Goal: Information Seeking & Learning: Learn about a topic

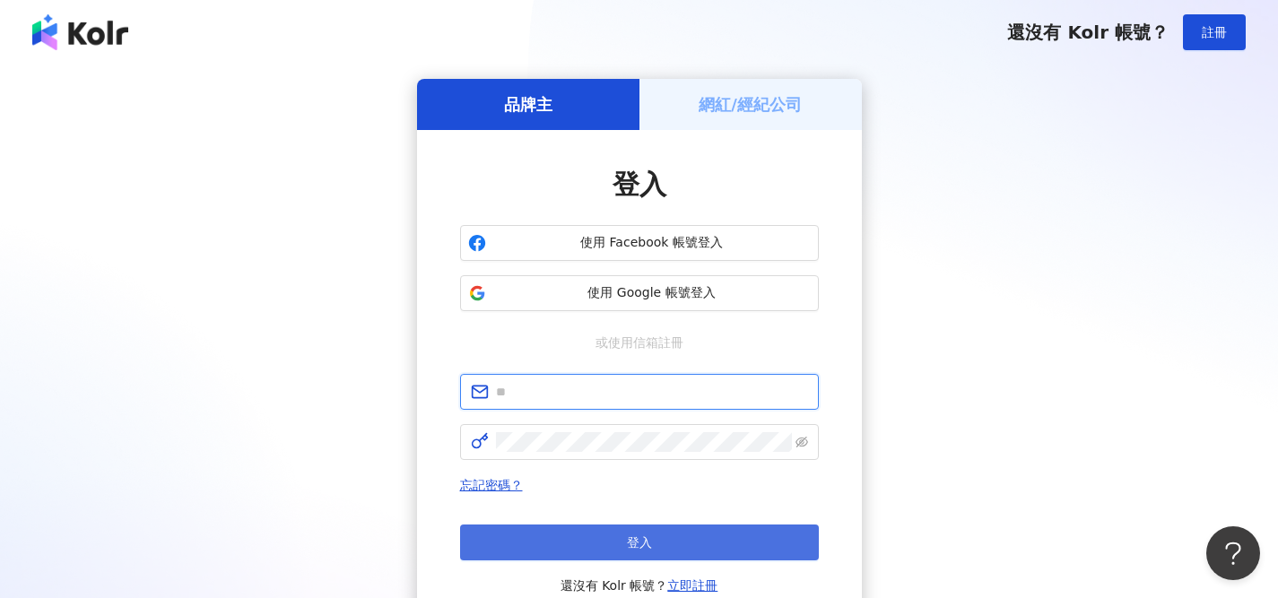
type input "**********"
click at [562, 534] on button "登入" at bounding box center [639, 543] width 359 height 36
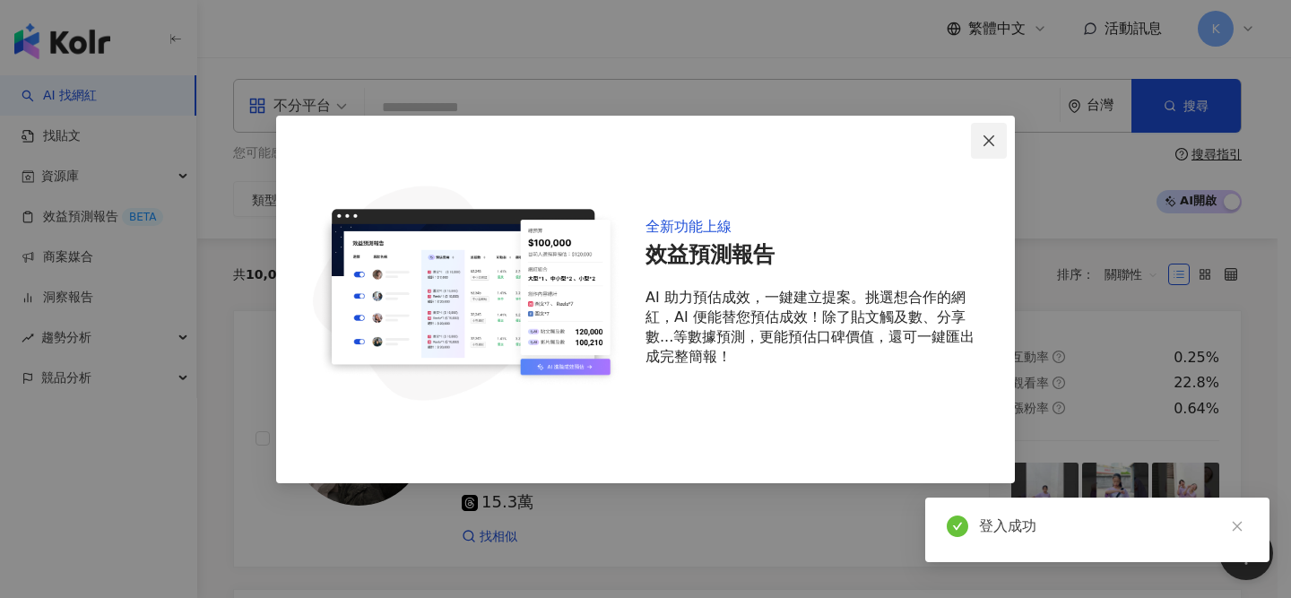
click at [993, 139] on icon "close" at bounding box center [989, 141] width 14 height 14
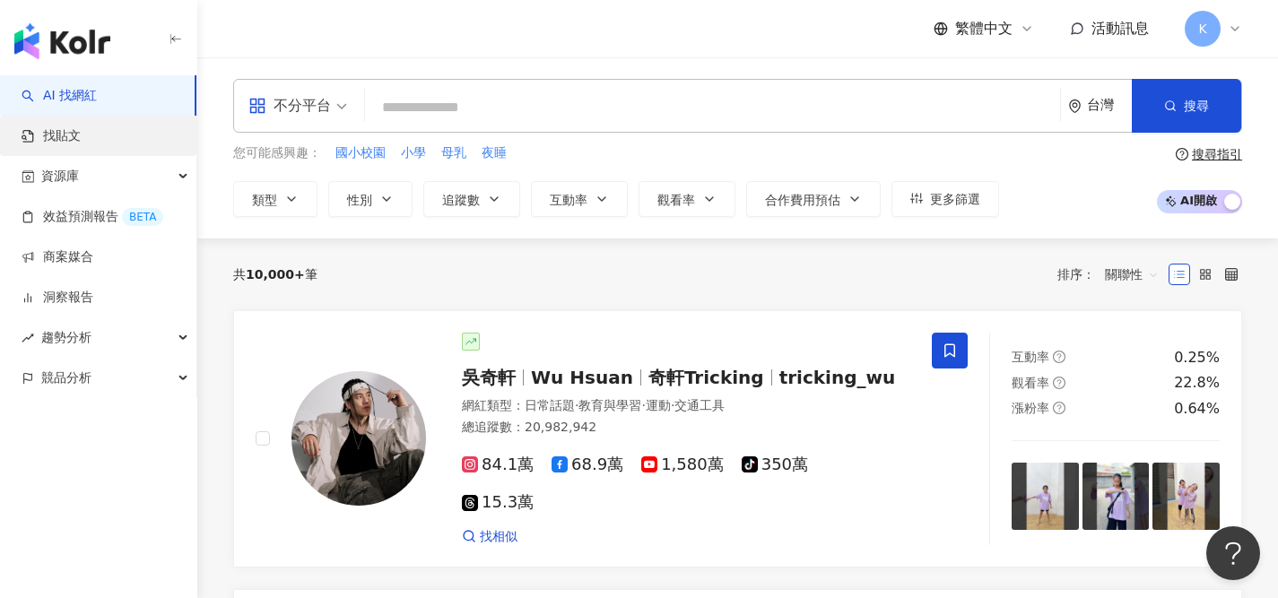
click at [81, 134] on link "找貼文" at bounding box center [51, 136] width 59 height 18
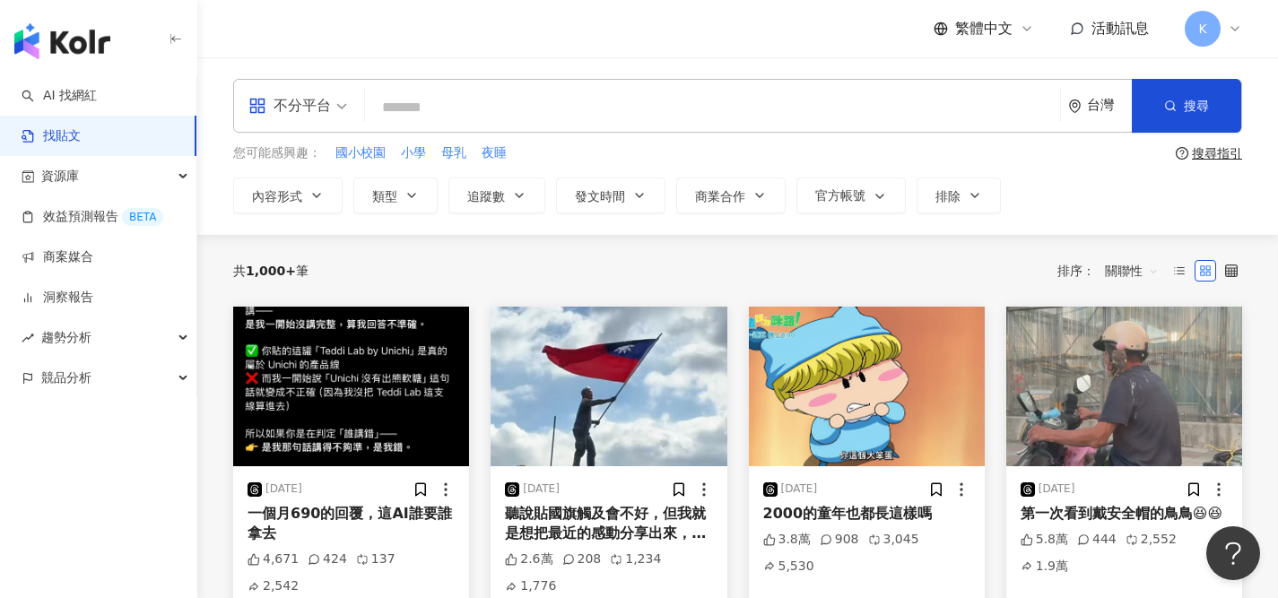
click at [345, 104] on span "不分平台" at bounding box center [297, 105] width 99 height 29
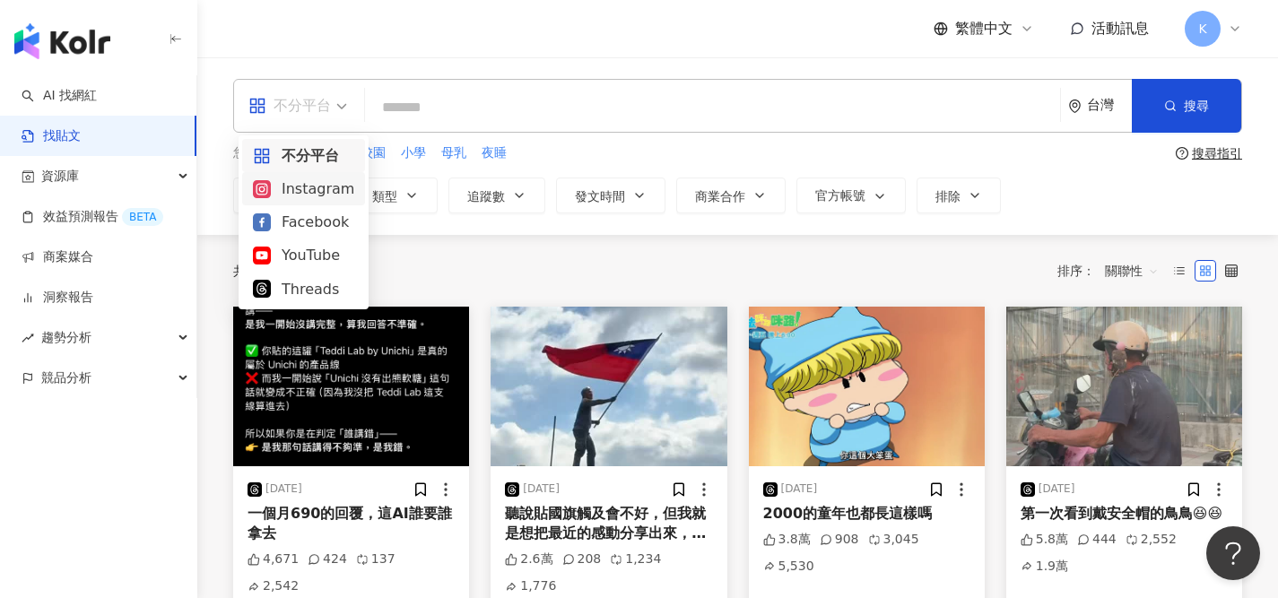
click at [309, 194] on div "Instagram" at bounding box center [303, 189] width 101 height 22
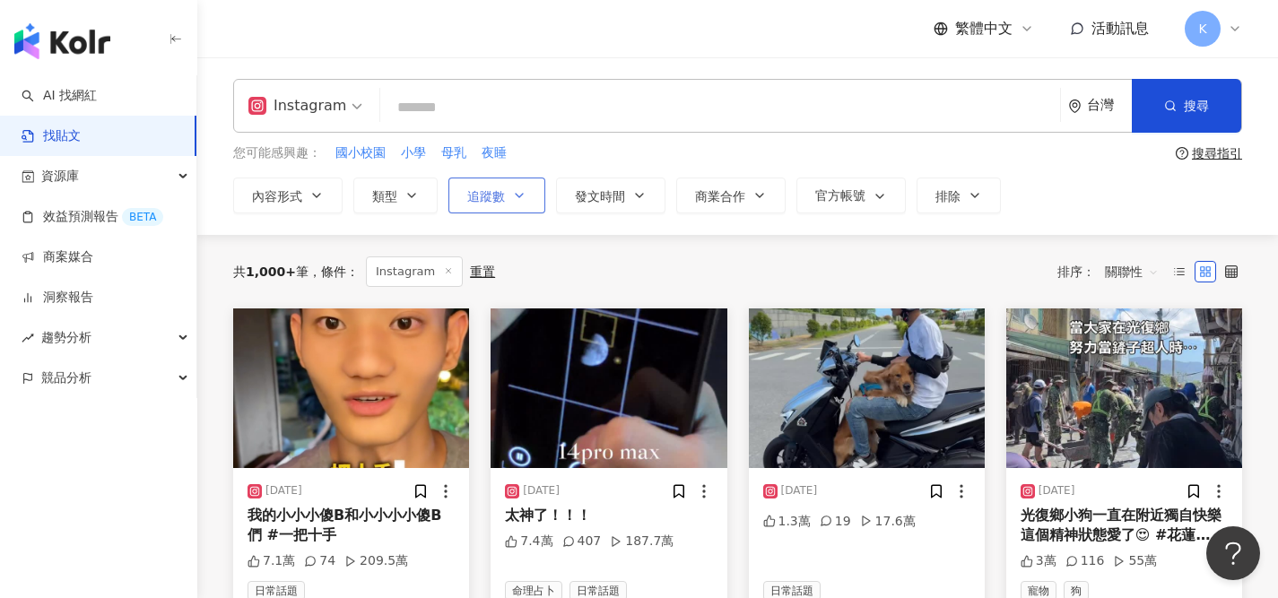
click at [508, 199] on button "追蹤數" at bounding box center [496, 196] width 97 height 36
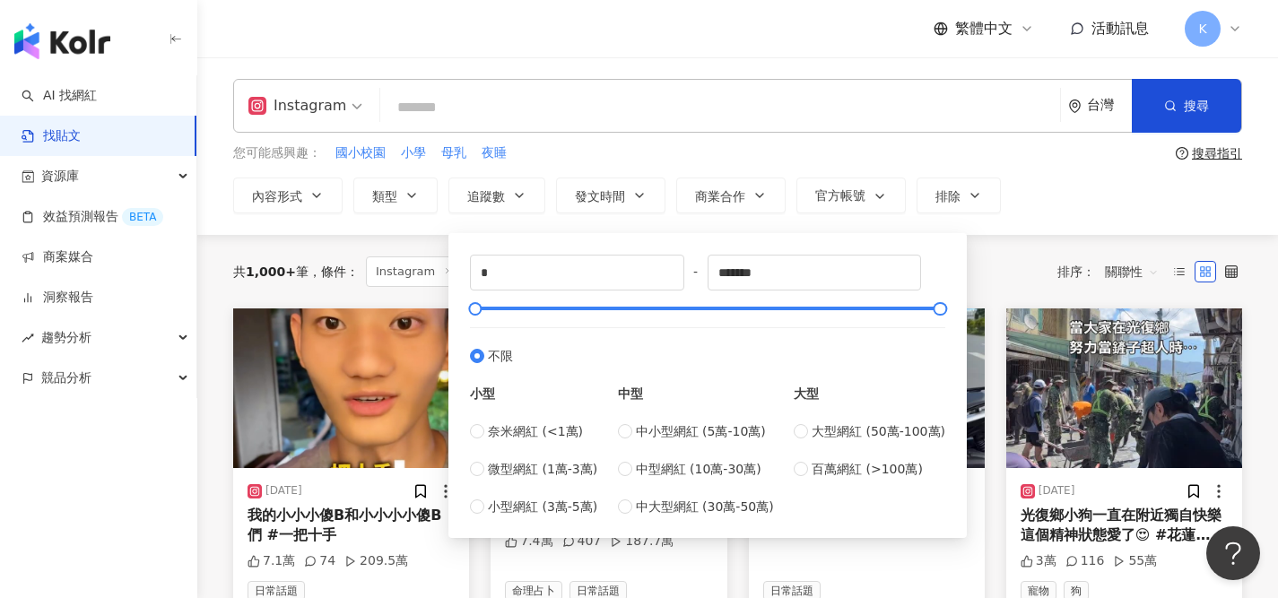
type input "*****"
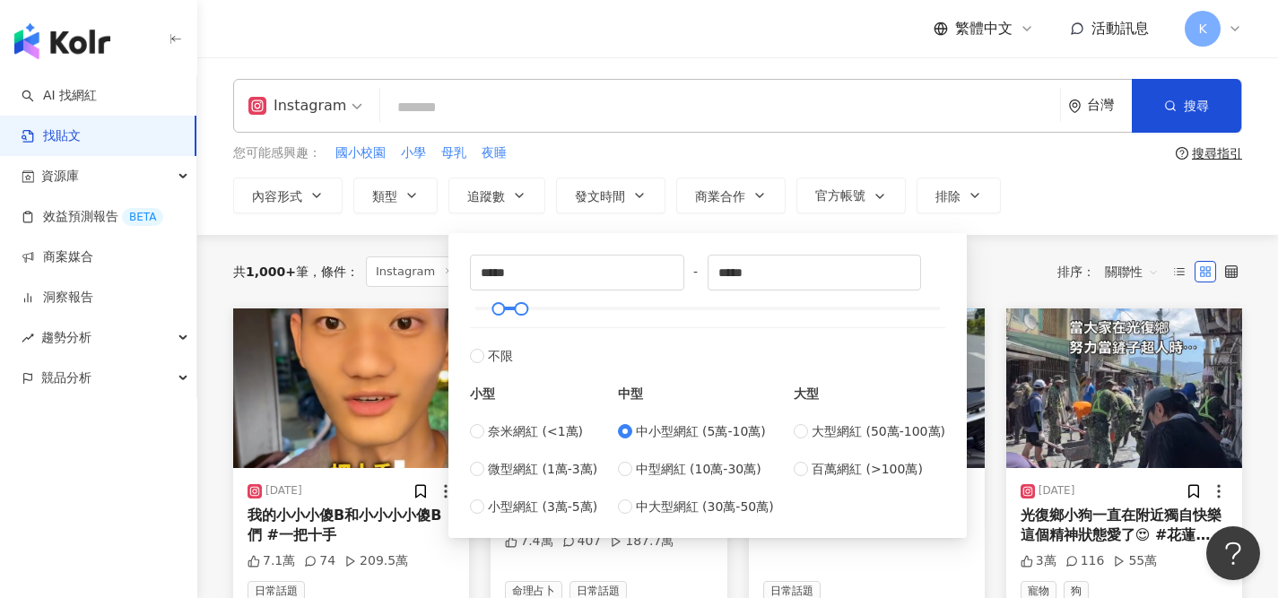
click at [1078, 213] on div "Instagram 台灣 搜尋 您可能感興趣： 國小校園 小學 母乳 夜睡 搜尋指引 內容形式 類型 追蹤數 發文時間 商業合作 官方帳號 排除 ***** …" at bounding box center [737, 146] width 1080 height 178
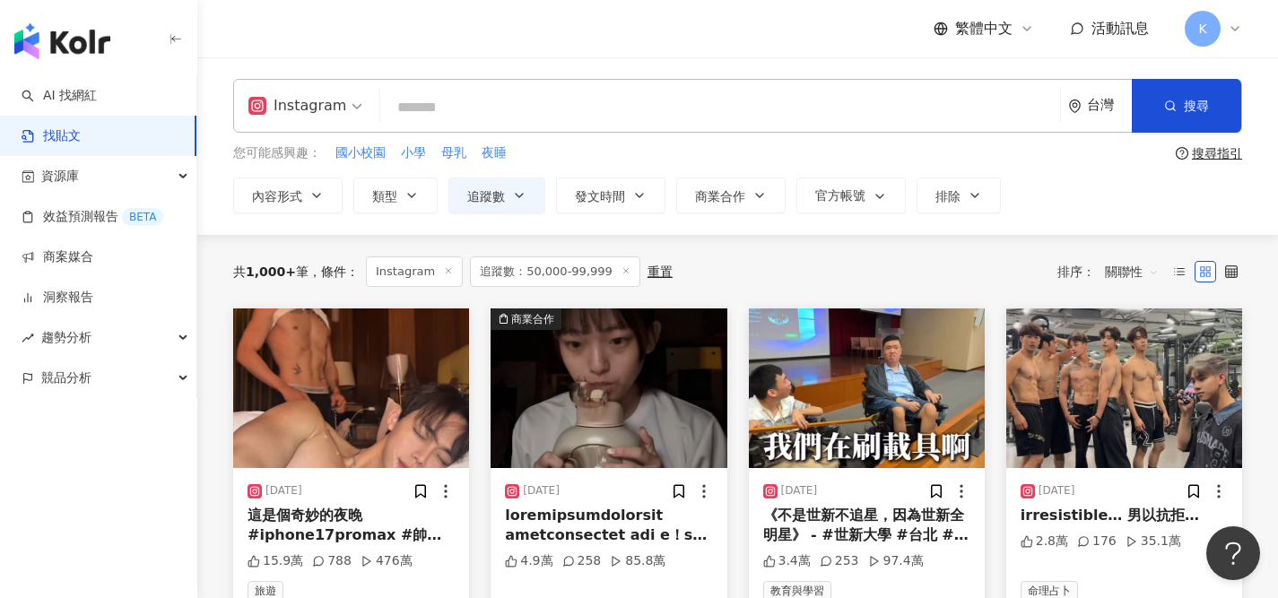
click at [513, 100] on input "search" at bounding box center [719, 107] width 665 height 39
type input "*"
type input "**"
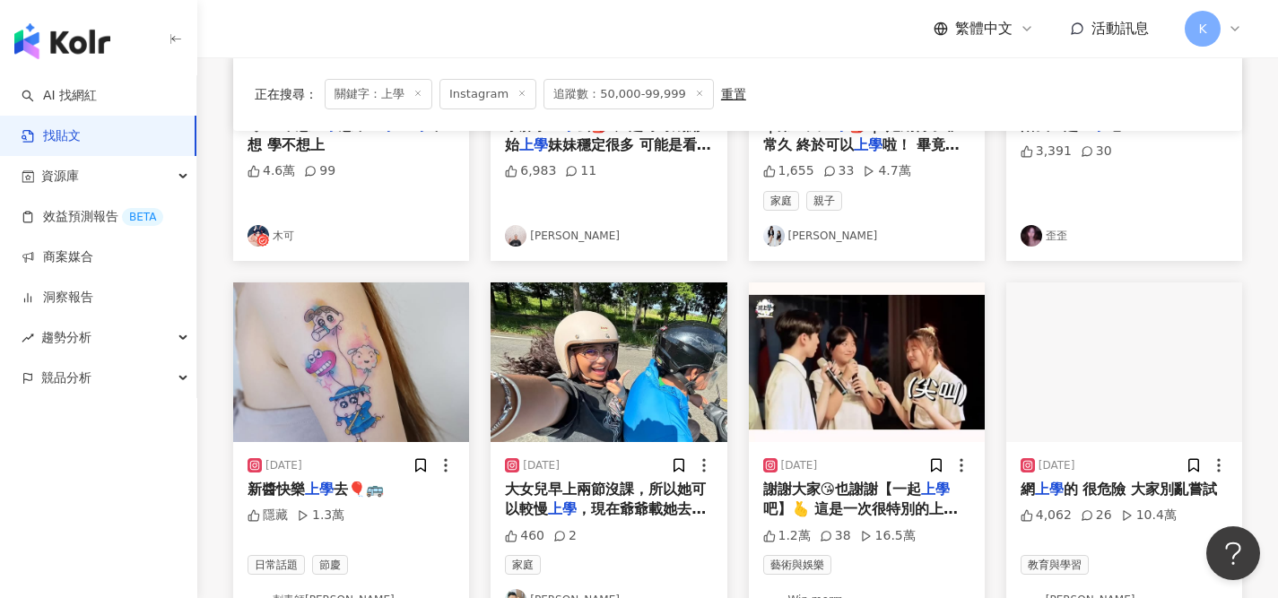
scroll to position [359, 0]
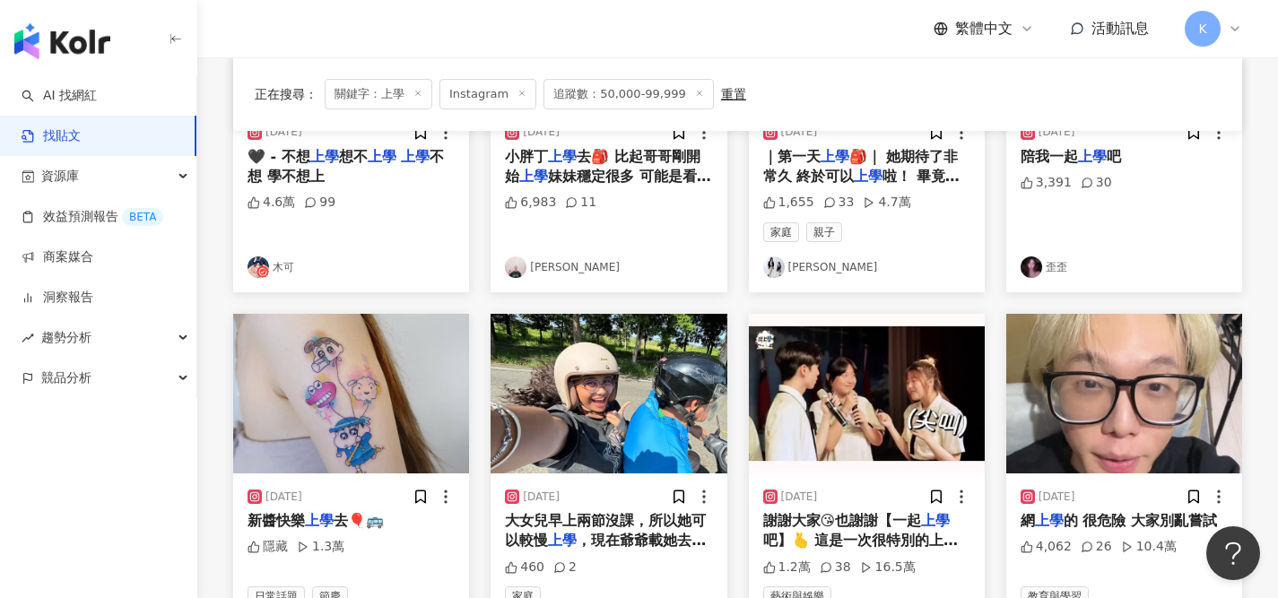
click at [813, 266] on link "Yu Zhen" at bounding box center [866, 267] width 207 height 22
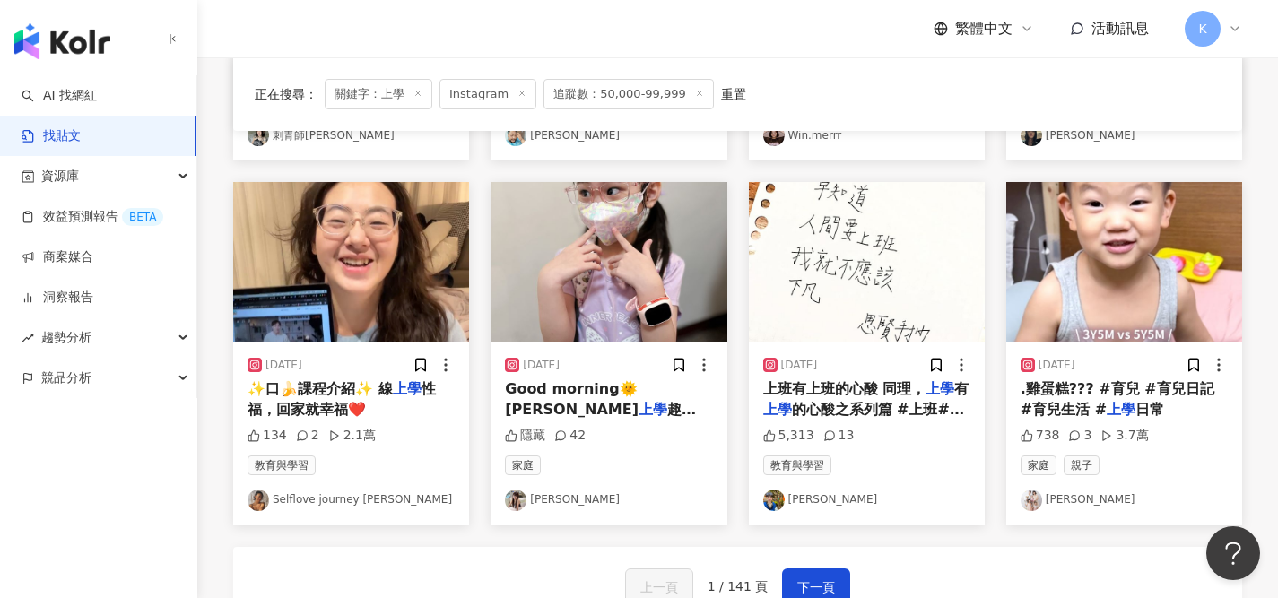
scroll to position [856, 0]
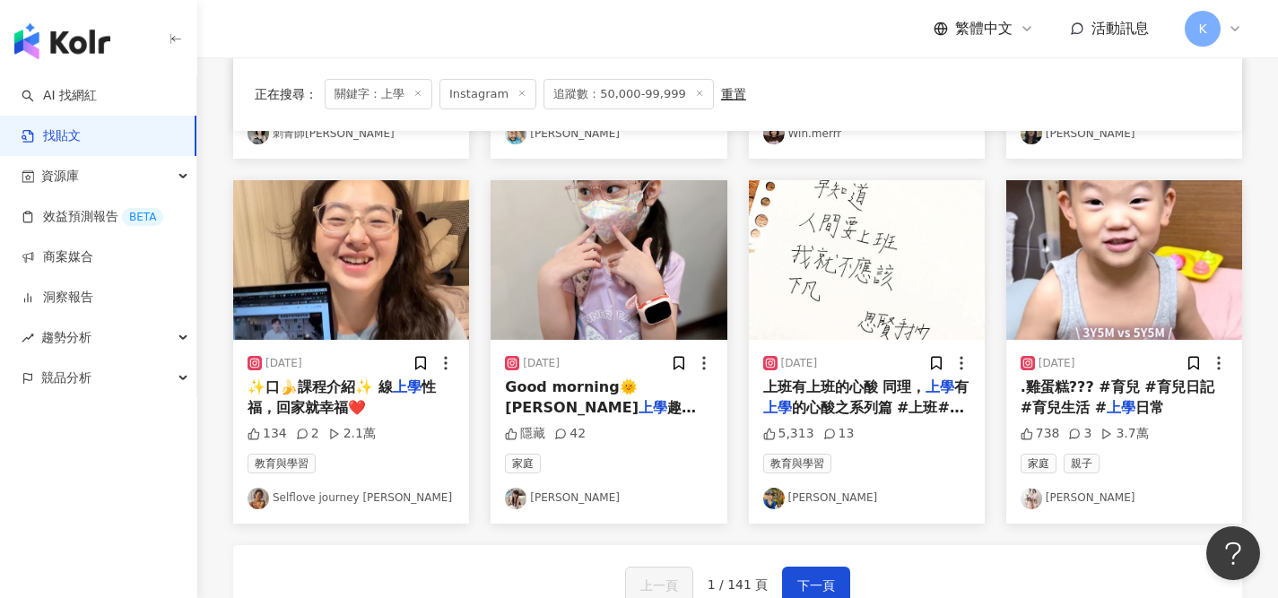
click at [1053, 494] on link "倩兒" at bounding box center [1123, 499] width 207 height 22
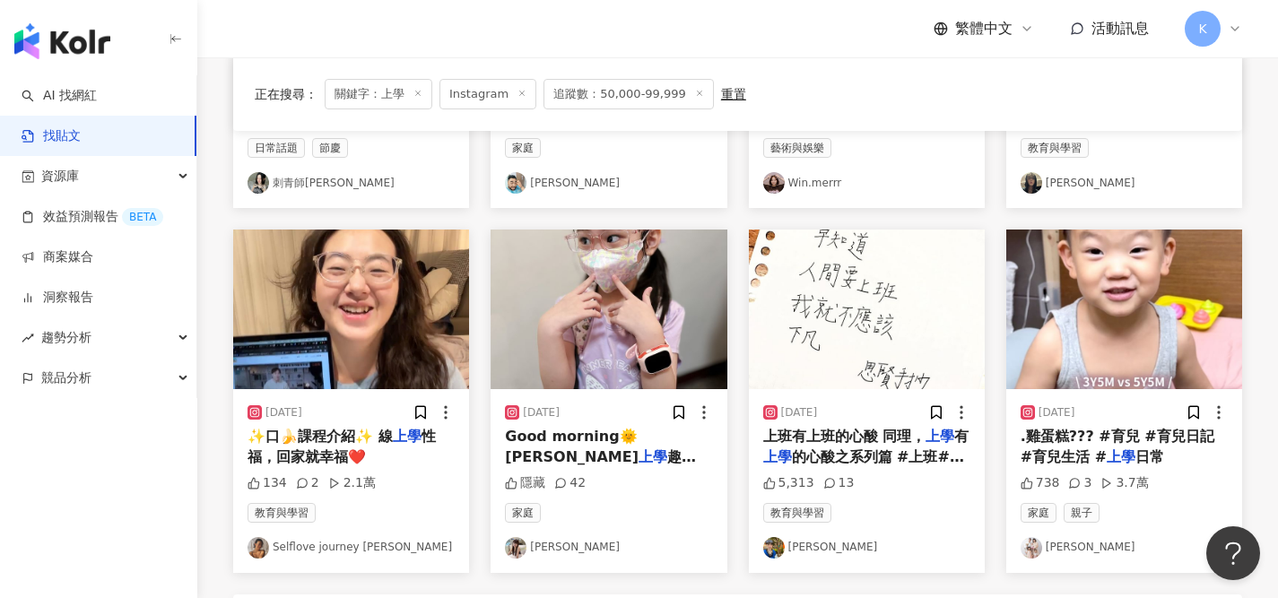
scroll to position [846, 0]
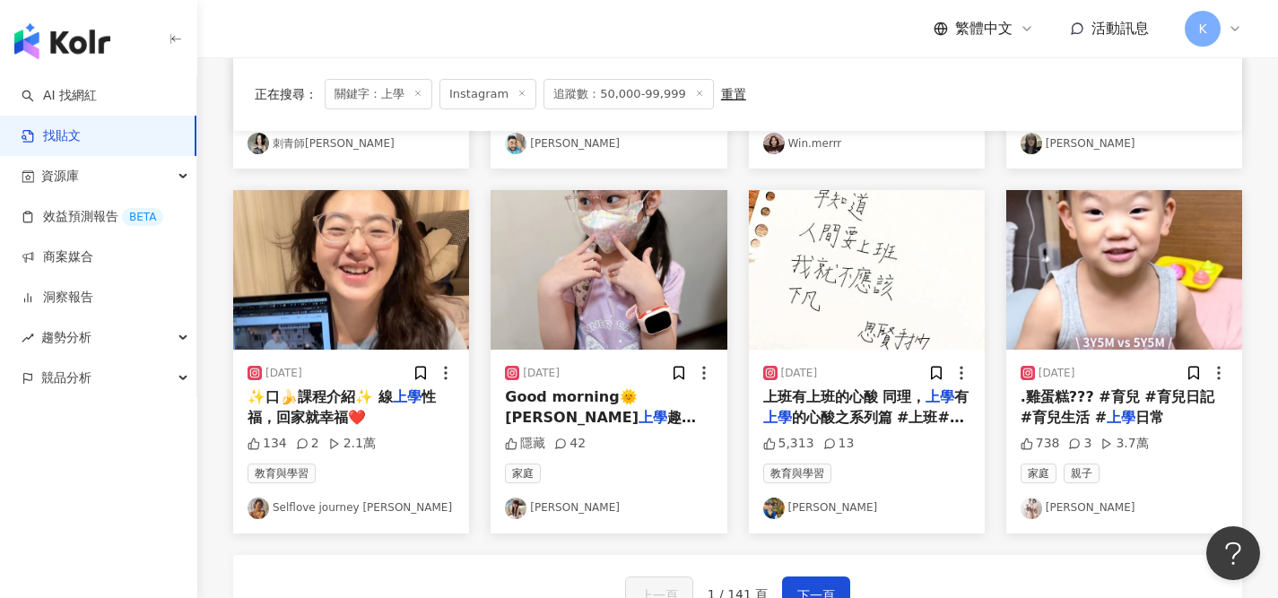
click at [540, 504] on link "林小樂" at bounding box center [608, 509] width 207 height 22
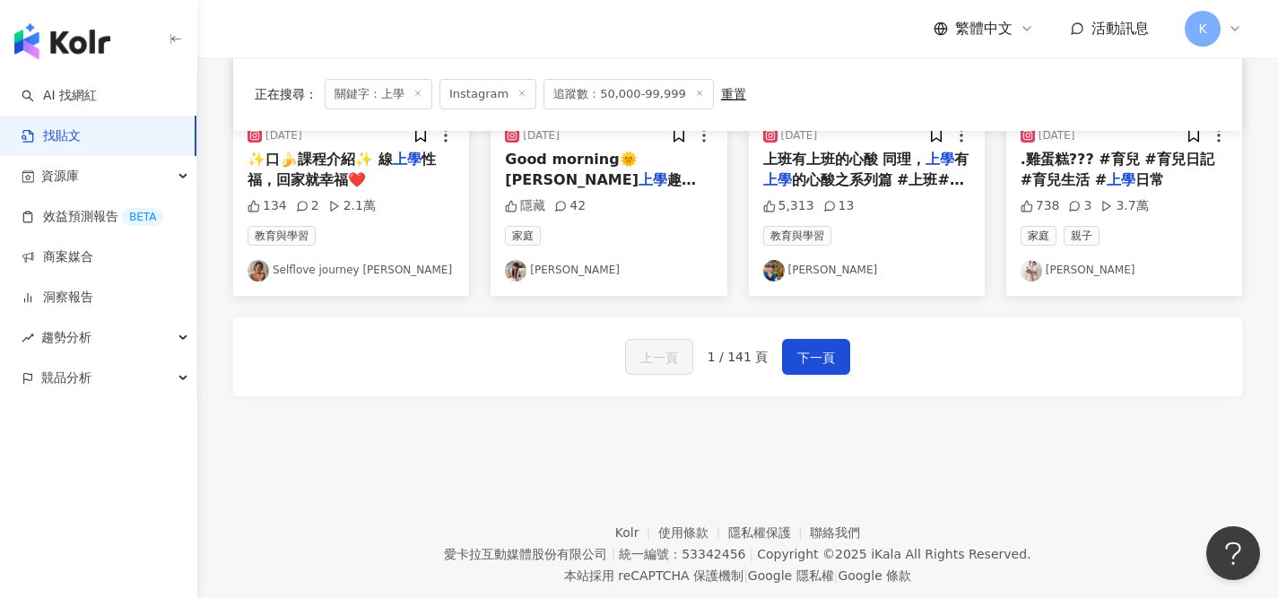
scroll to position [1126, 0]
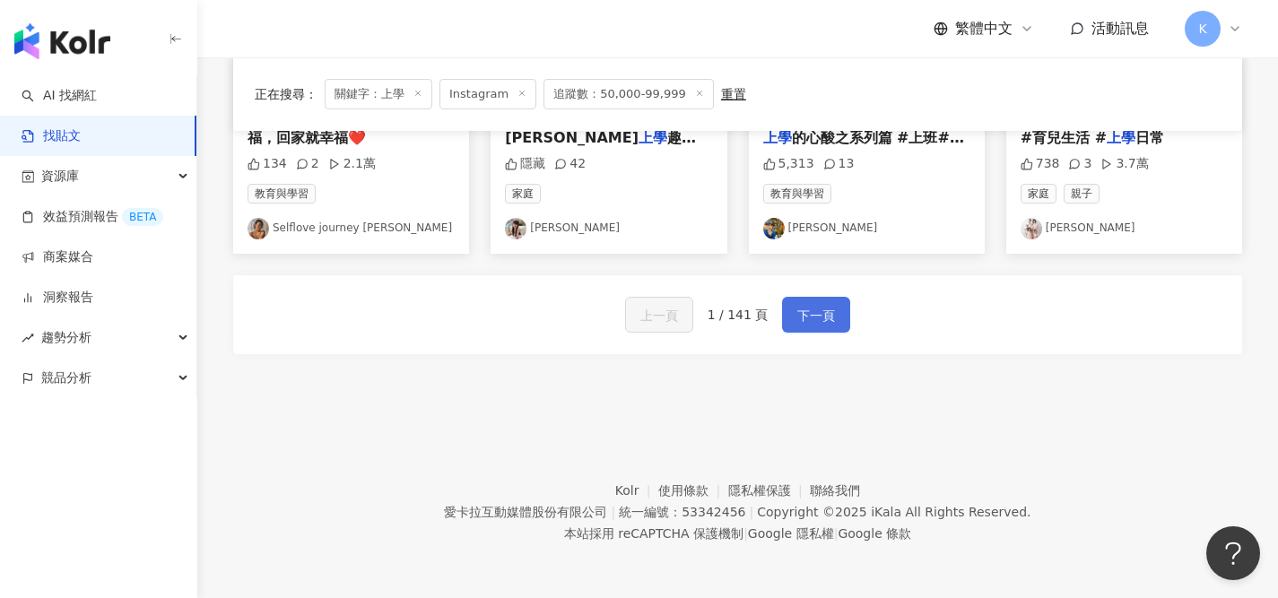
click at [835, 315] on button "下一頁" at bounding box center [816, 315] width 68 height 36
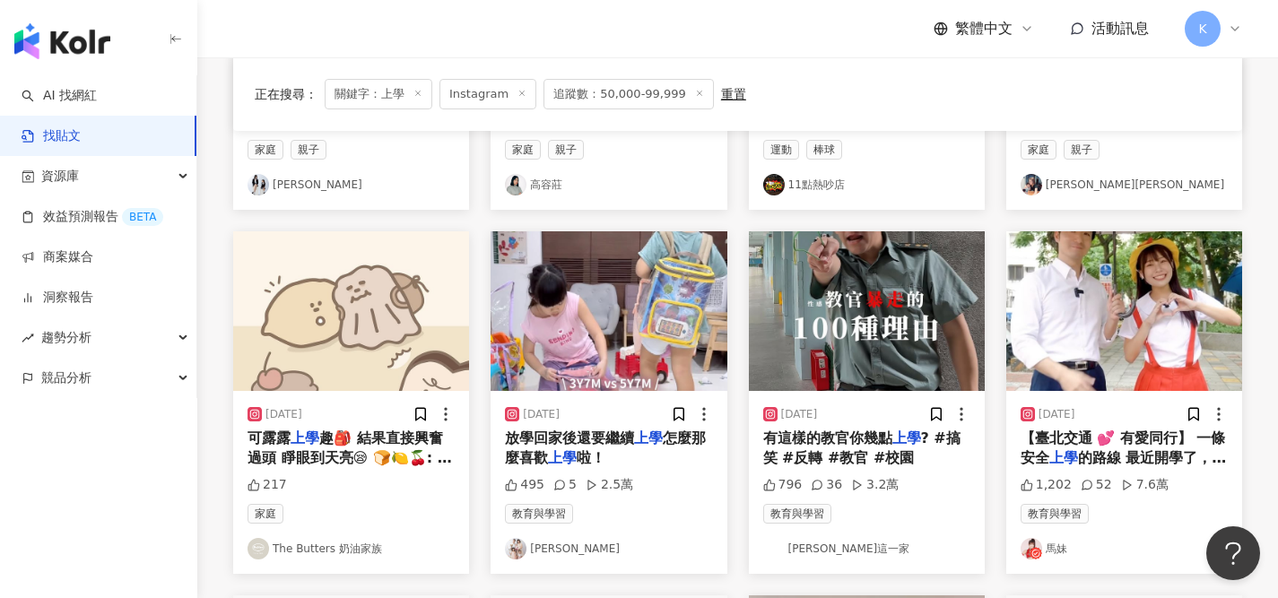
scroll to position [417, 0]
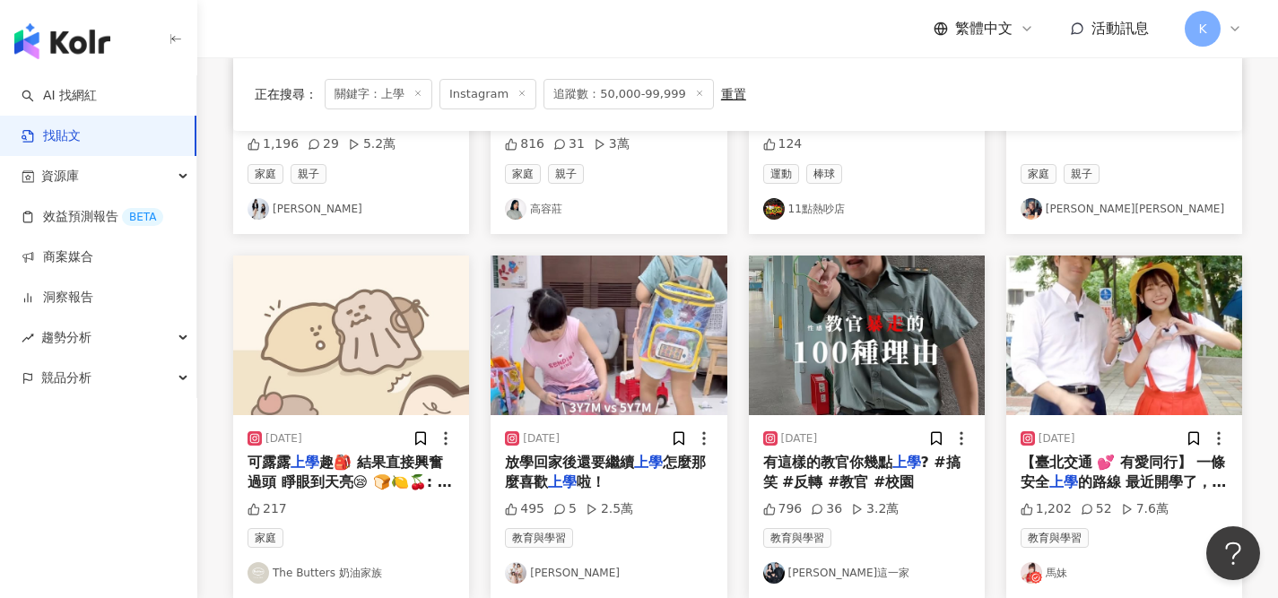
click at [823, 571] on link "綸綸這一家" at bounding box center [866, 573] width 207 height 22
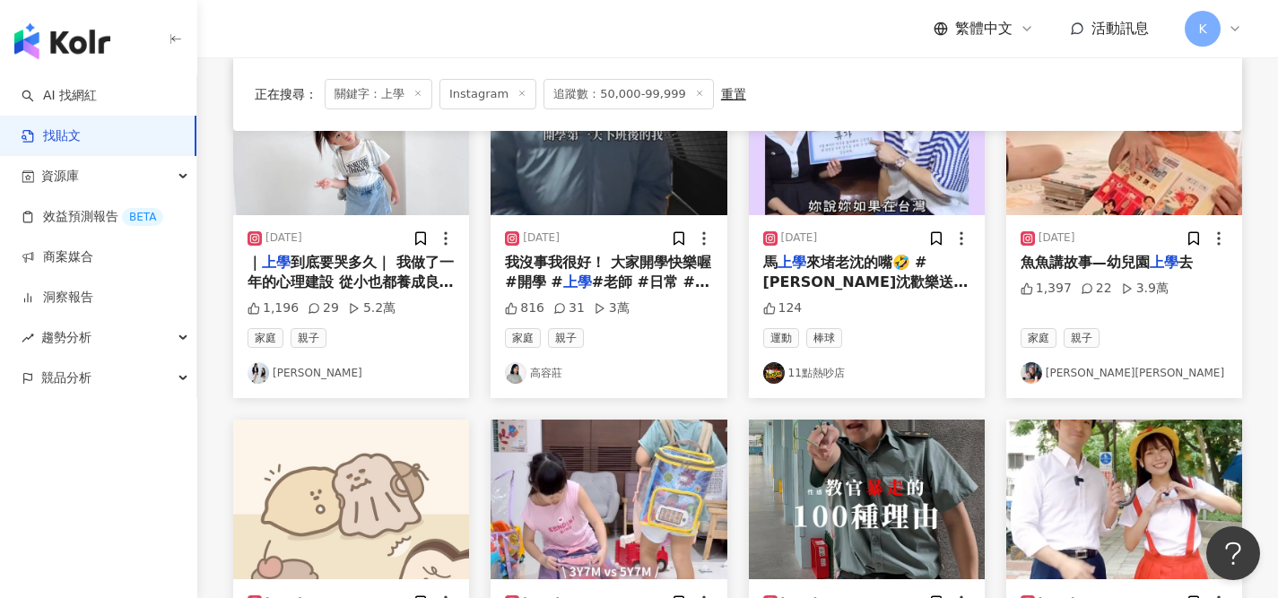
scroll to position [255, 0]
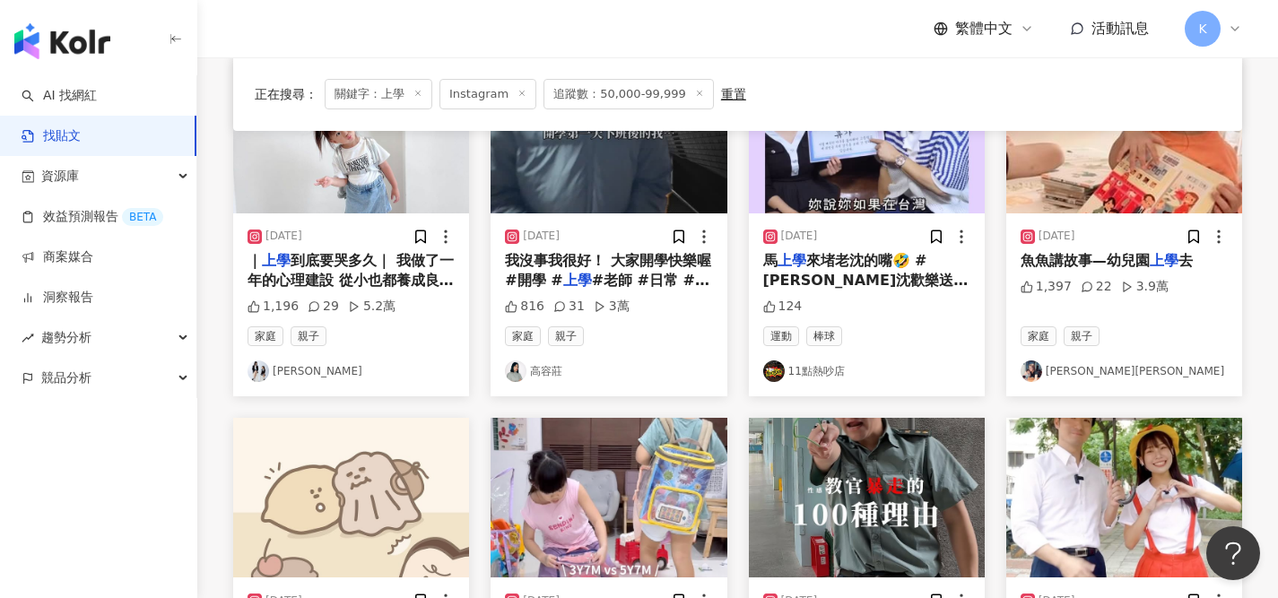
click at [1071, 371] on link "方璇Elsa" at bounding box center [1123, 371] width 207 height 22
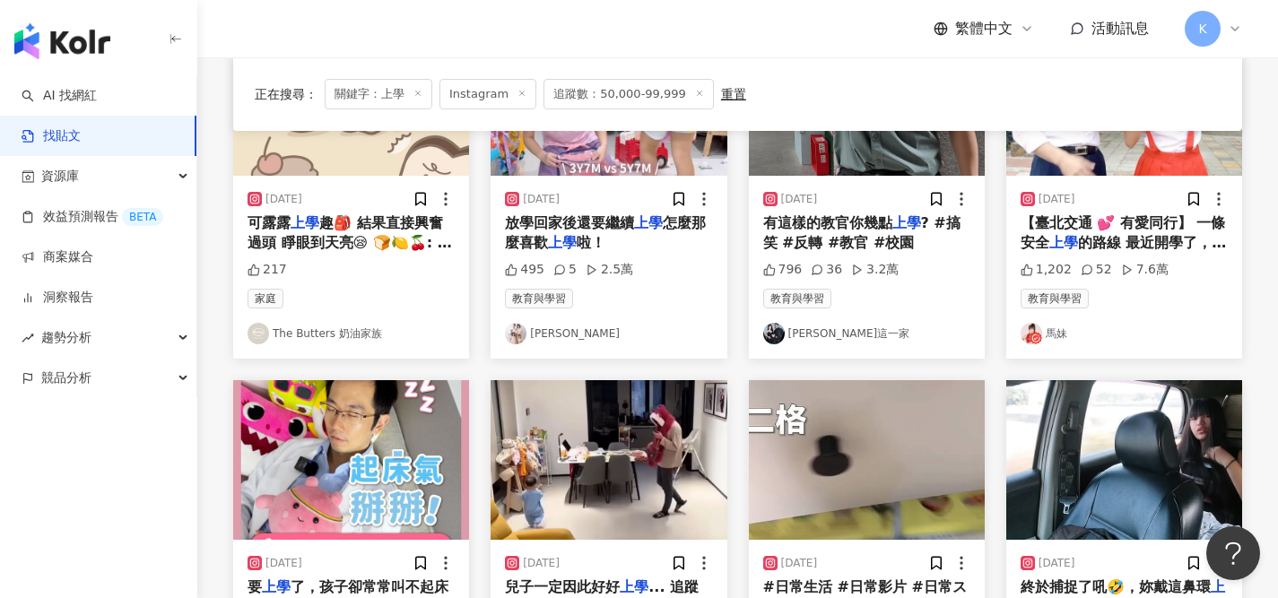
scroll to position [954, 0]
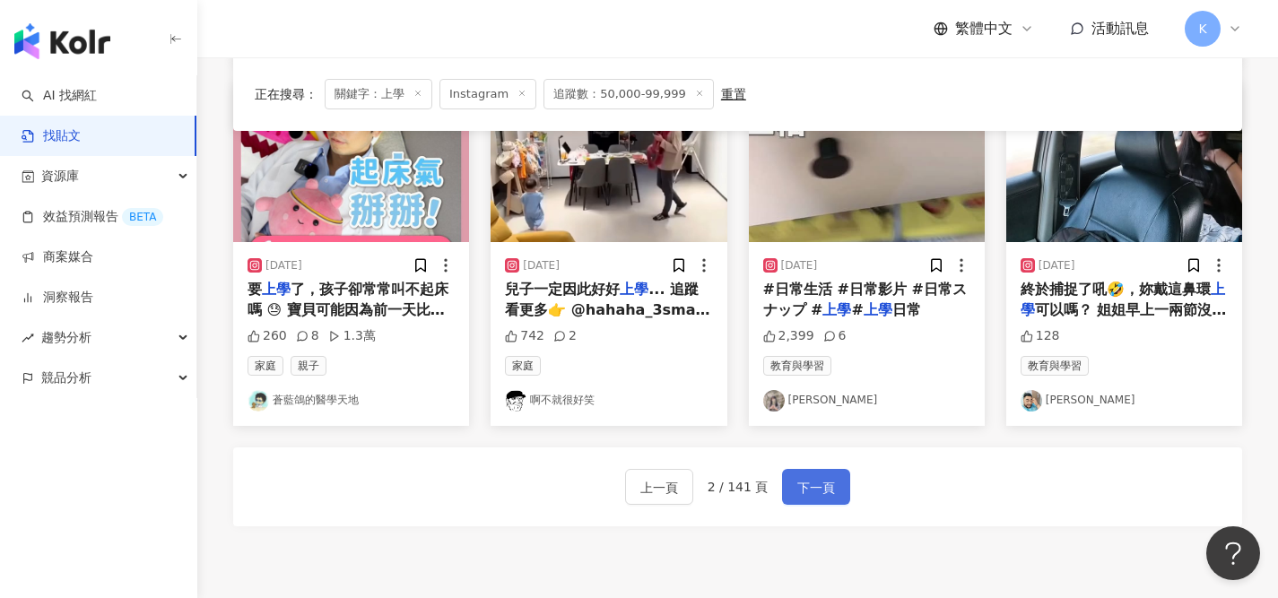
click at [821, 478] on span "下一頁" at bounding box center [816, 488] width 38 height 22
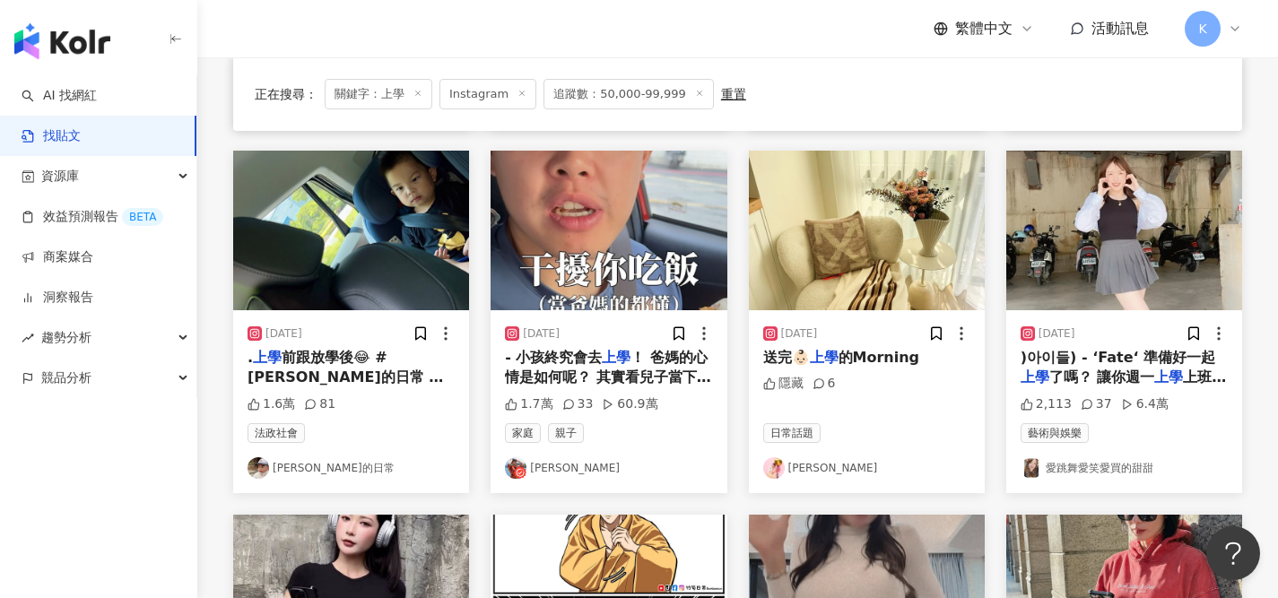
scroll to position [515, 0]
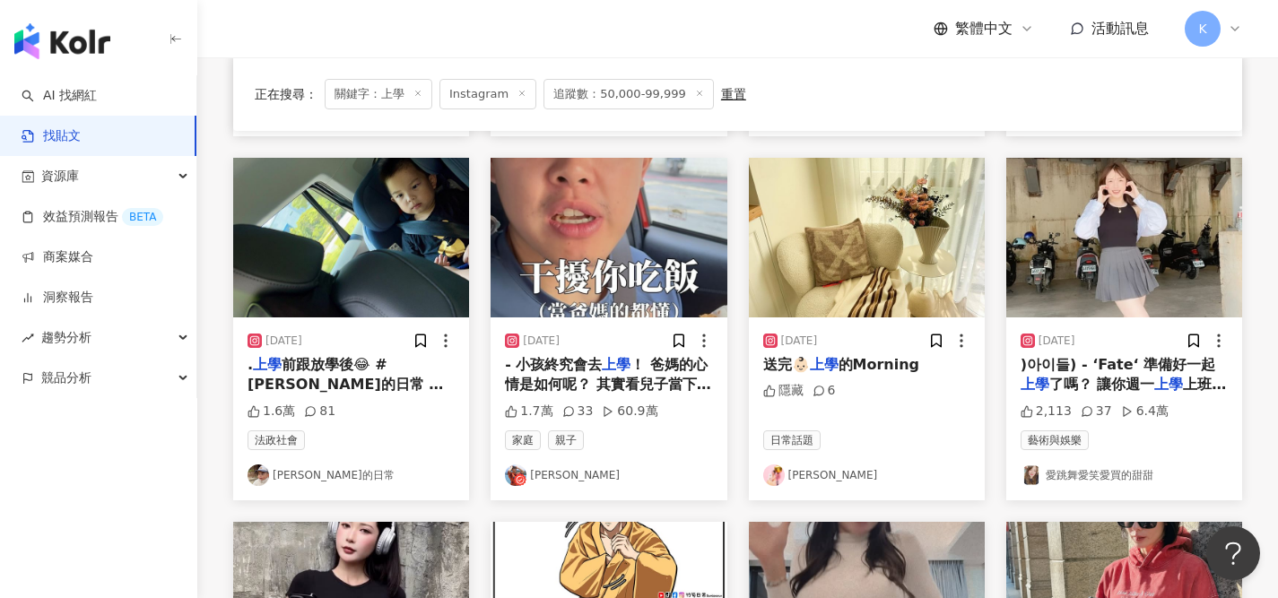
click at [294, 473] on link "辰辰的日常" at bounding box center [350, 475] width 207 height 22
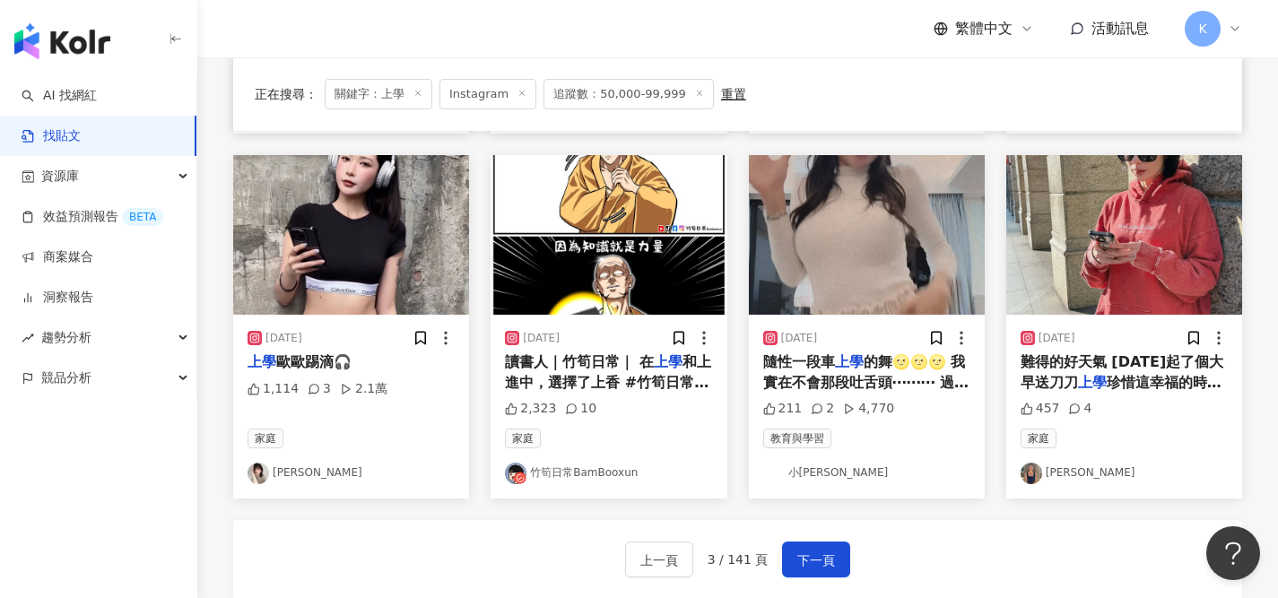
scroll to position [883, 0]
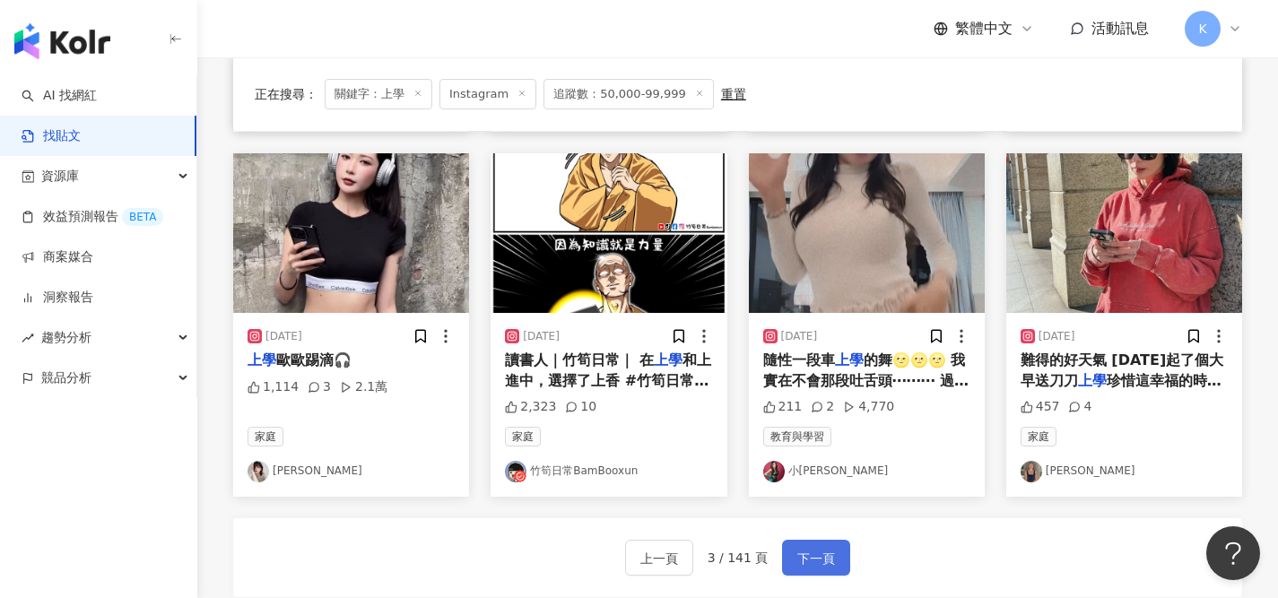
click at [820, 563] on span "下一頁" at bounding box center [816, 559] width 38 height 22
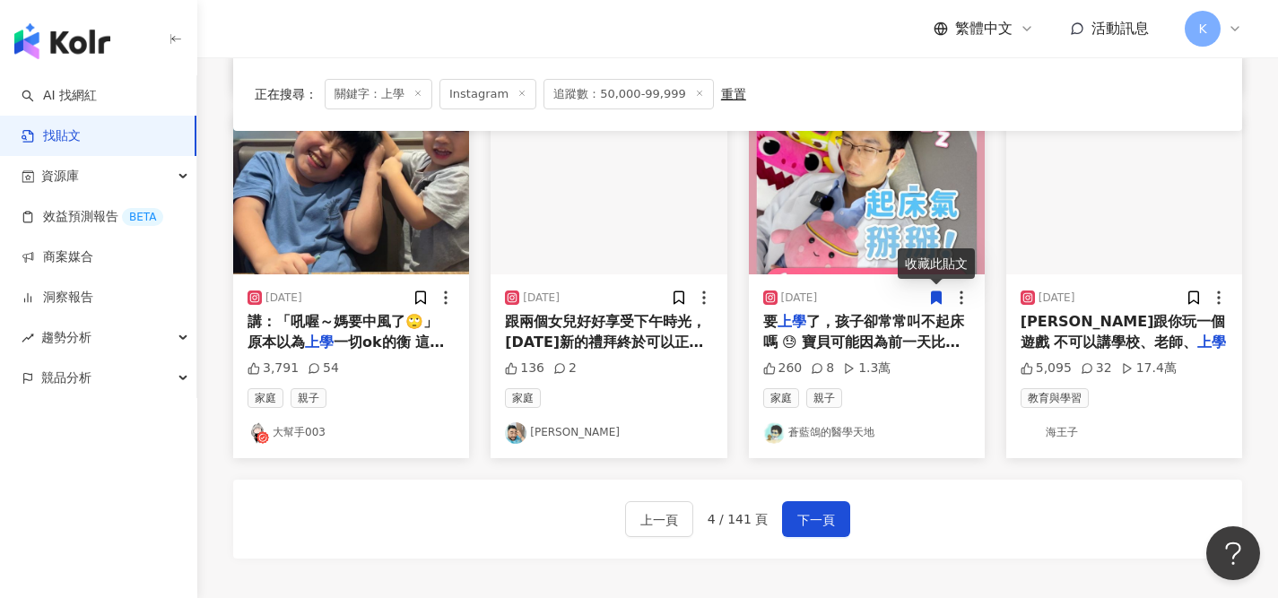
scroll to position [924, 0]
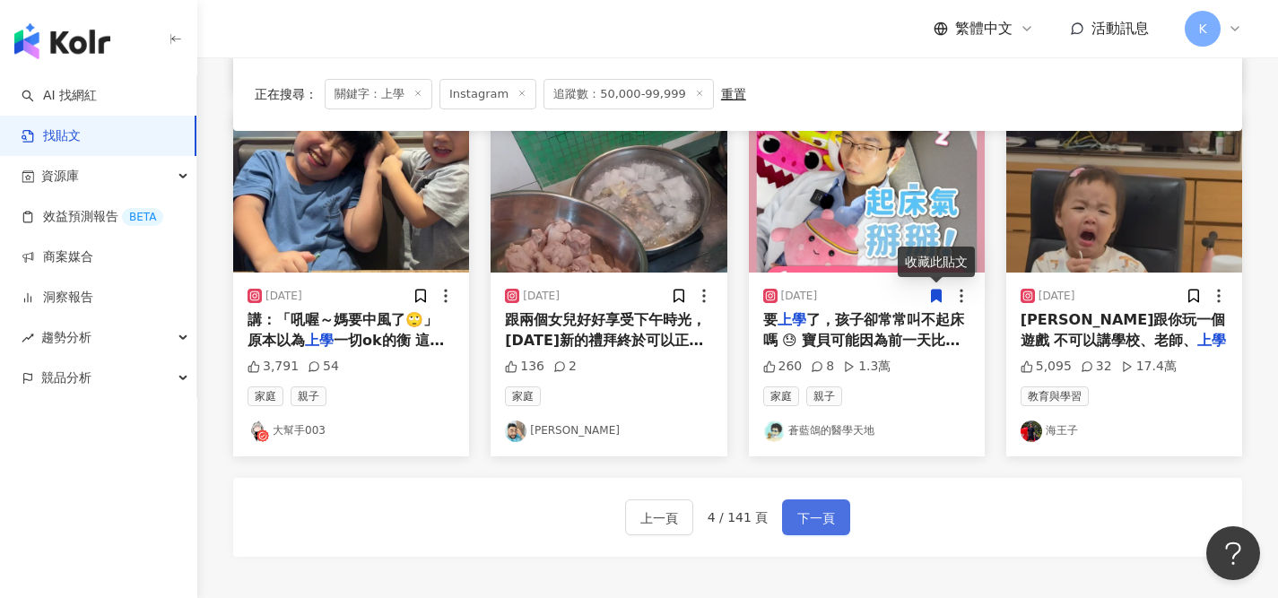
click at [805, 517] on span "下一頁" at bounding box center [816, 519] width 38 height 22
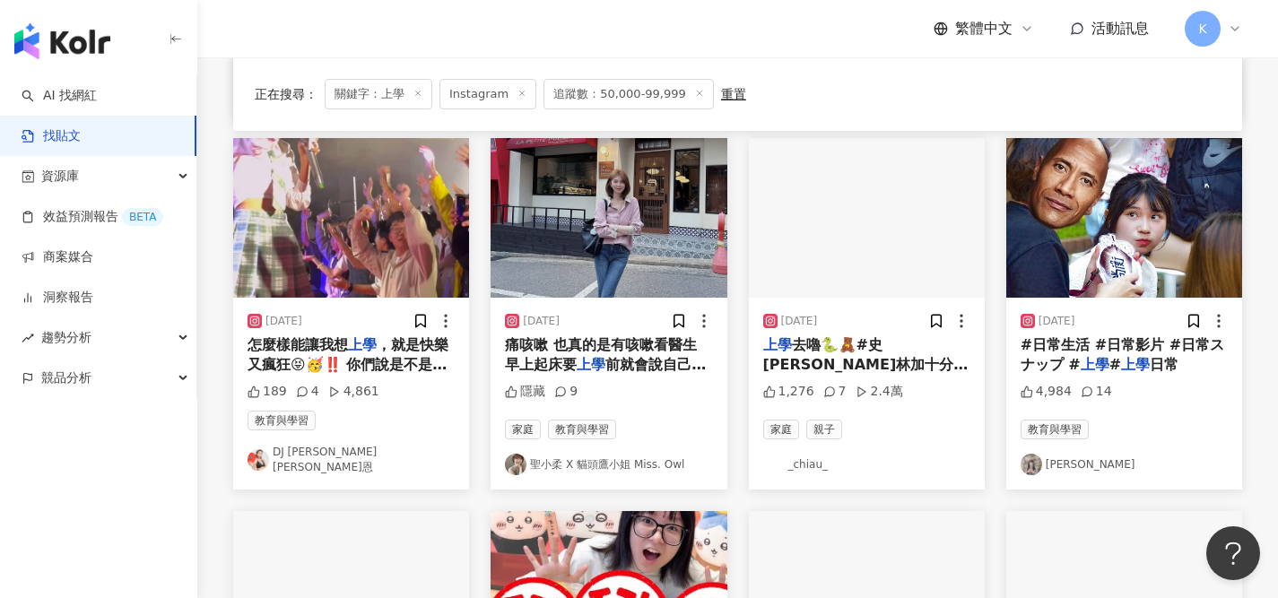
scroll to position [1126, 0]
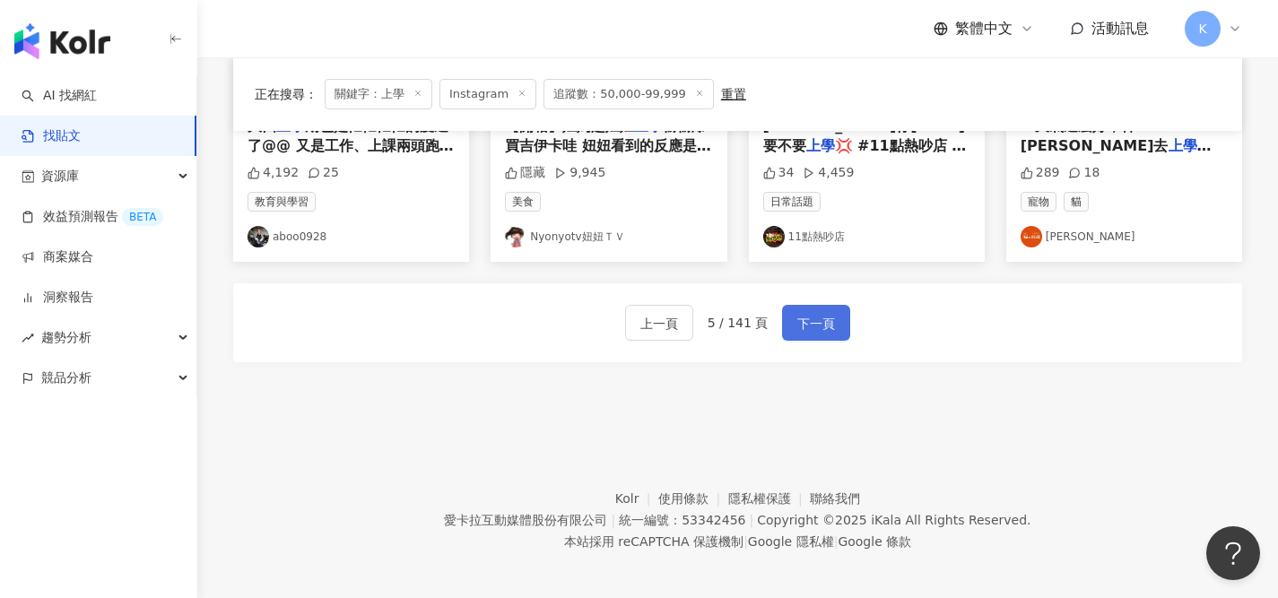
click at [817, 325] on span "下一頁" at bounding box center [816, 324] width 38 height 22
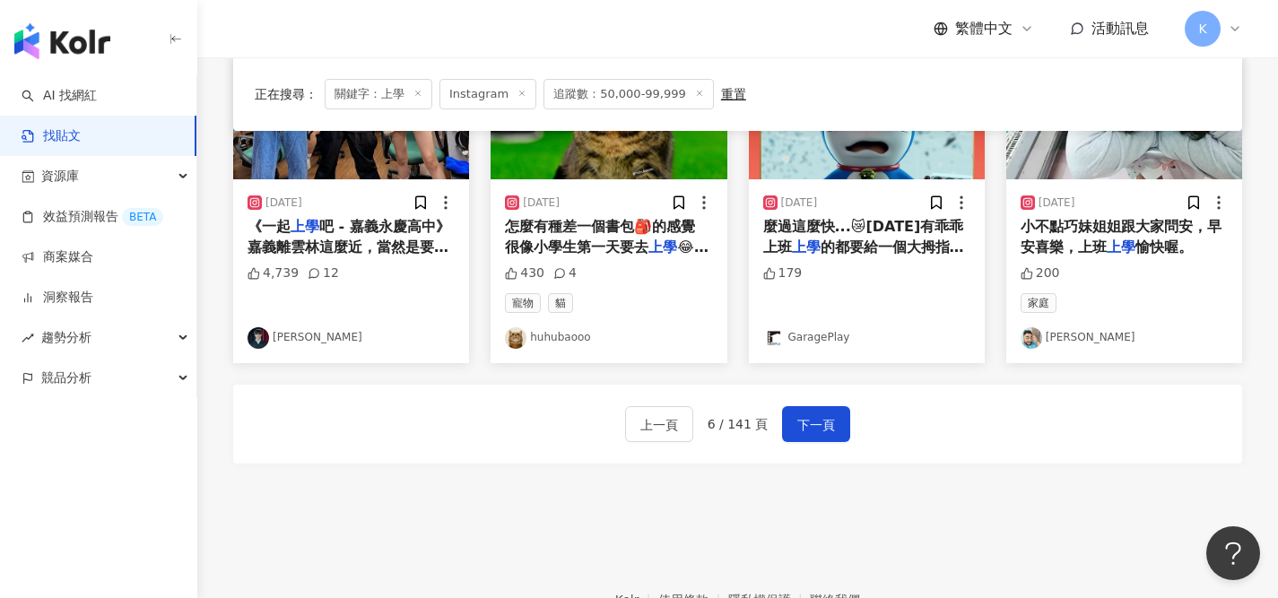
scroll to position [1020, 0]
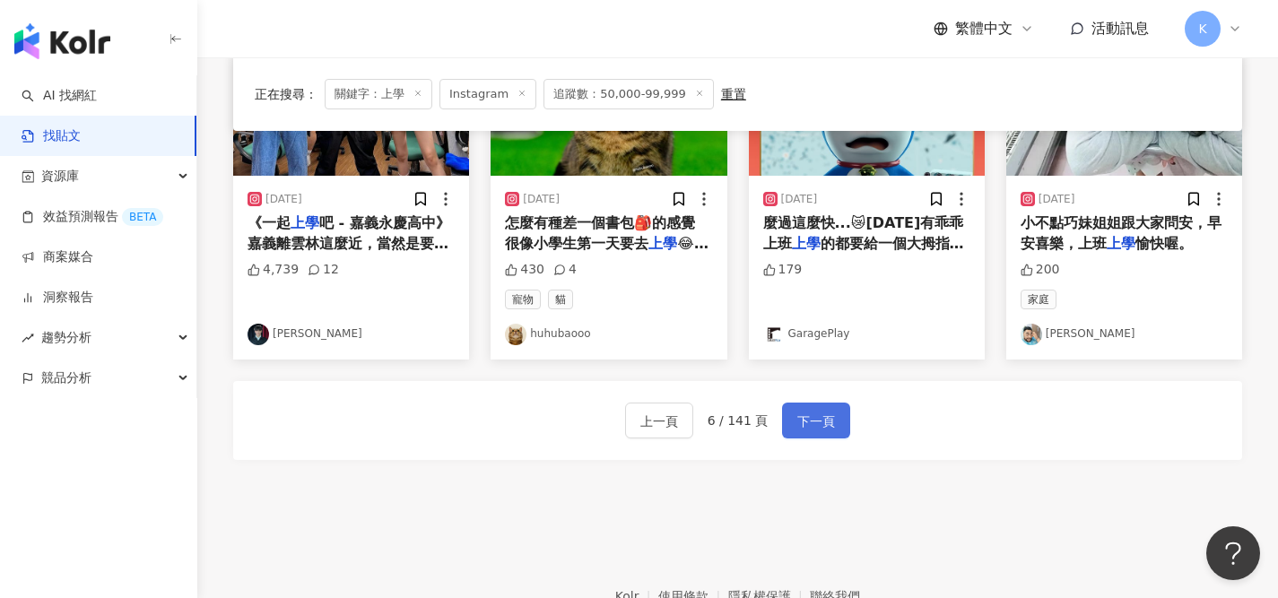
click at [814, 425] on span "下一頁" at bounding box center [816, 422] width 38 height 22
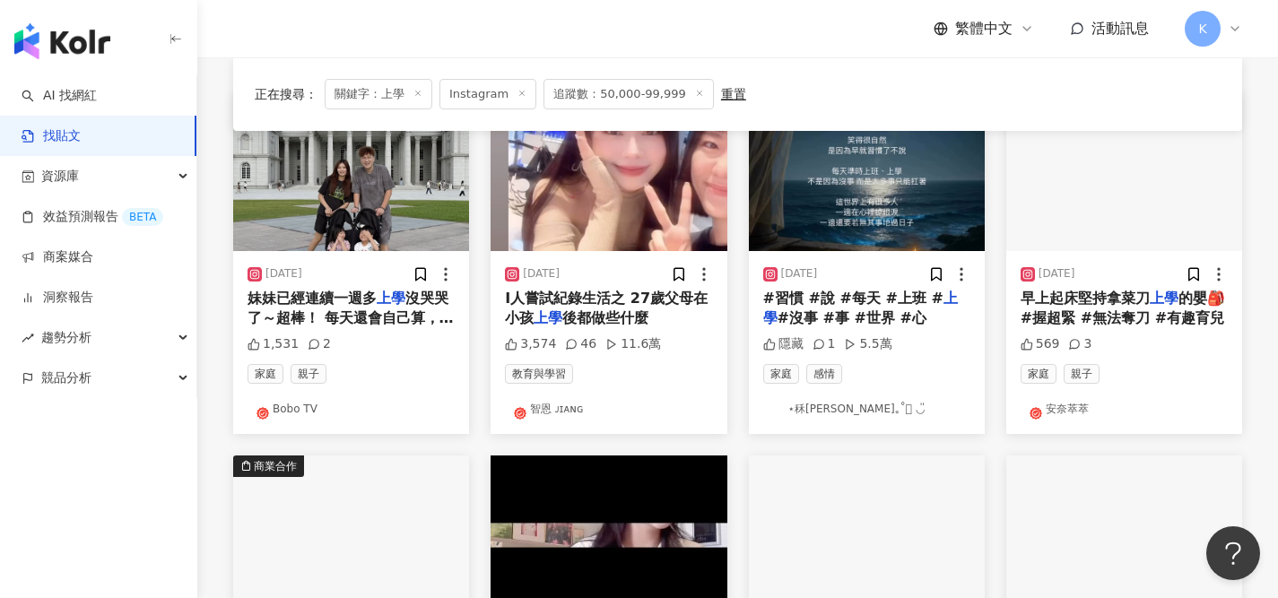
scroll to position [201, 0]
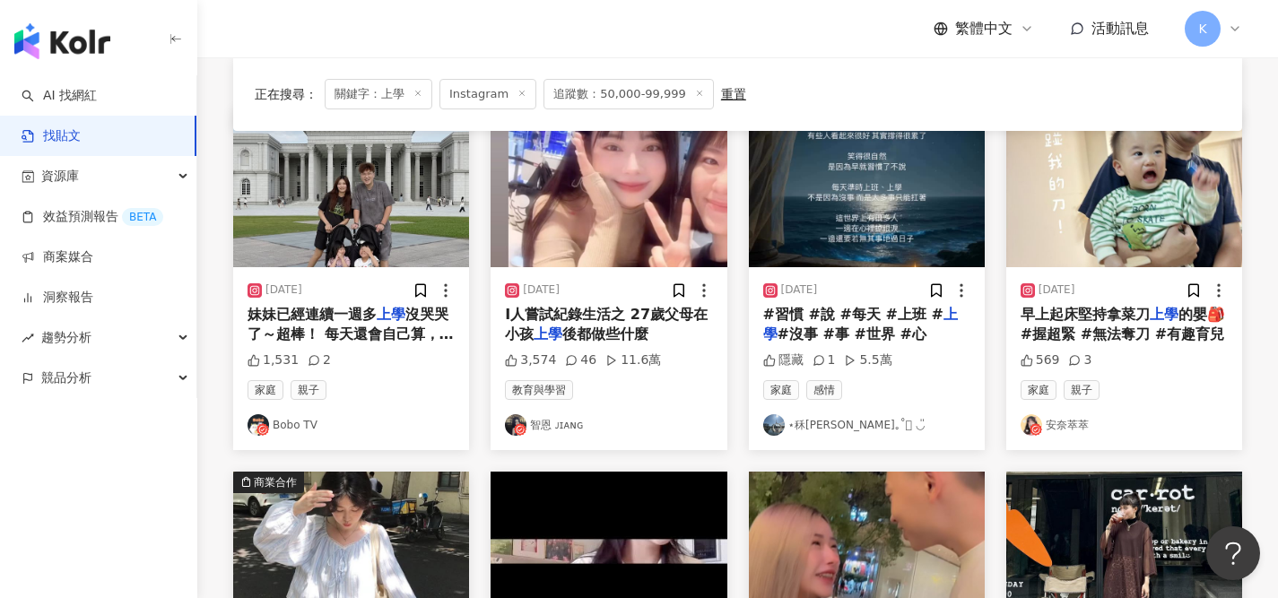
click at [291, 421] on link "Bobo TV" at bounding box center [350, 425] width 207 height 22
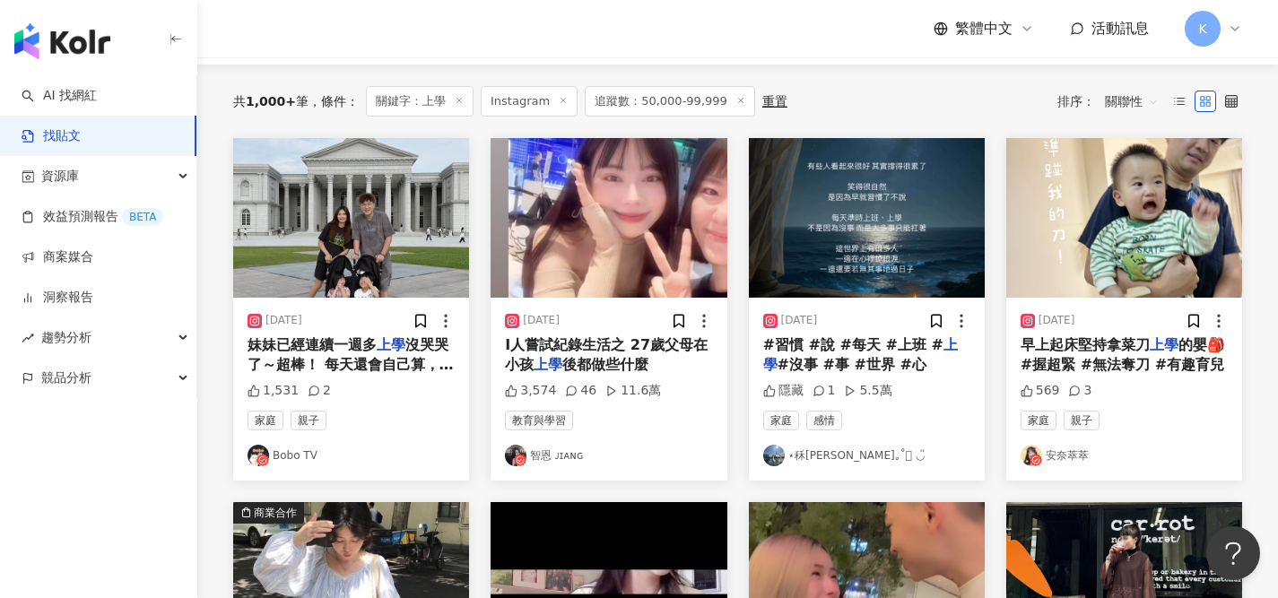
scroll to position [187, 0]
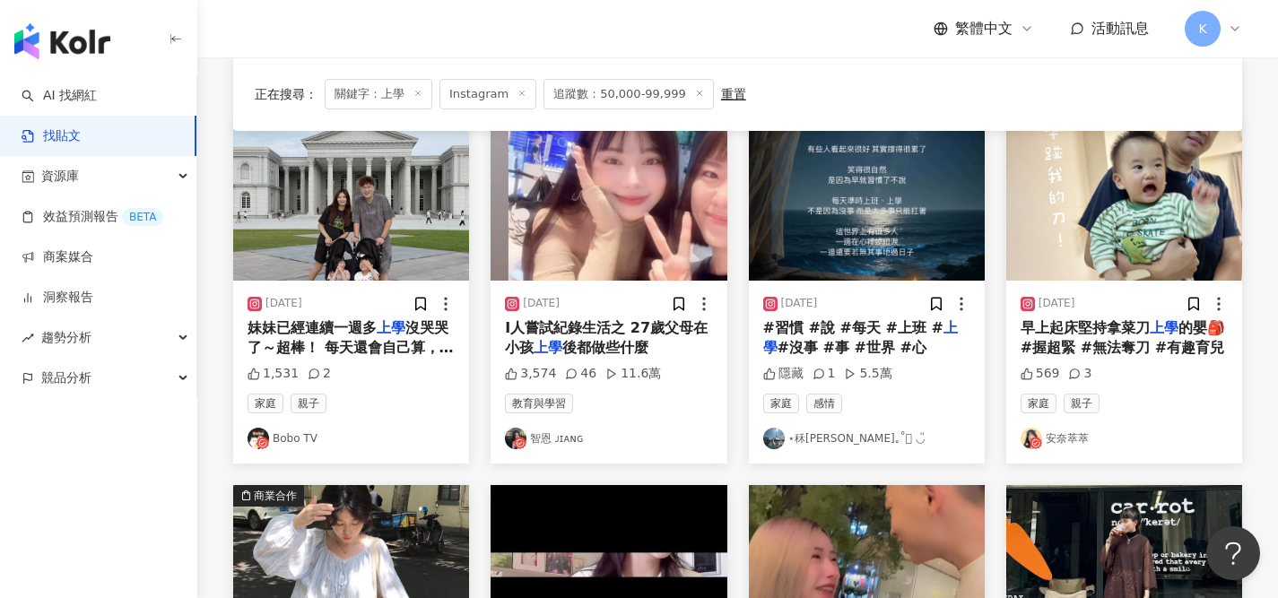
click at [1057, 434] on link "安奈萃萃" at bounding box center [1123, 439] width 207 height 22
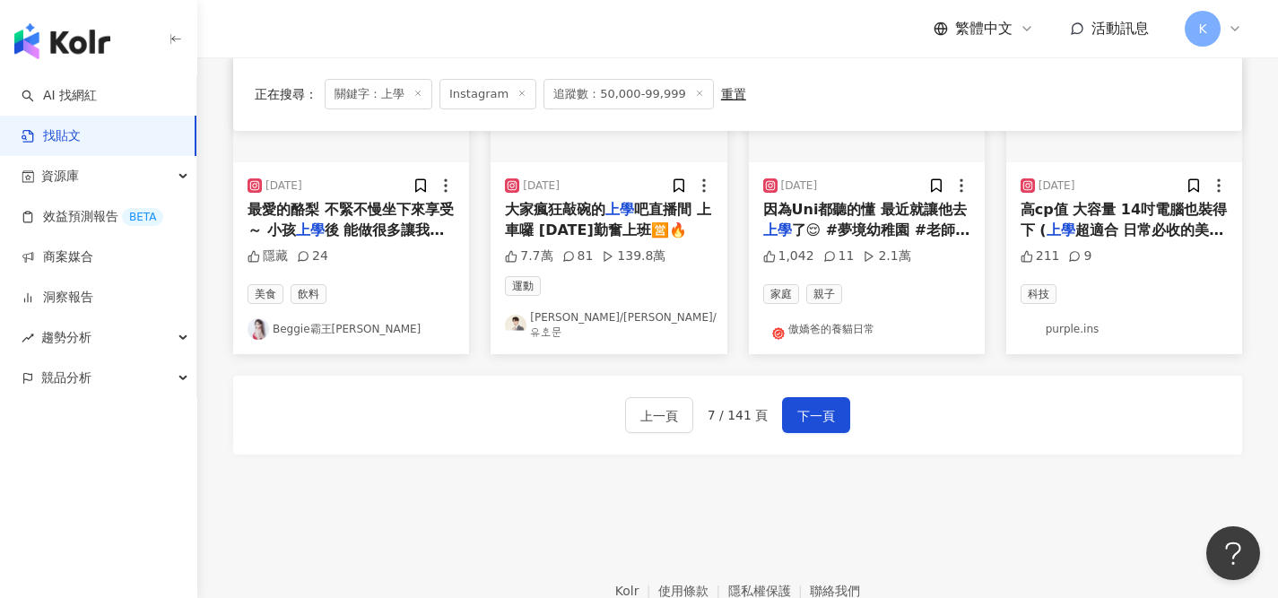
scroll to position [1059, 0]
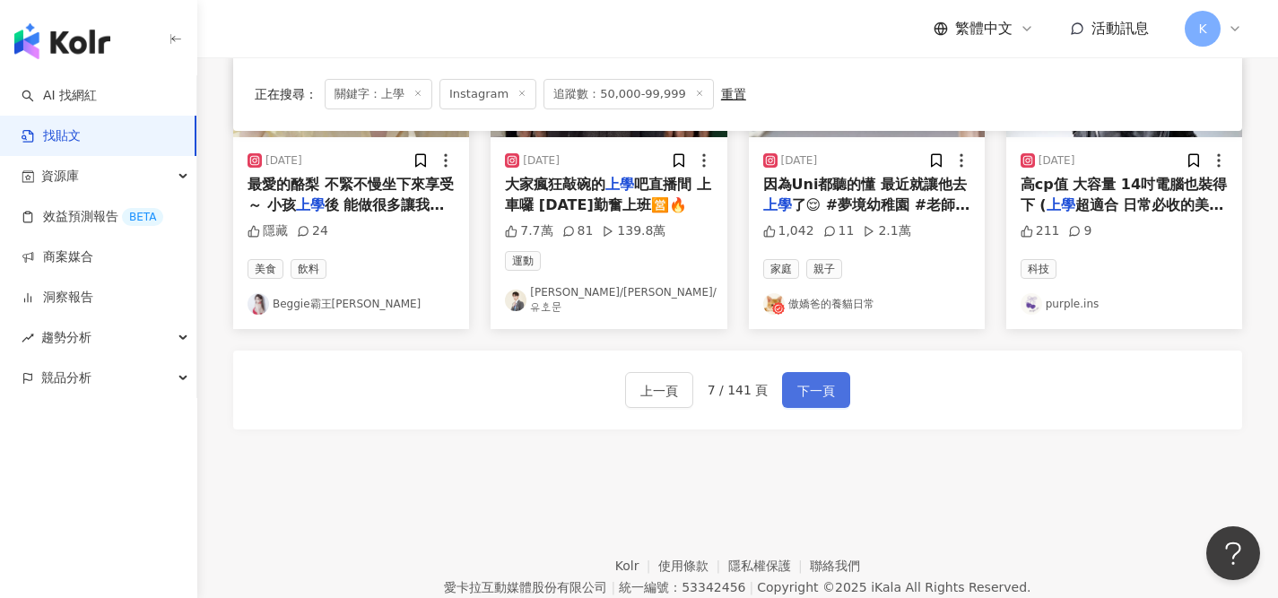
click at [804, 381] on span "下一頁" at bounding box center [816, 391] width 38 height 22
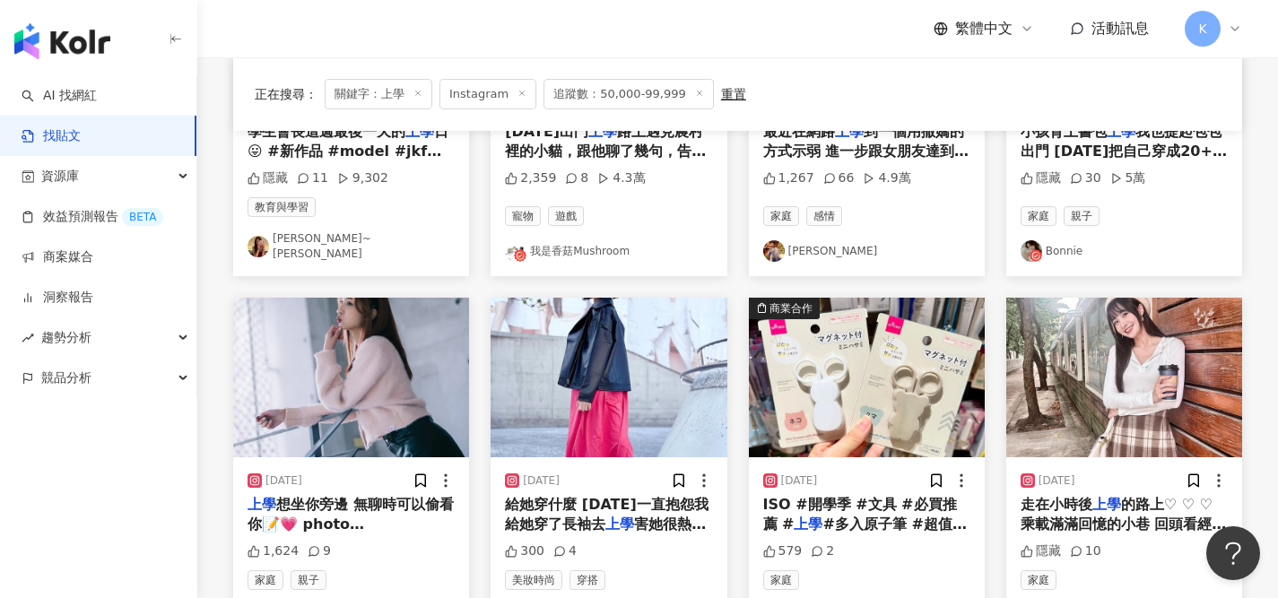
scroll to position [1089, 0]
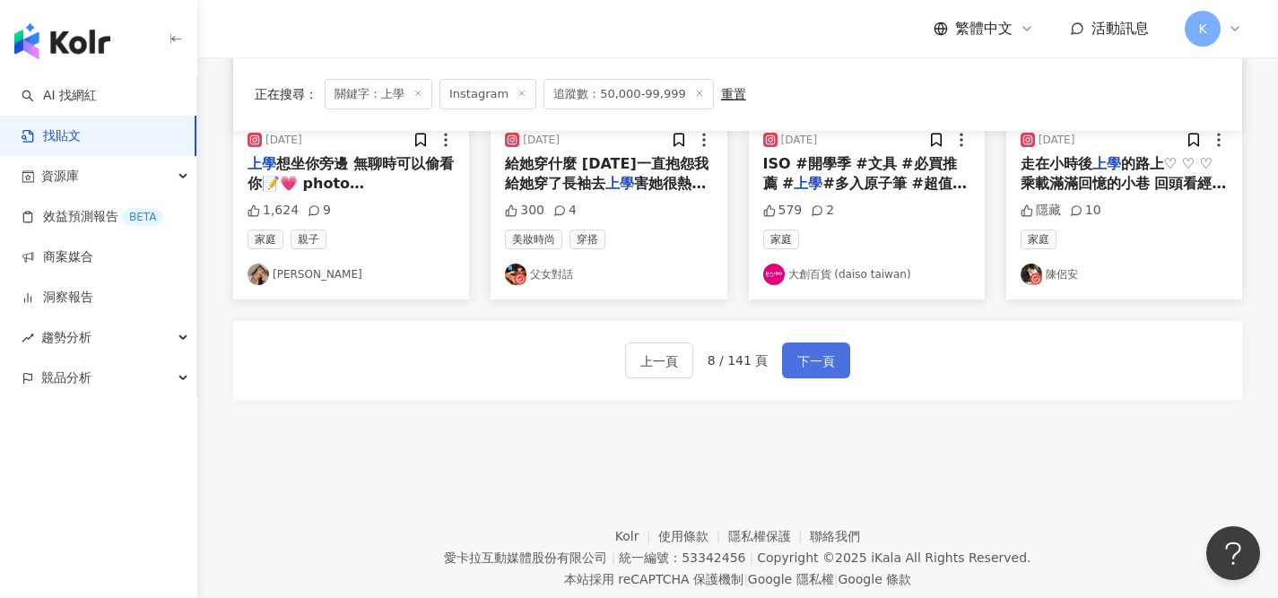
click at [797, 351] on span "下一頁" at bounding box center [816, 362] width 38 height 22
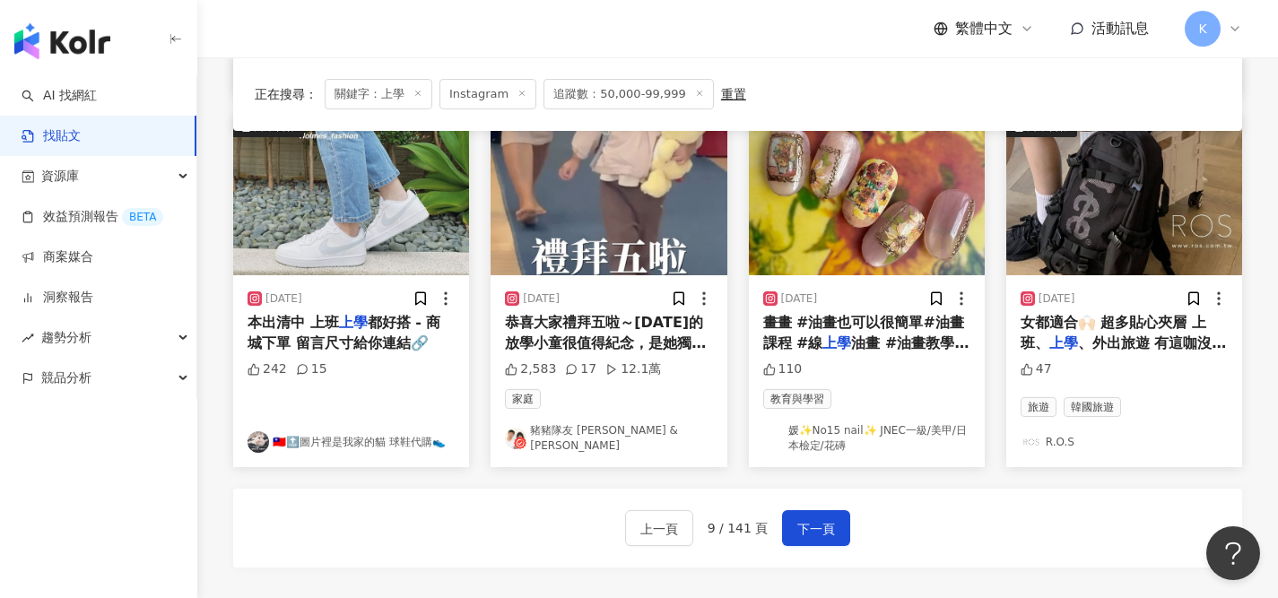
scroll to position [1134, 0]
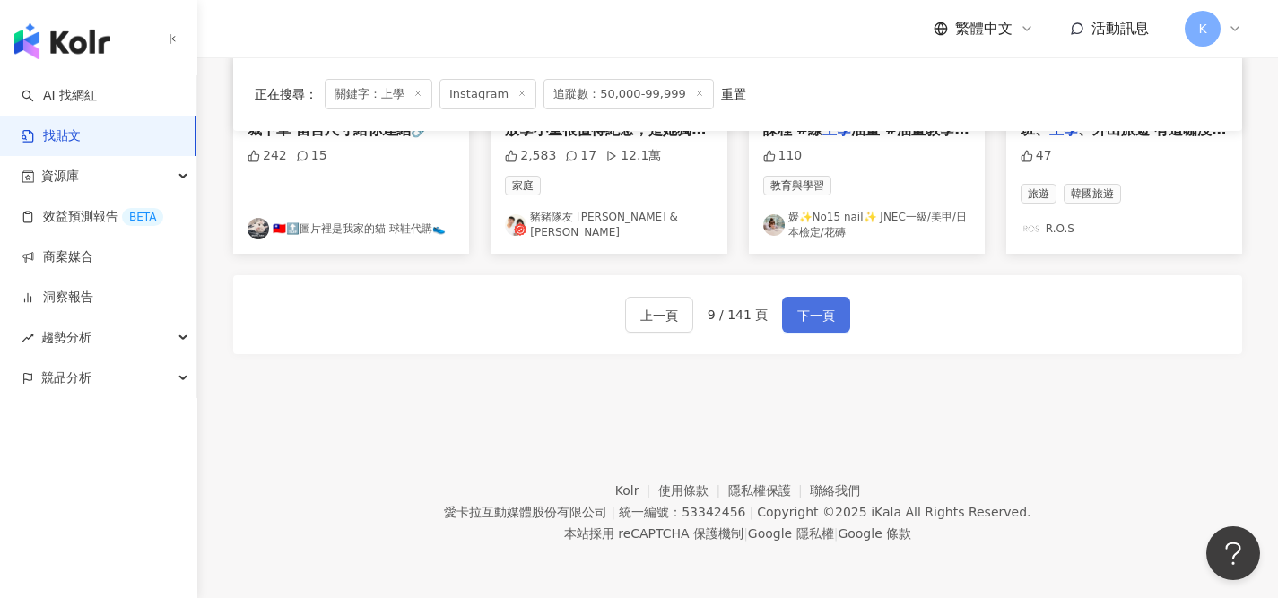
click at [808, 313] on span "下一頁" at bounding box center [816, 316] width 38 height 22
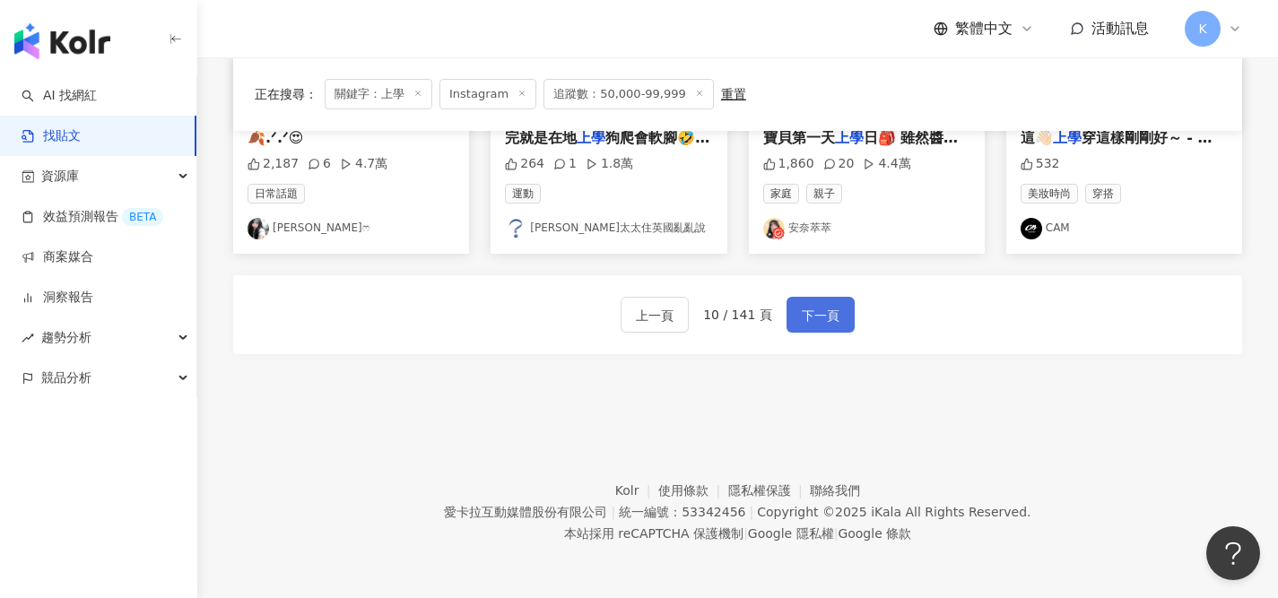
scroll to position [1126, 0]
click at [808, 313] on span "下一頁" at bounding box center [821, 316] width 38 height 22
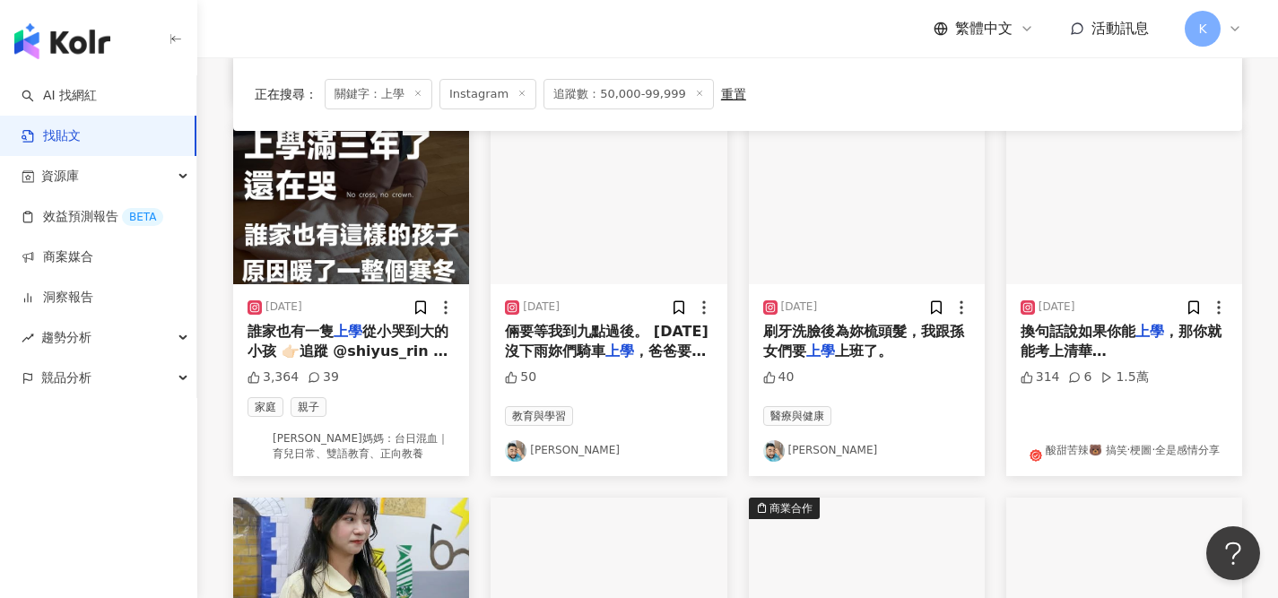
scroll to position [933, 0]
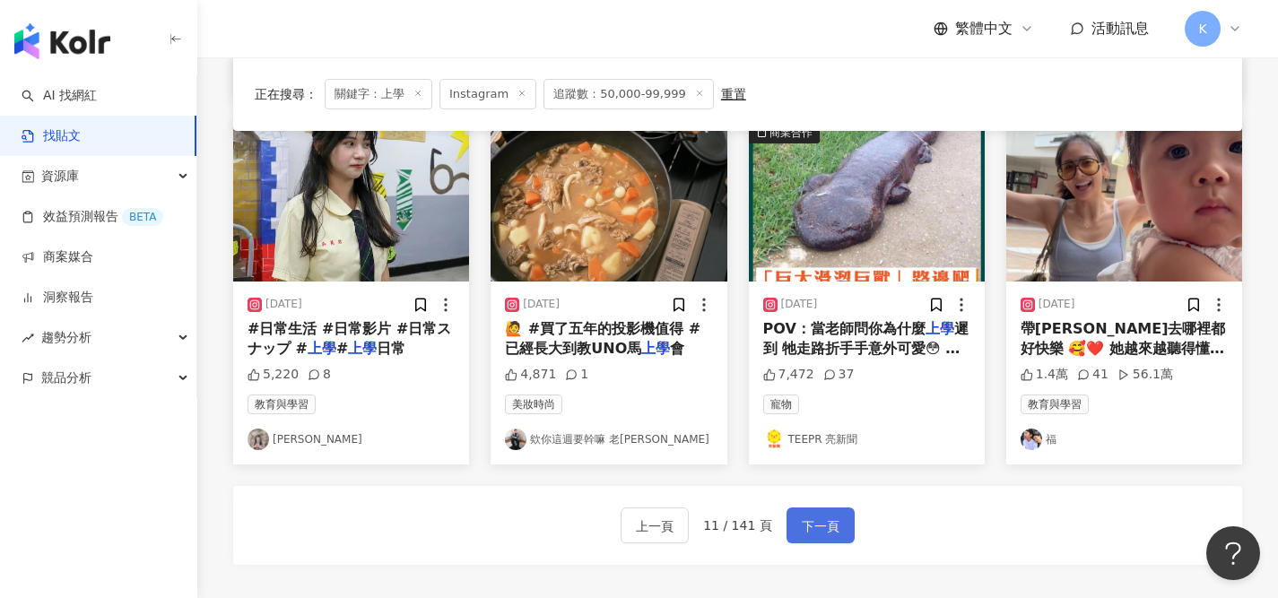
click at [829, 516] on span "下一頁" at bounding box center [821, 527] width 38 height 22
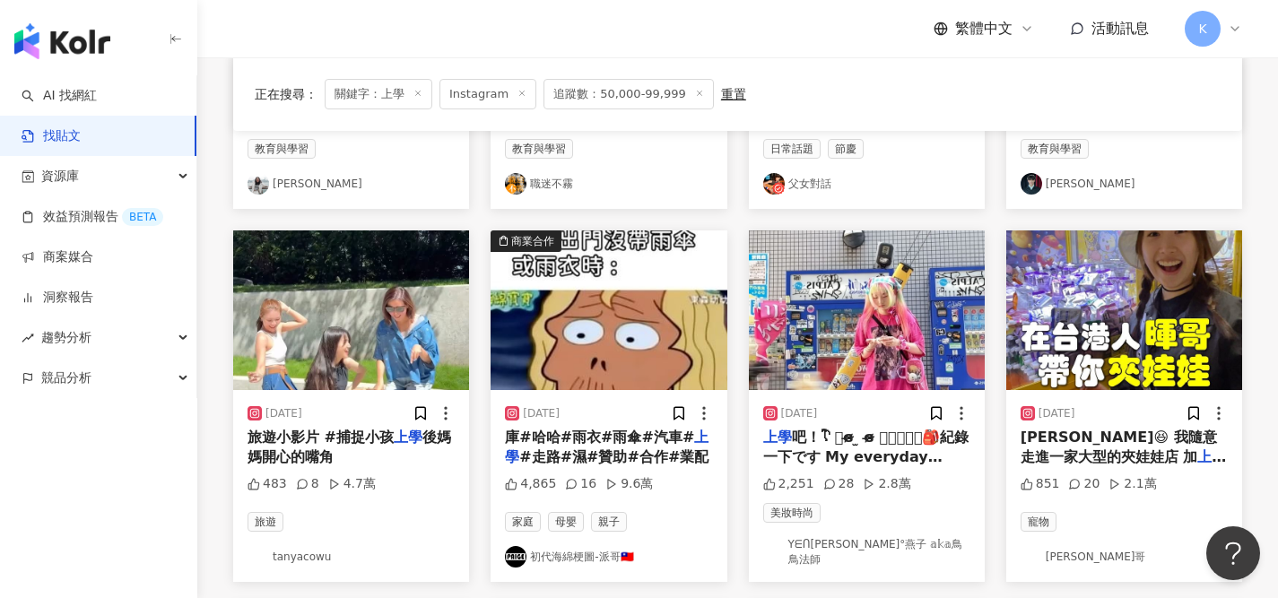
scroll to position [959, 0]
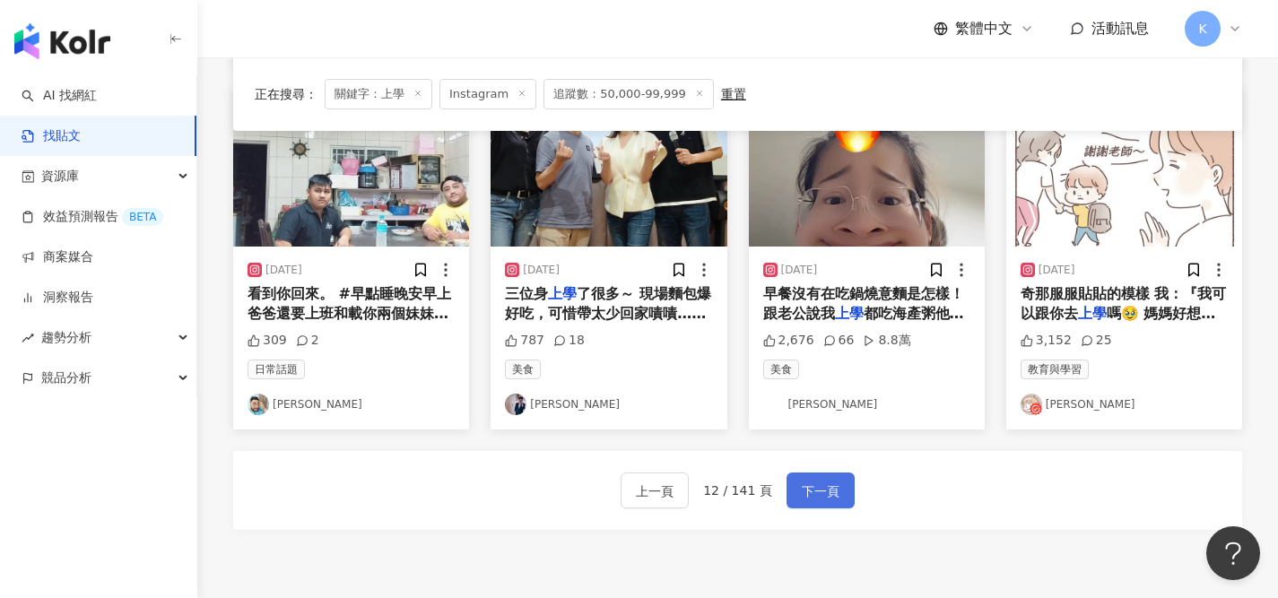
click at [811, 481] on span "下一頁" at bounding box center [821, 492] width 38 height 22
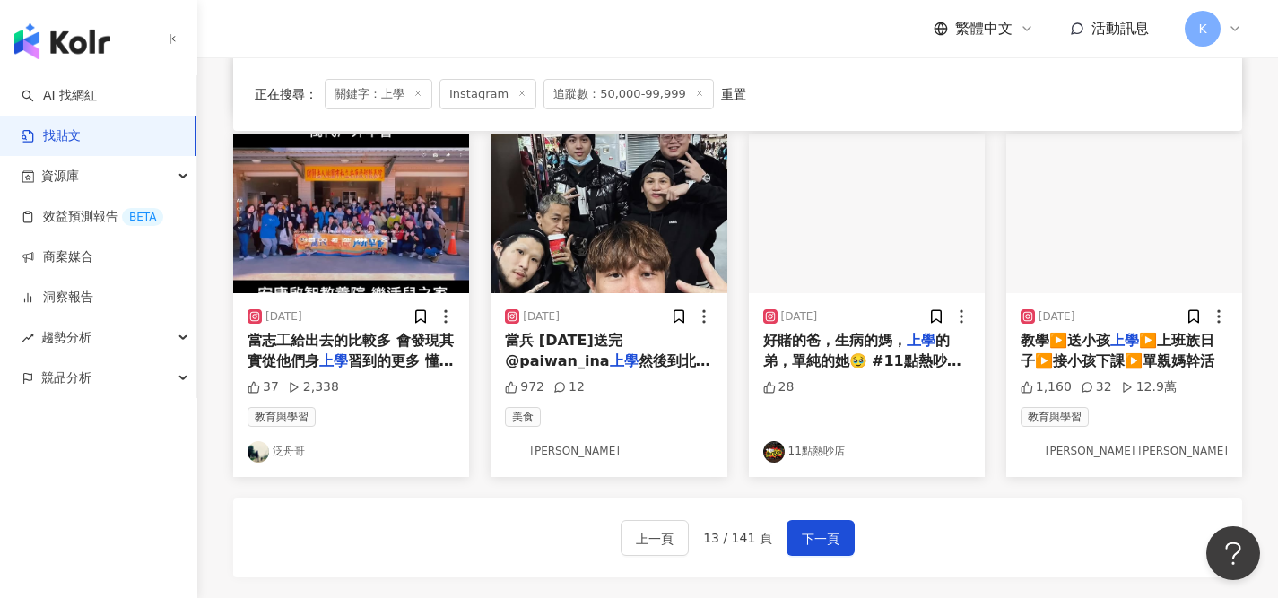
scroll to position [1126, 0]
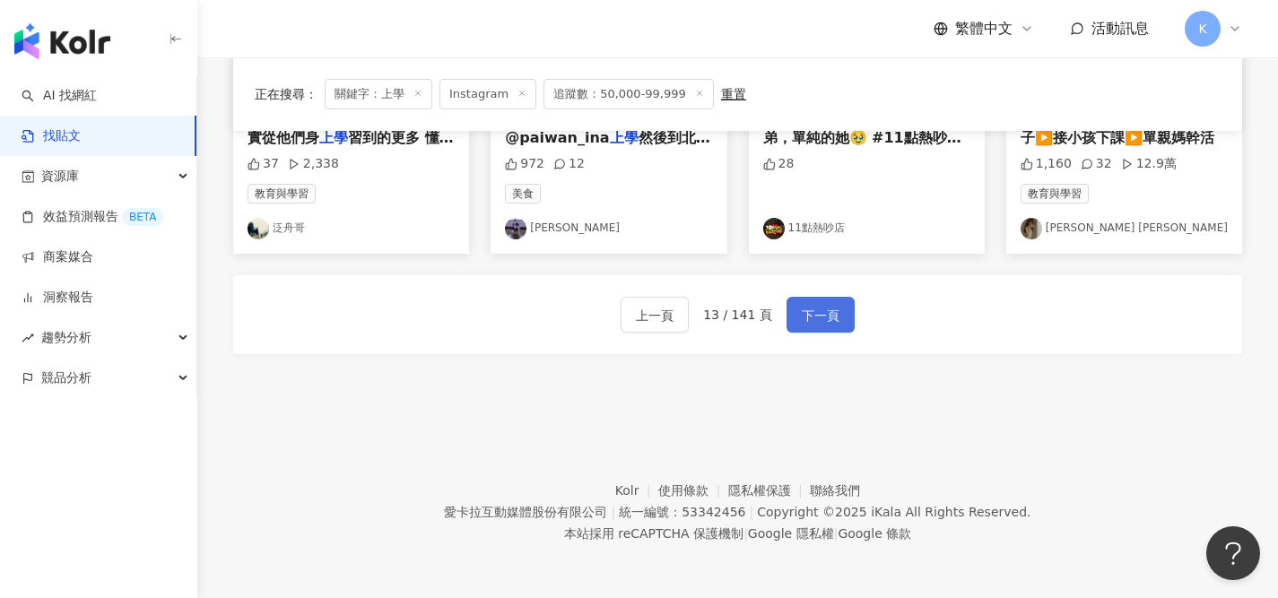
click at [828, 308] on span "下一頁" at bounding box center [821, 316] width 38 height 22
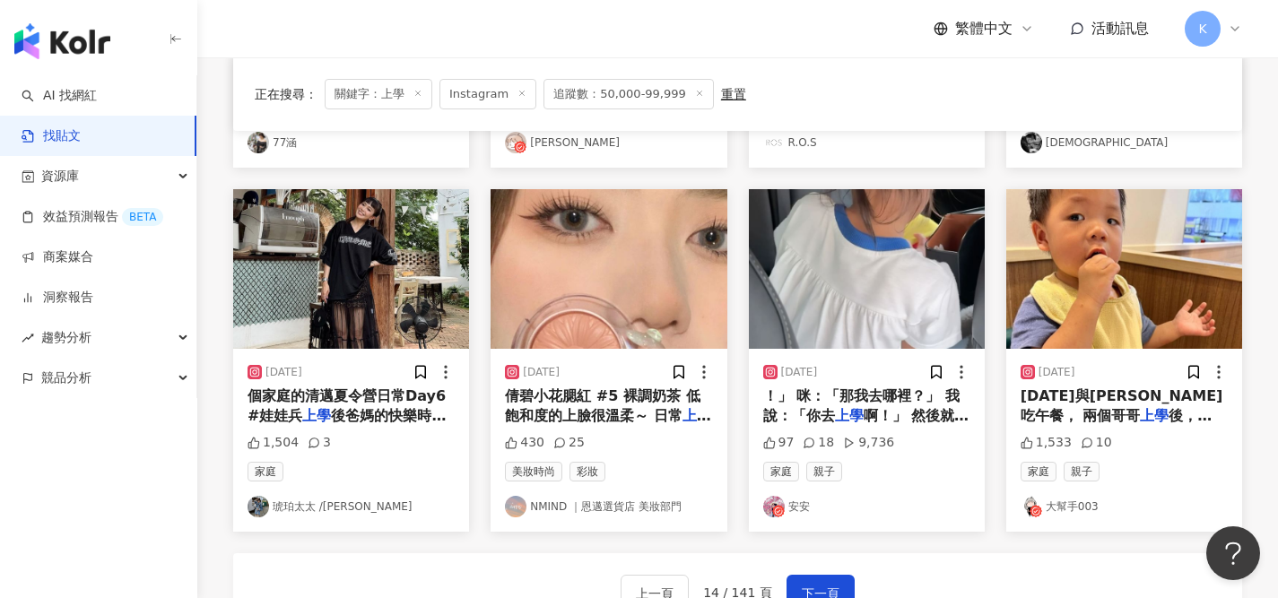
scroll to position [1067, 0]
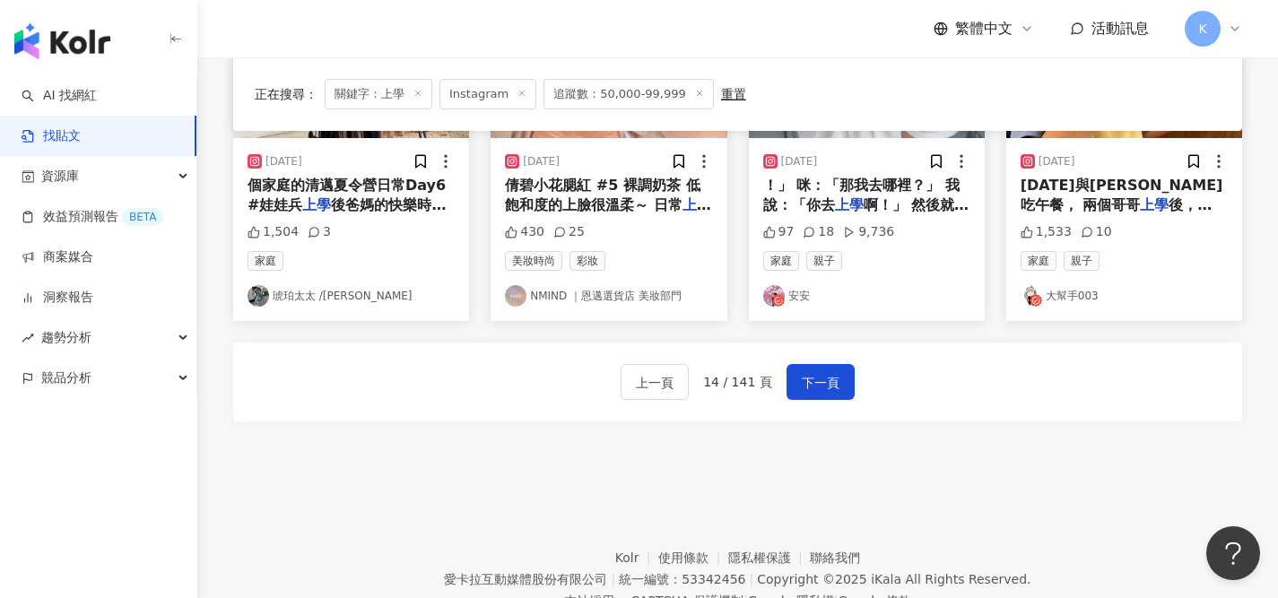
click at [369, 291] on link "琥珀太太 /Amber Madam" at bounding box center [350, 296] width 207 height 22
click at [794, 287] on link "安安" at bounding box center [866, 296] width 207 height 22
click at [820, 377] on span "下一頁" at bounding box center [821, 383] width 38 height 22
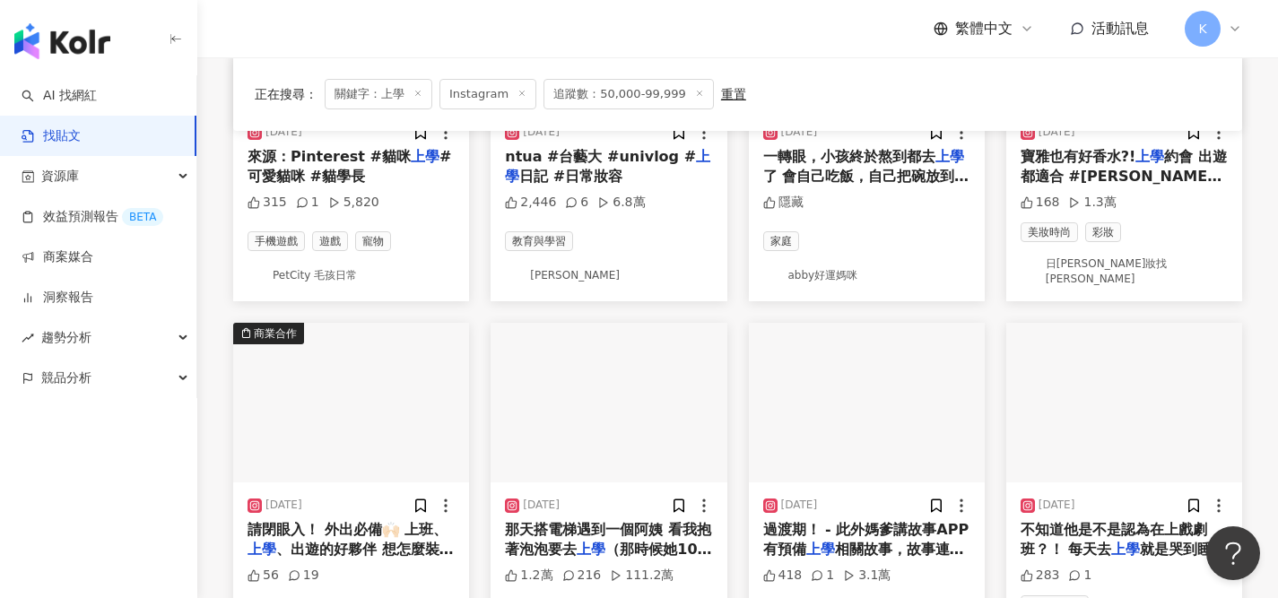
scroll to position [479, 0]
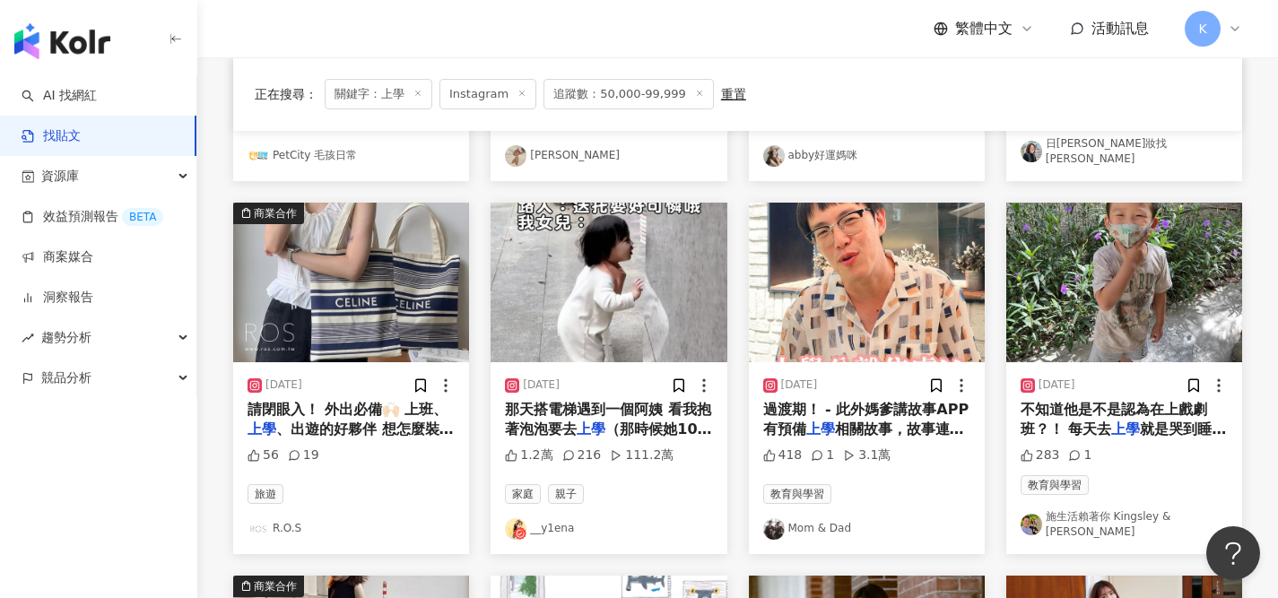
click at [561, 518] on link "__y1ena" at bounding box center [608, 529] width 207 height 22
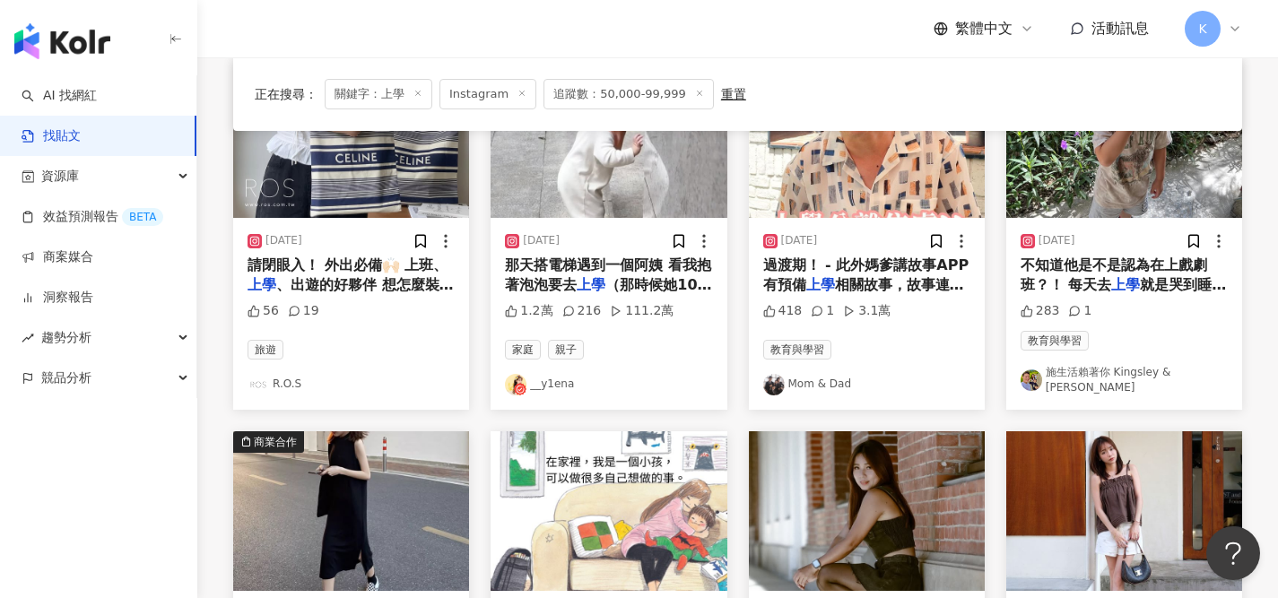
scroll to position [1126, 0]
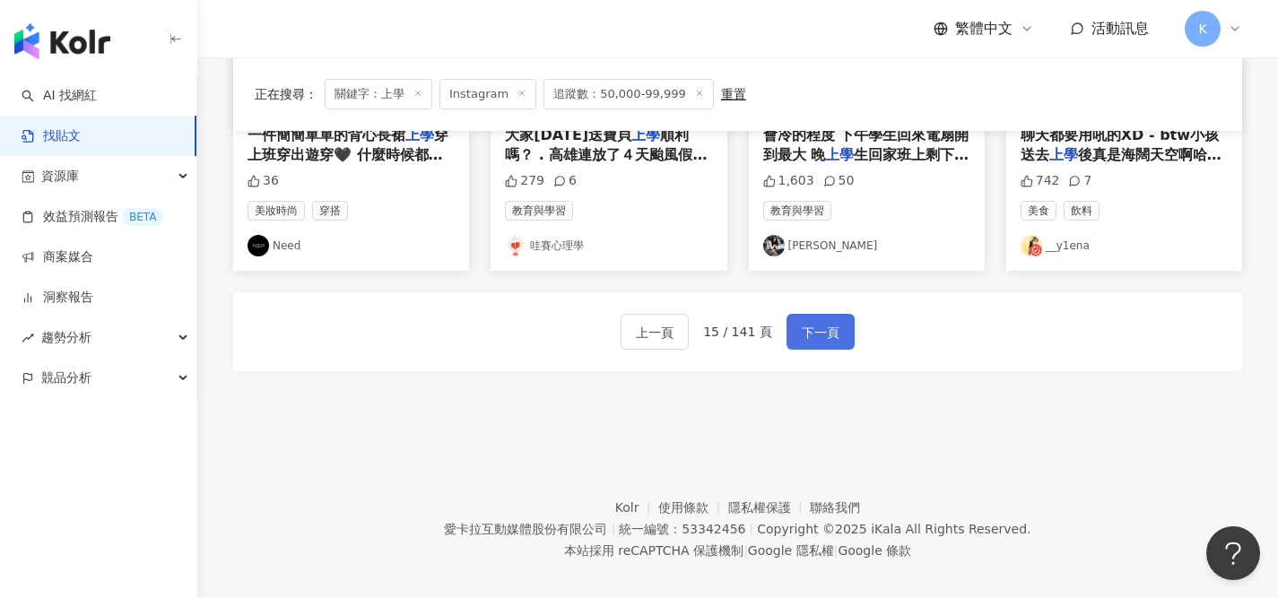
click at [803, 322] on span "下一頁" at bounding box center [821, 333] width 38 height 22
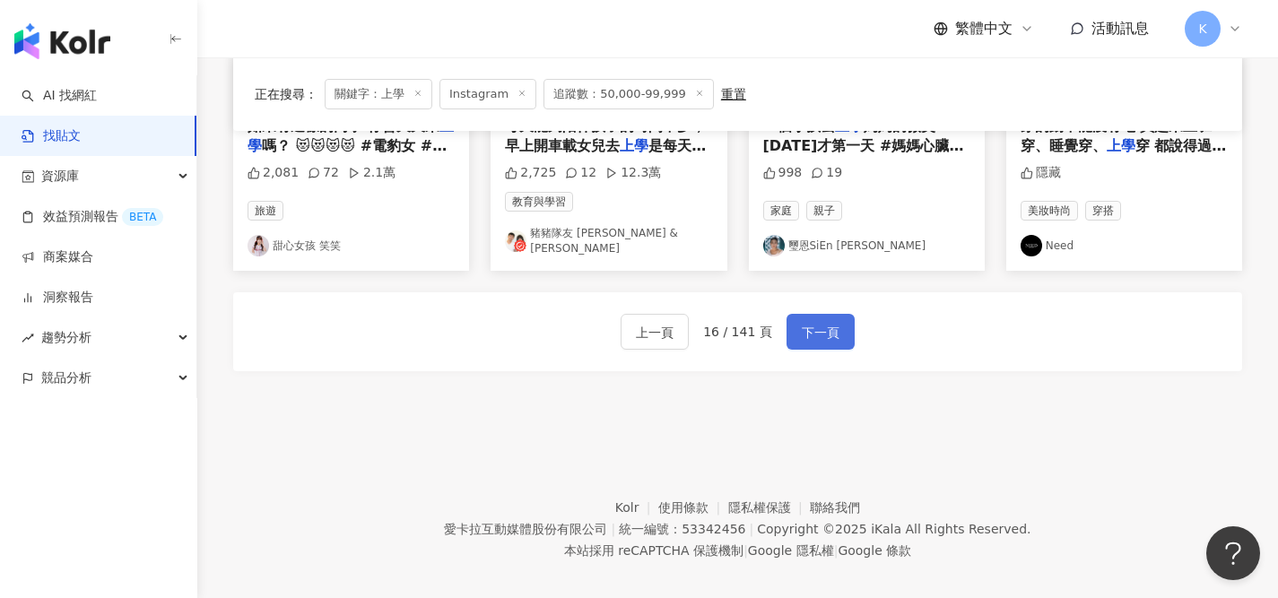
click at [820, 322] on span "下一頁" at bounding box center [821, 333] width 38 height 22
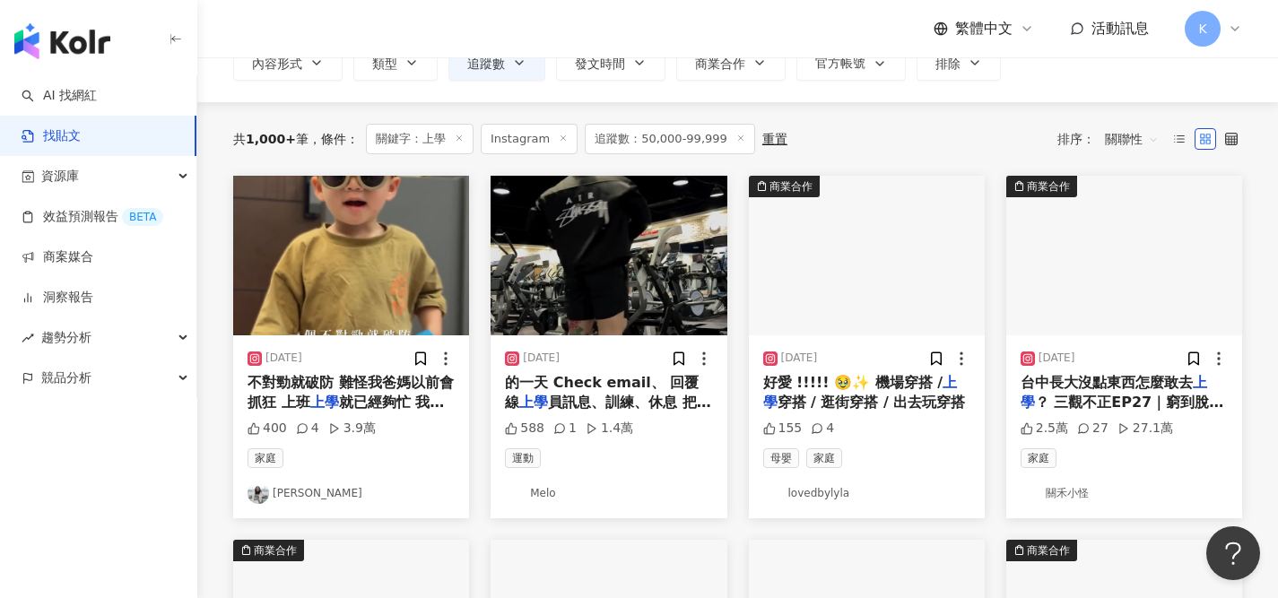
scroll to position [140, 0]
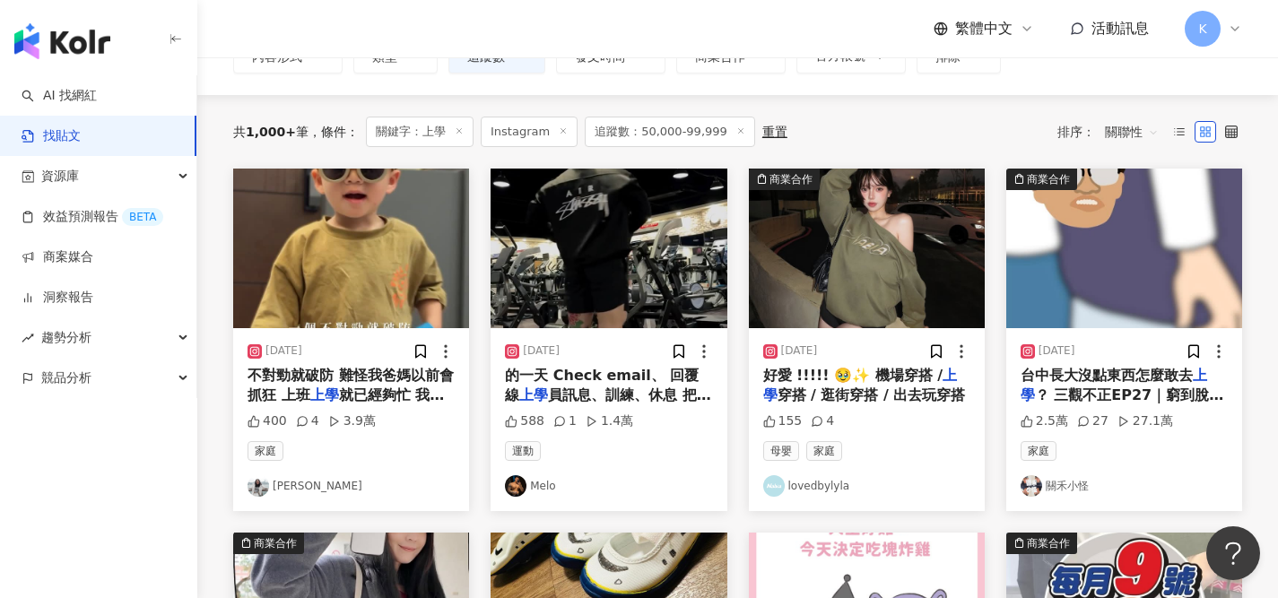
click at [296, 481] on link "呂Ami" at bounding box center [350, 486] width 207 height 22
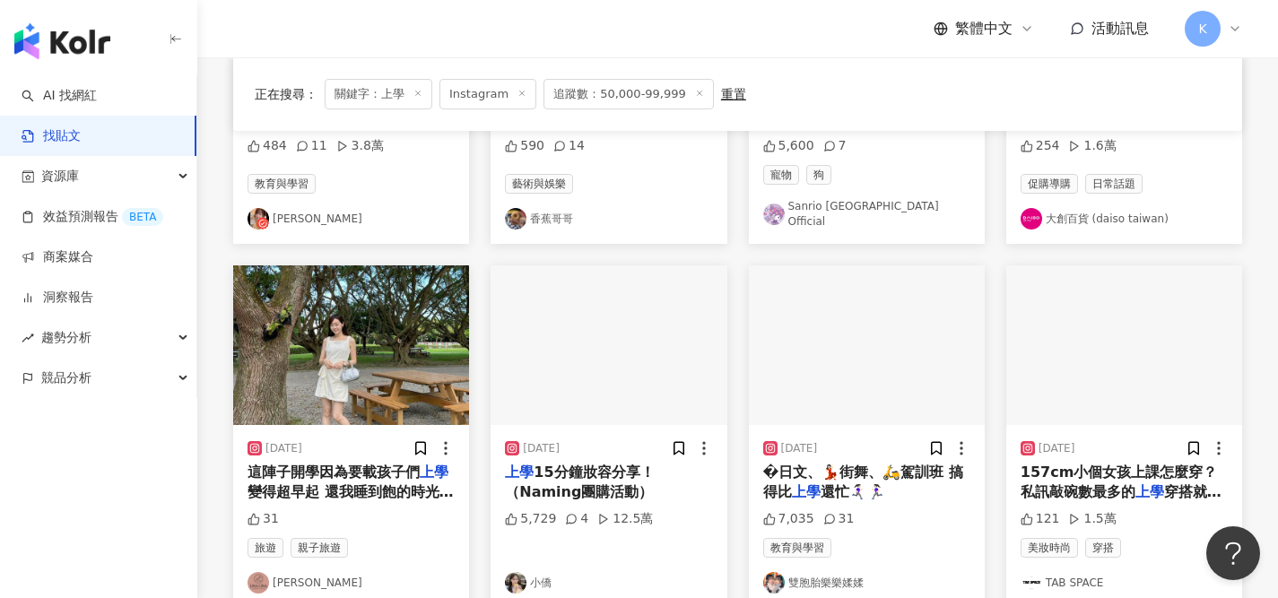
scroll to position [831, 0]
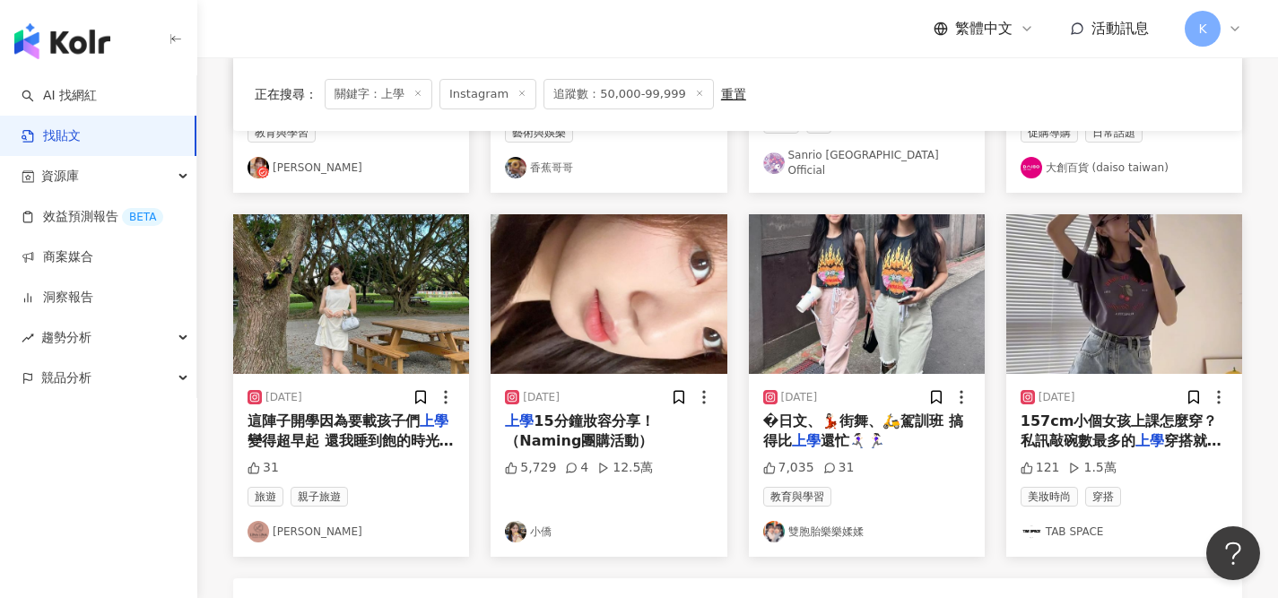
click at [849, 522] on link "雙胞胎樂樂媃媃" at bounding box center [866, 532] width 207 height 22
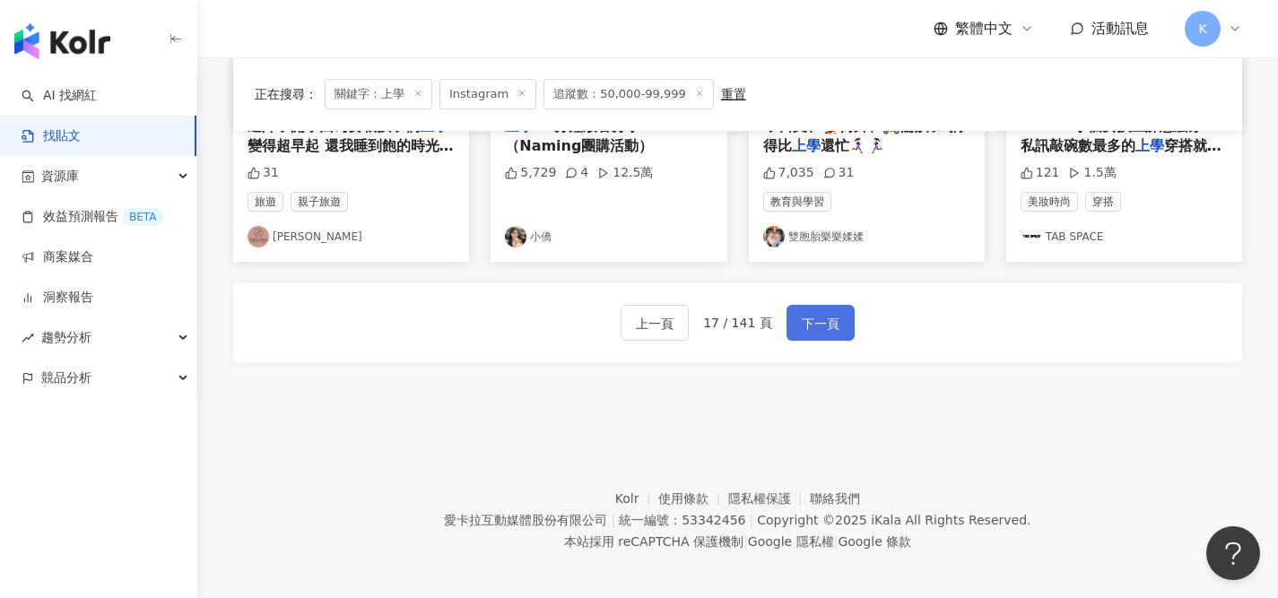
click at [821, 320] on span "下一頁" at bounding box center [821, 324] width 38 height 22
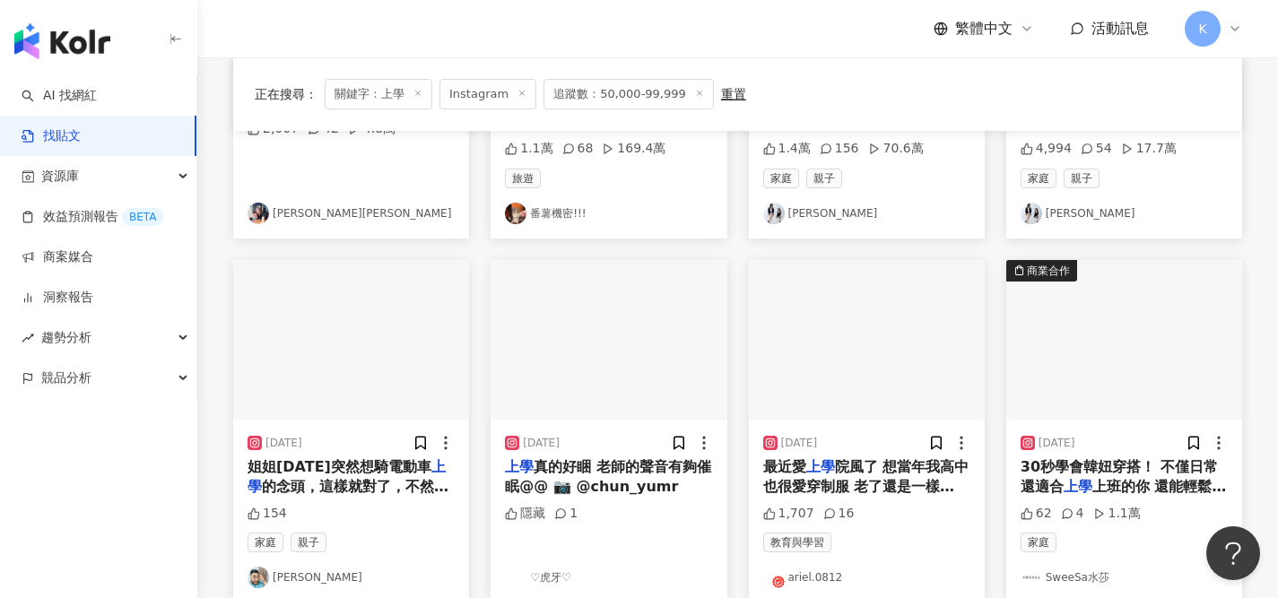
scroll to position [208, 0]
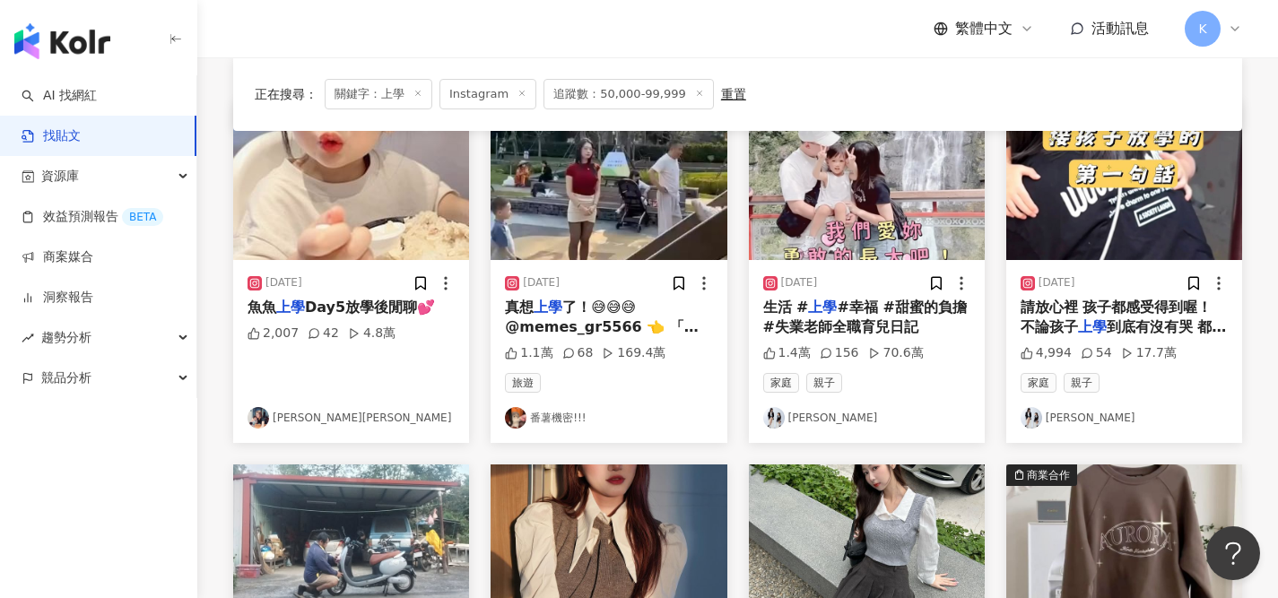
click at [282, 416] on link "方璇Elsa" at bounding box center [350, 418] width 207 height 22
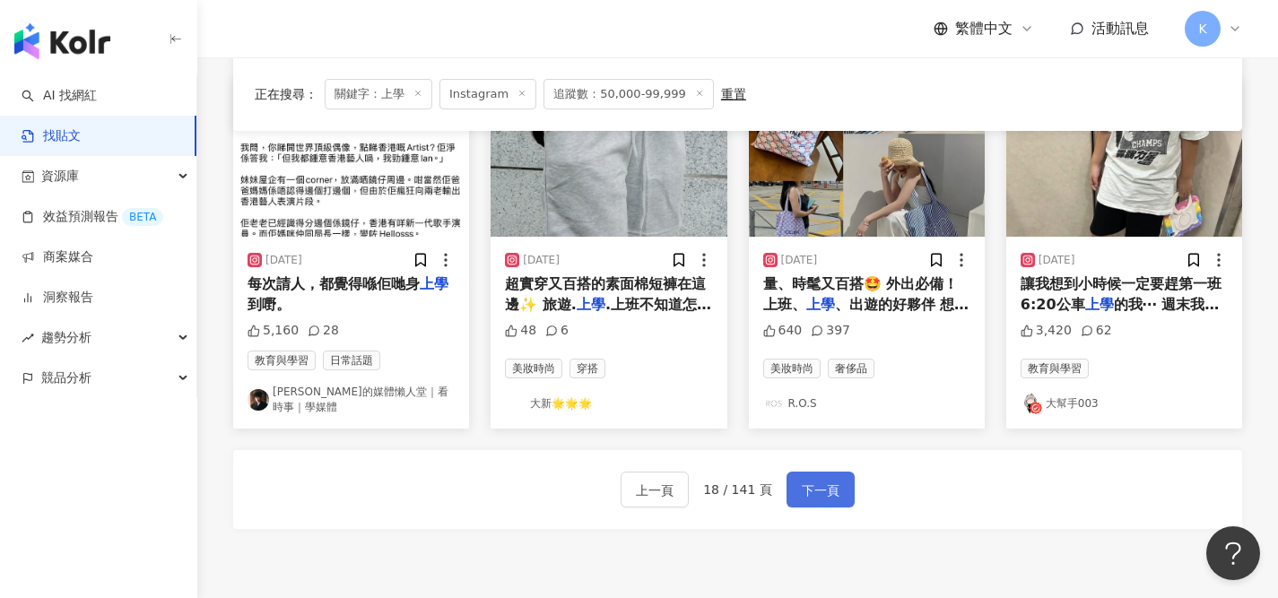
click at [796, 489] on button "下一頁" at bounding box center [820, 490] width 68 height 36
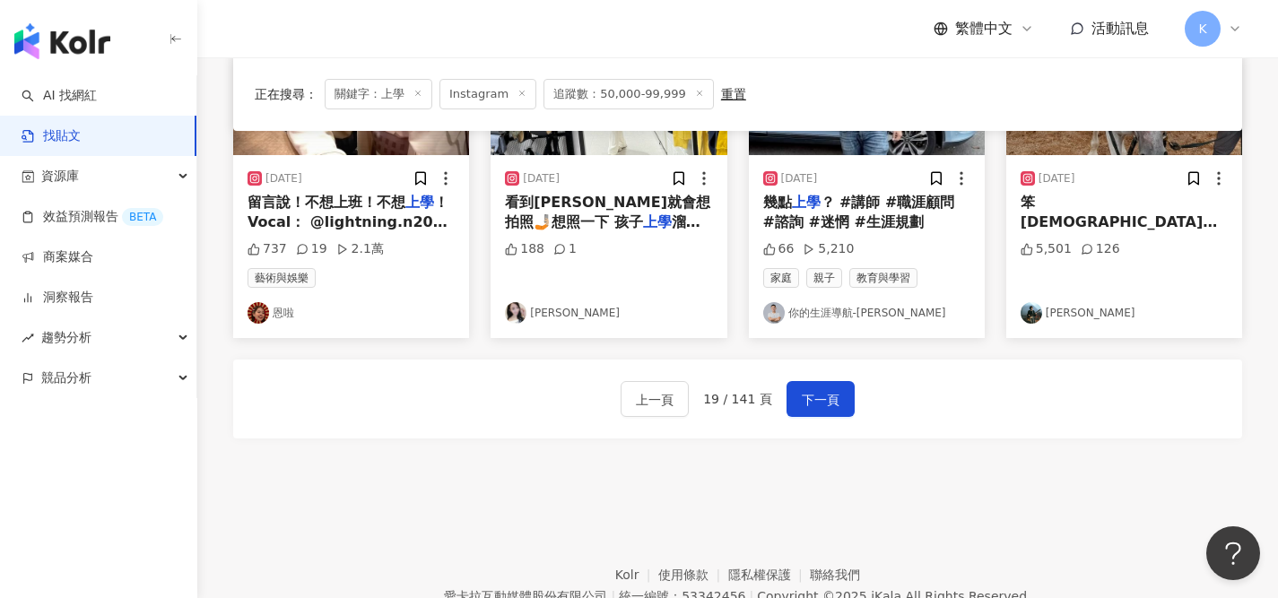
scroll to position [1134, 0]
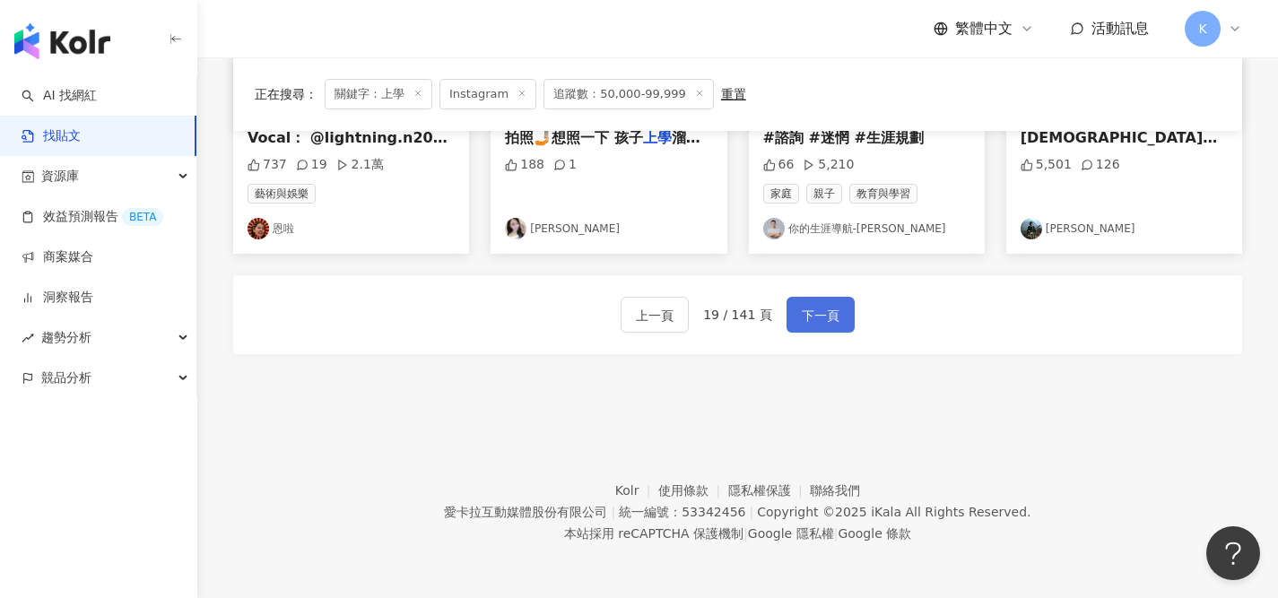
click at [820, 321] on span "下一頁" at bounding box center [821, 316] width 38 height 22
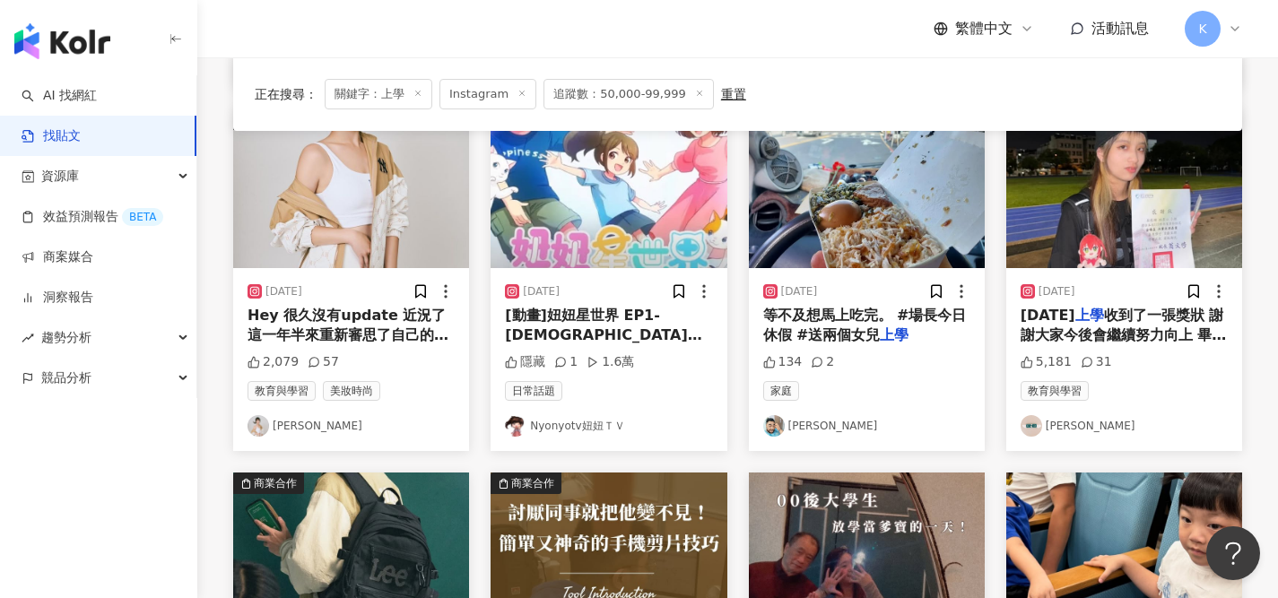
scroll to position [994, 0]
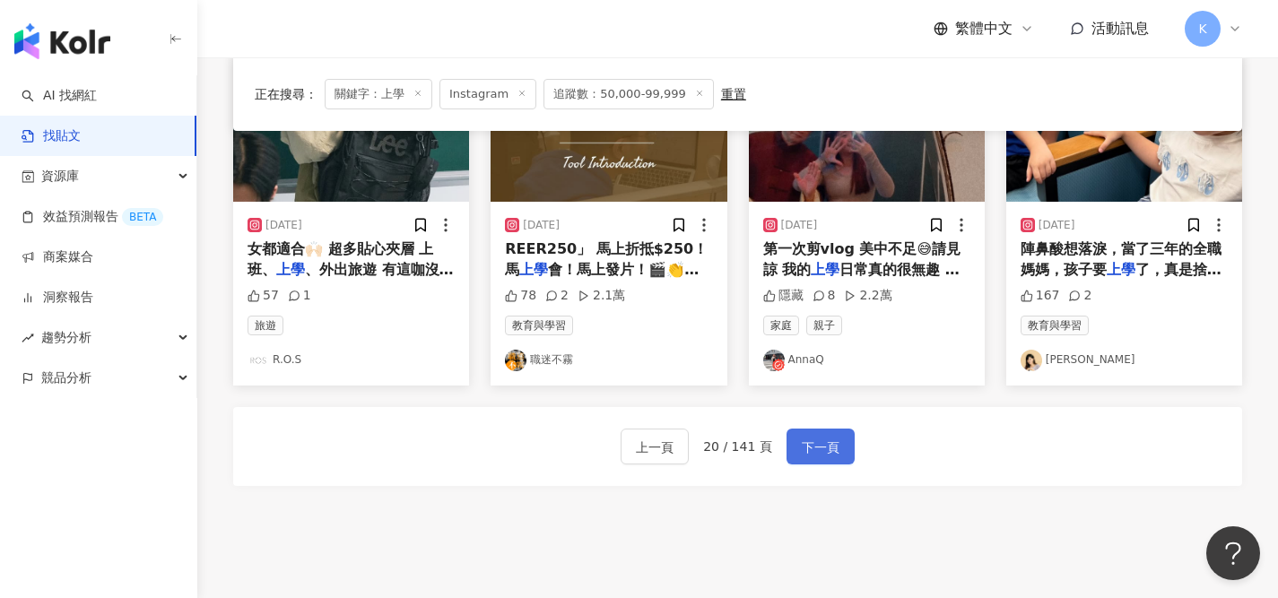
click at [827, 447] on span "下一頁" at bounding box center [821, 448] width 38 height 22
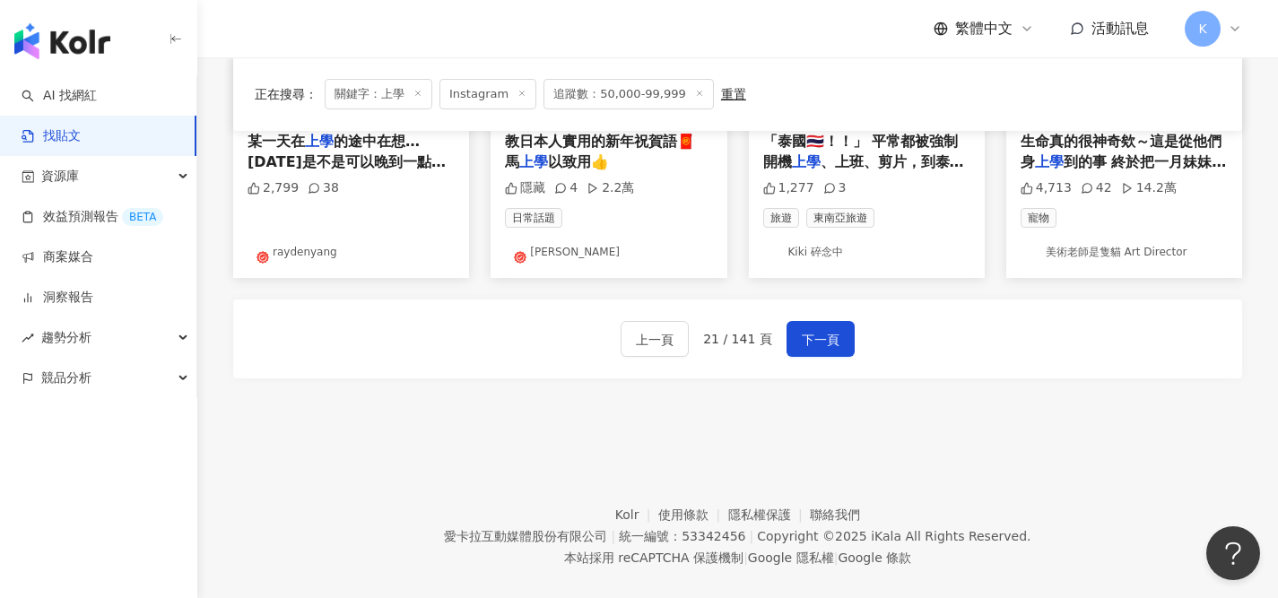
scroll to position [1113, 0]
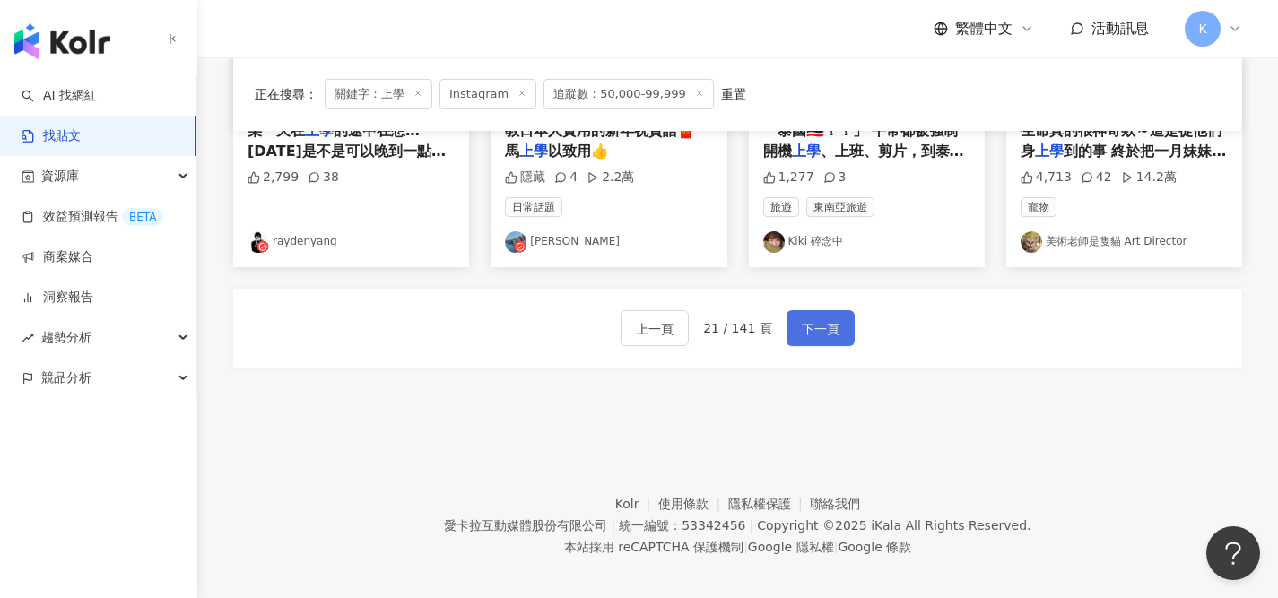
click at [815, 330] on span "下一頁" at bounding box center [821, 329] width 38 height 22
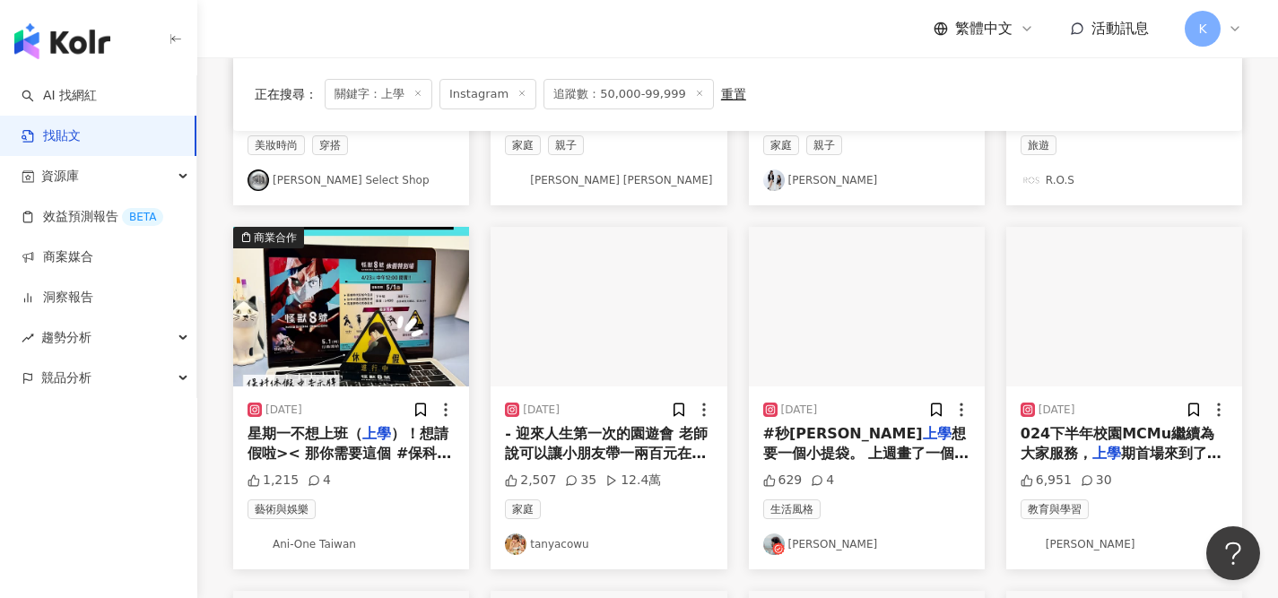
scroll to position [443, 0]
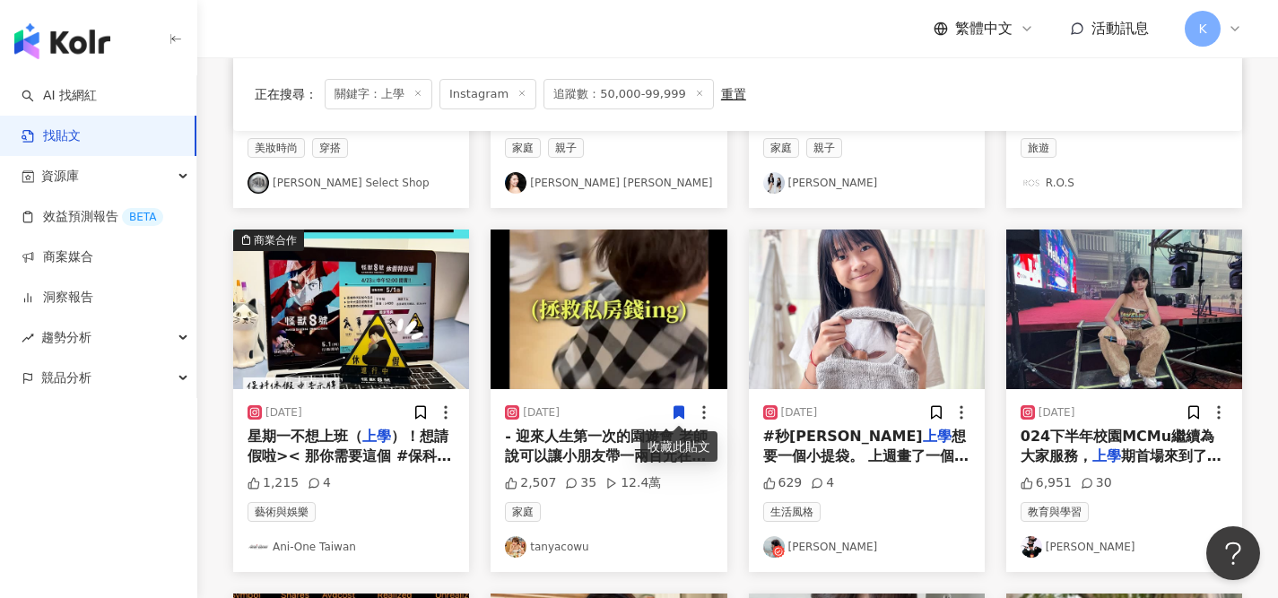
click at [560, 546] on link "tanyacowu" at bounding box center [608, 547] width 207 height 22
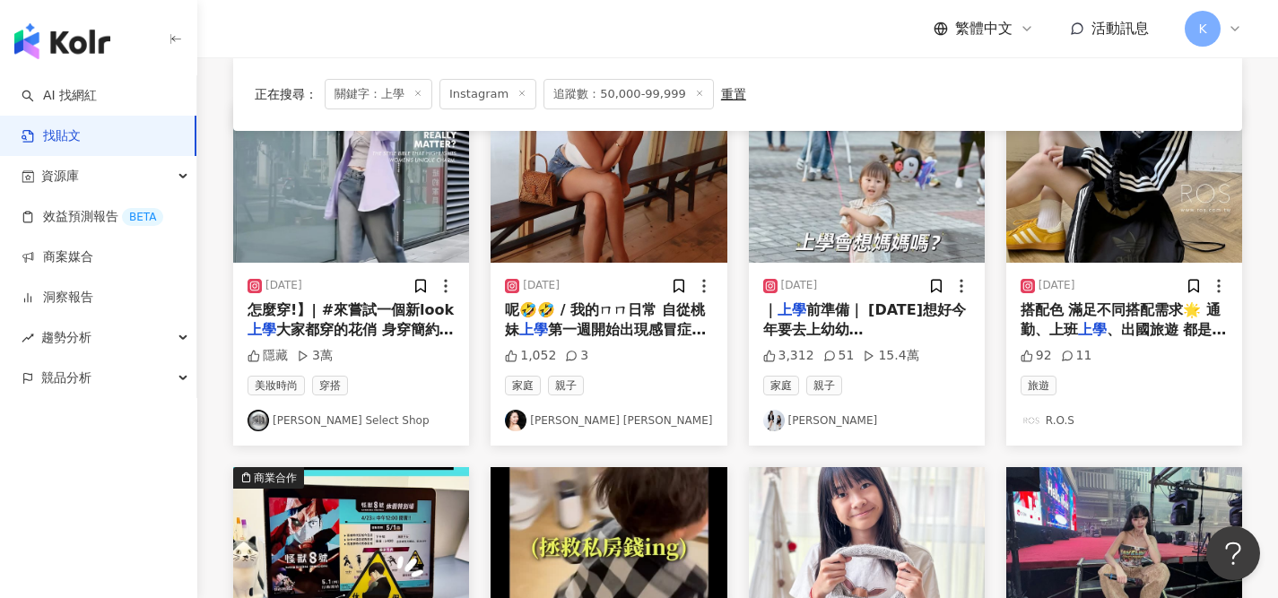
scroll to position [204, 0]
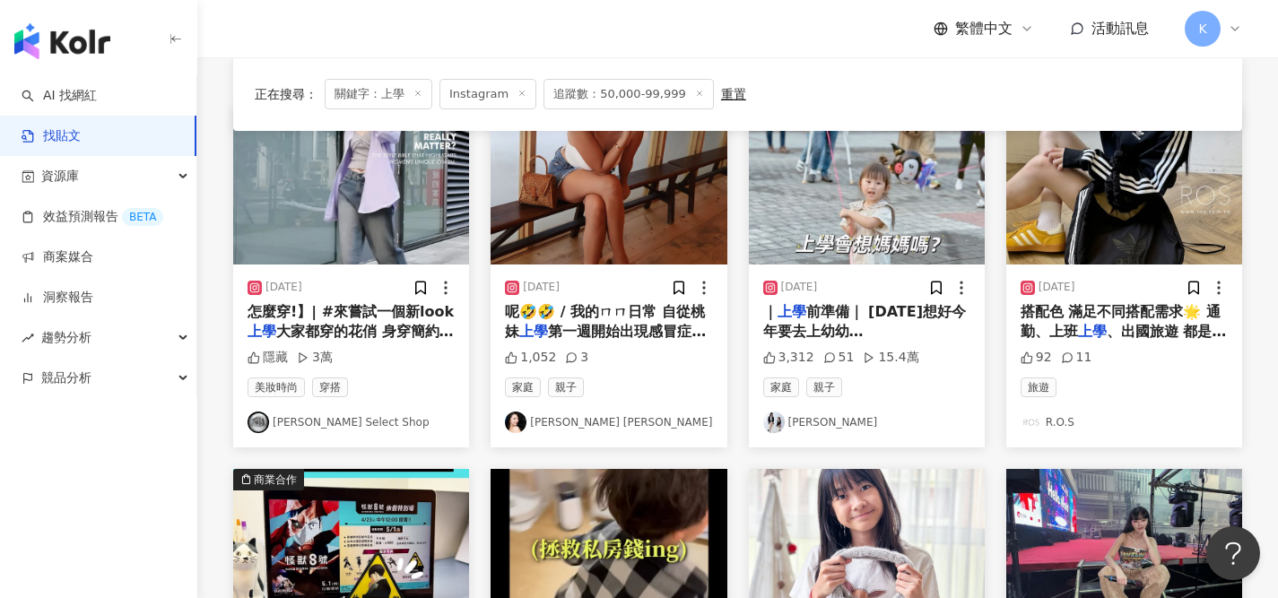
click at [796, 424] on link "Yu Zhen" at bounding box center [866, 423] width 207 height 22
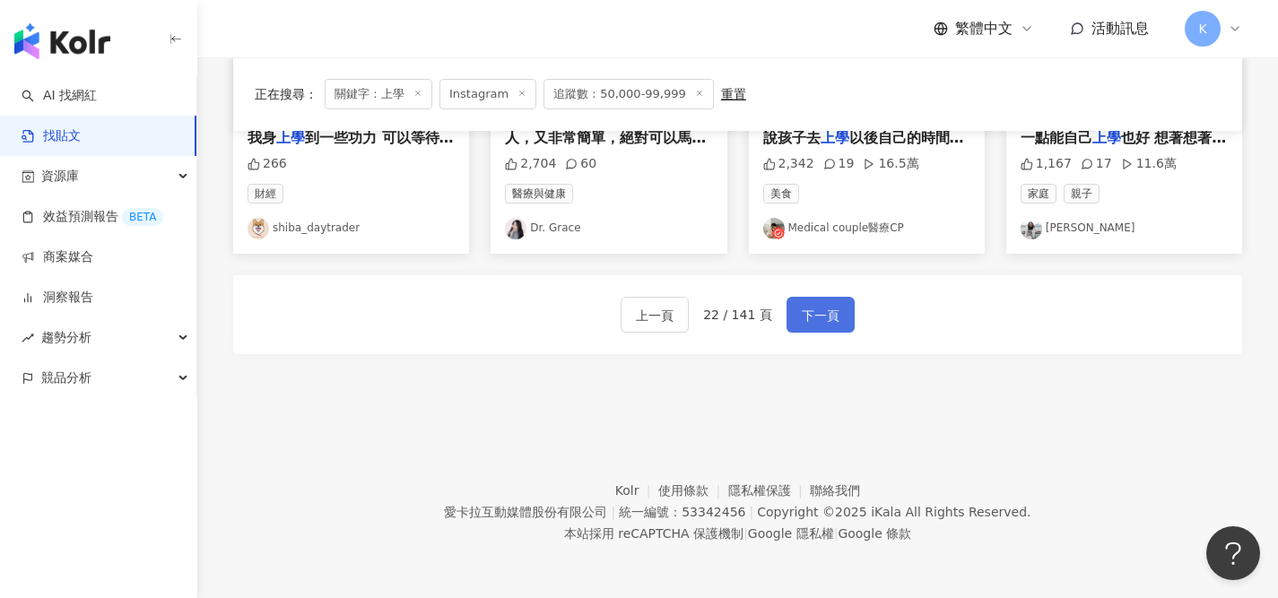
click at [810, 308] on span "下一頁" at bounding box center [821, 316] width 38 height 22
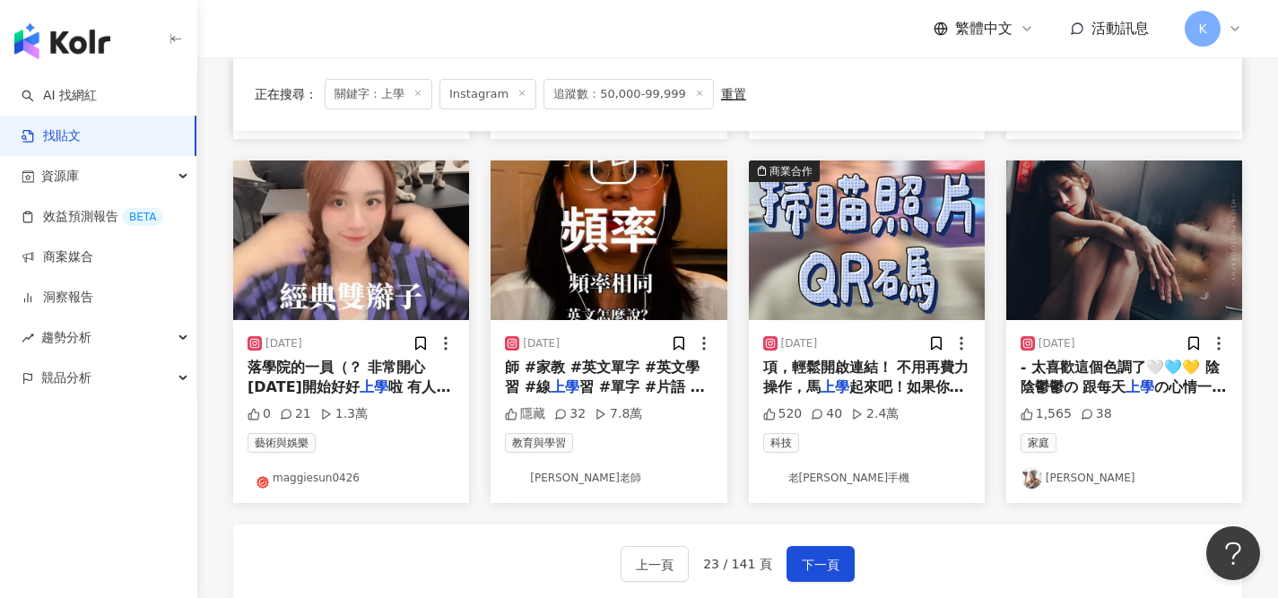
scroll to position [478, 0]
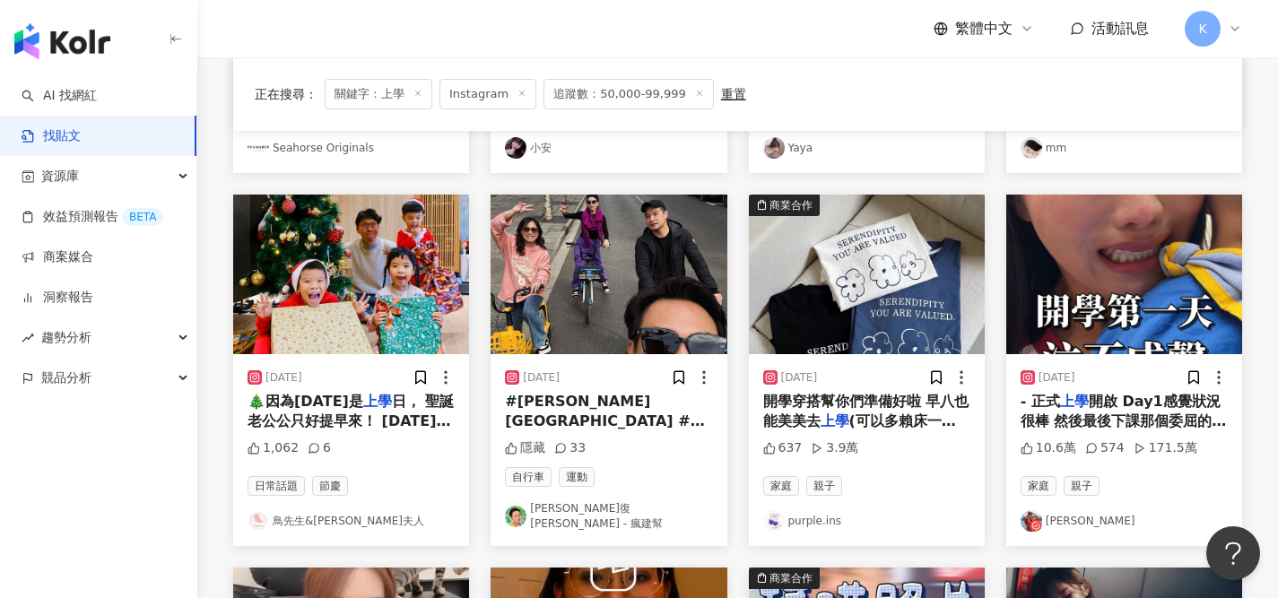
click at [1061, 510] on link "余孟耘" at bounding box center [1123, 521] width 207 height 22
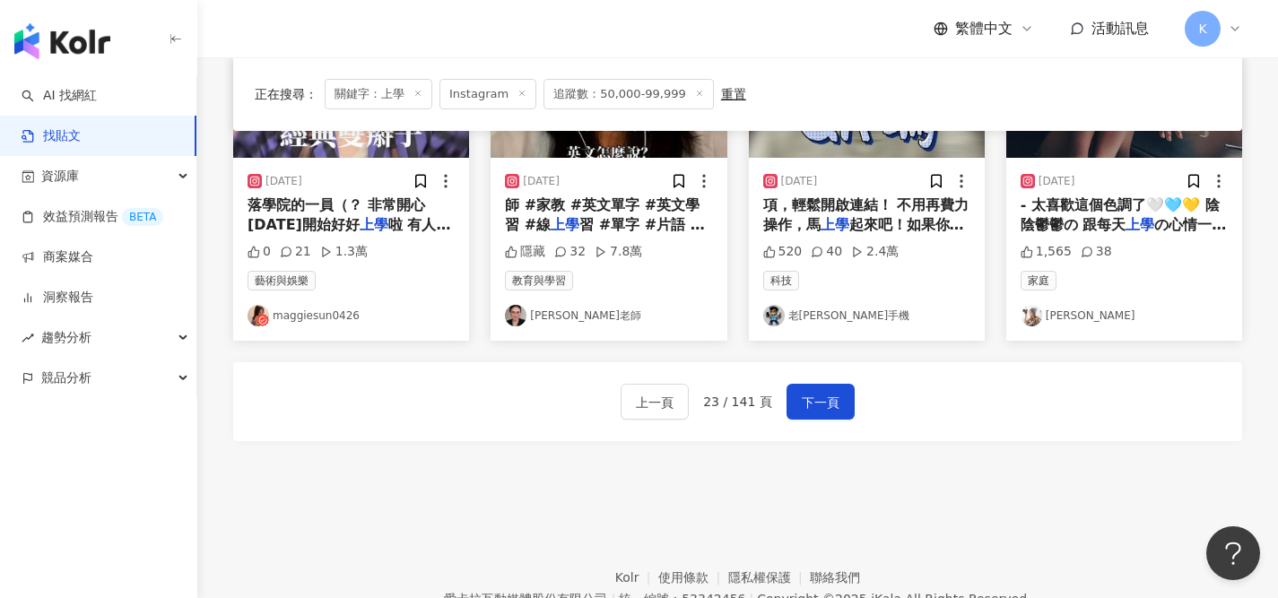
scroll to position [1126, 0]
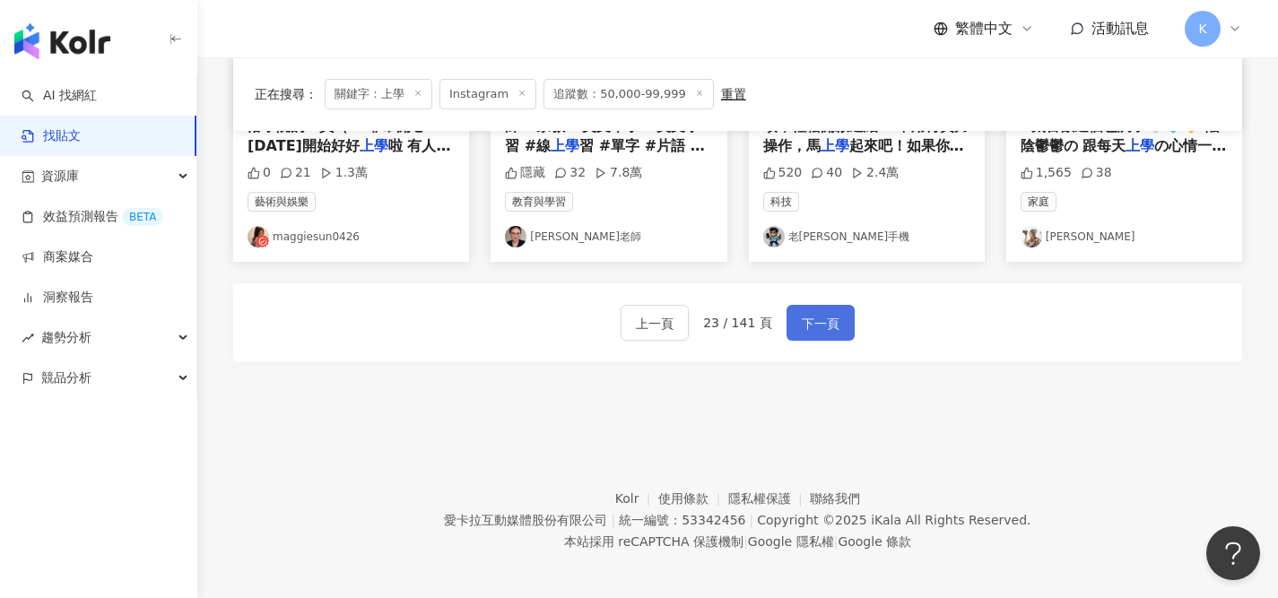
click at [813, 318] on span "下一頁" at bounding box center [821, 324] width 38 height 22
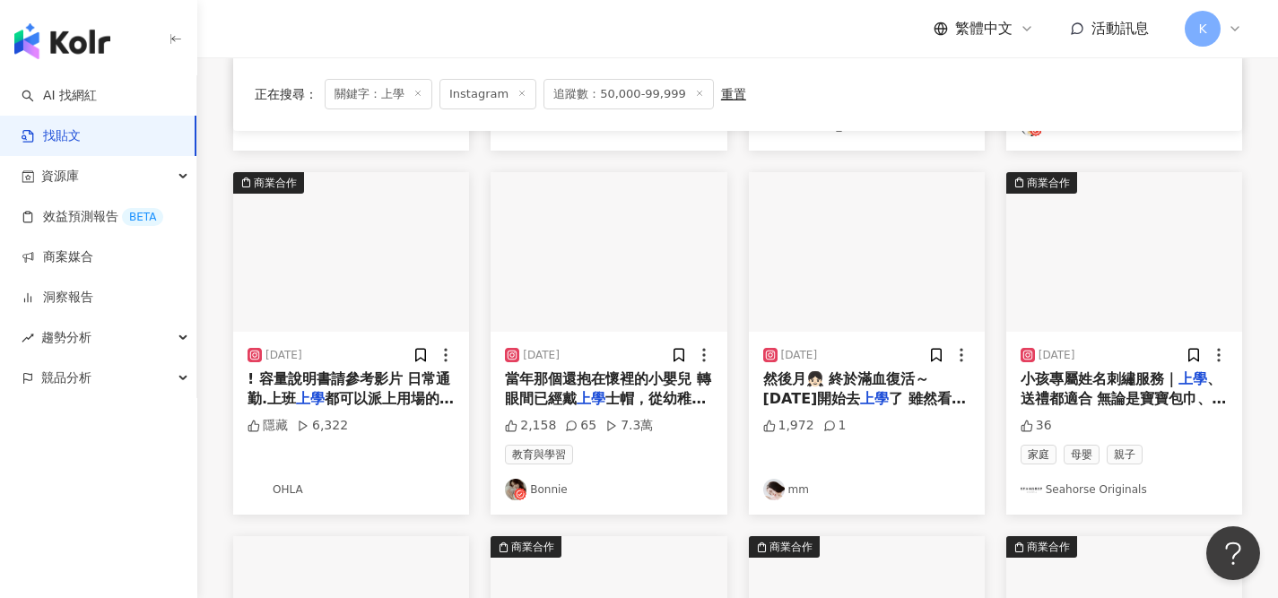
scroll to position [501, 0]
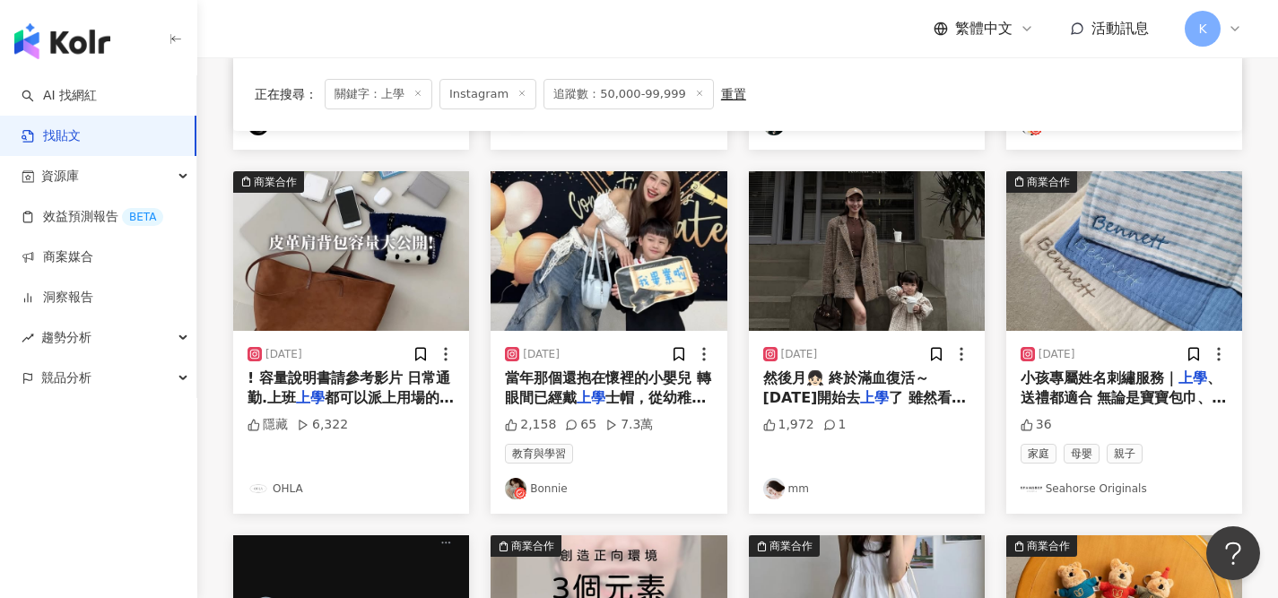
click at [542, 495] on link "Bonnie" at bounding box center [608, 489] width 207 height 22
click at [801, 489] on link "mm" at bounding box center [866, 489] width 207 height 22
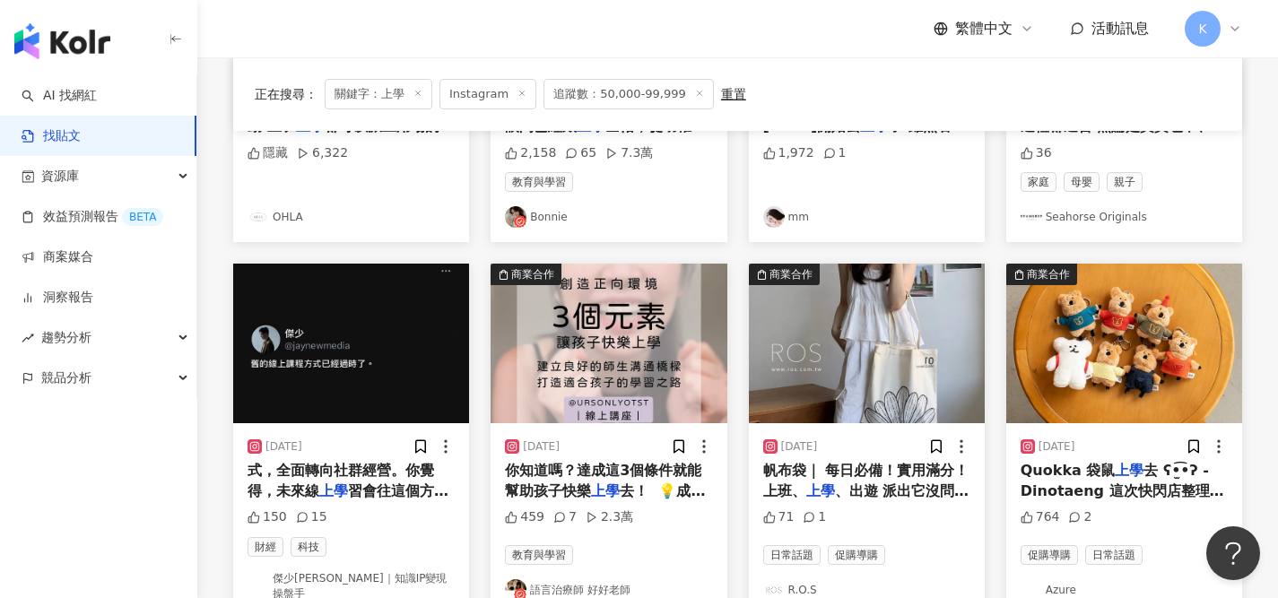
scroll to position [1126, 0]
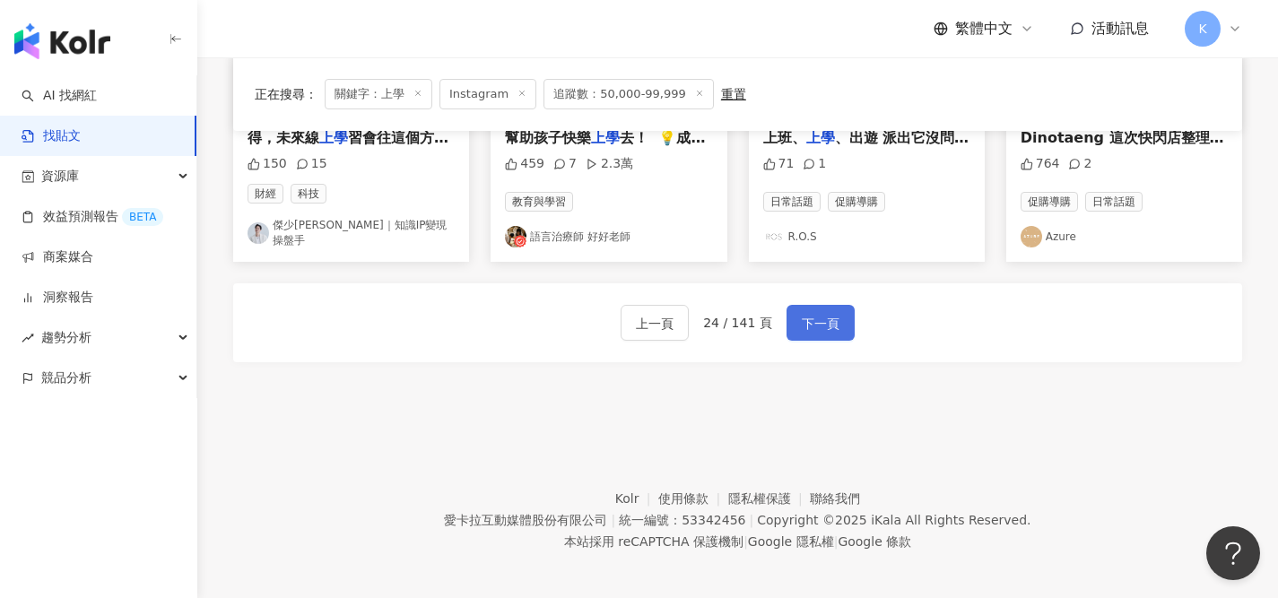
click at [804, 313] on span "下一頁" at bounding box center [821, 324] width 38 height 22
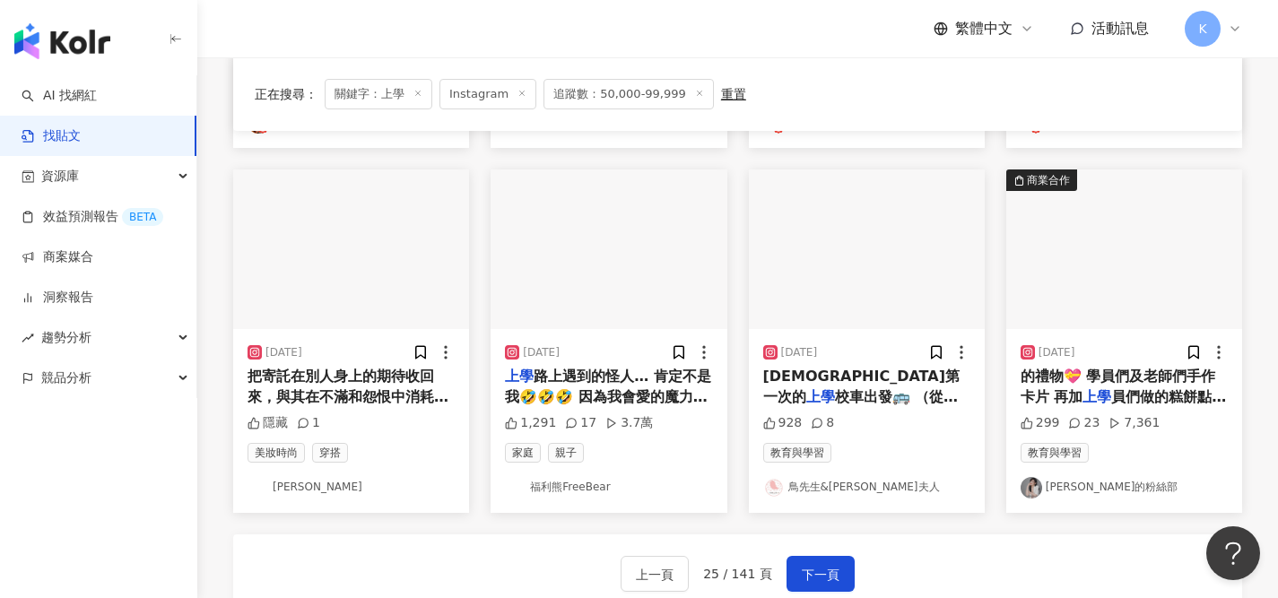
scroll to position [953, 0]
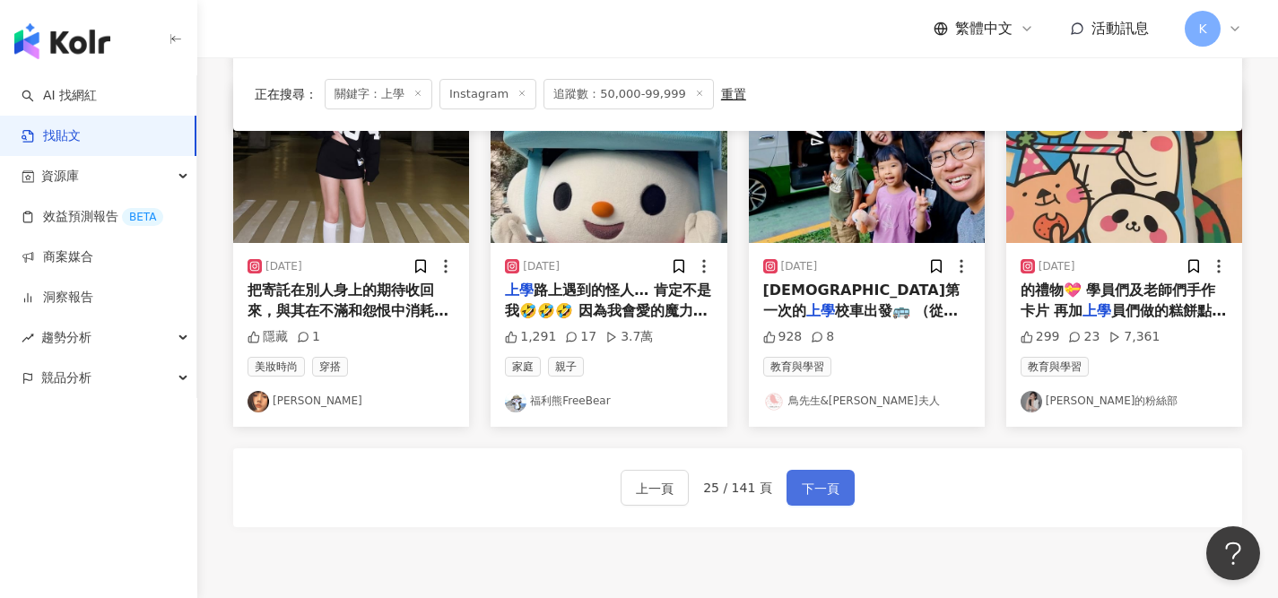
click at [829, 493] on span "下一頁" at bounding box center [821, 489] width 38 height 22
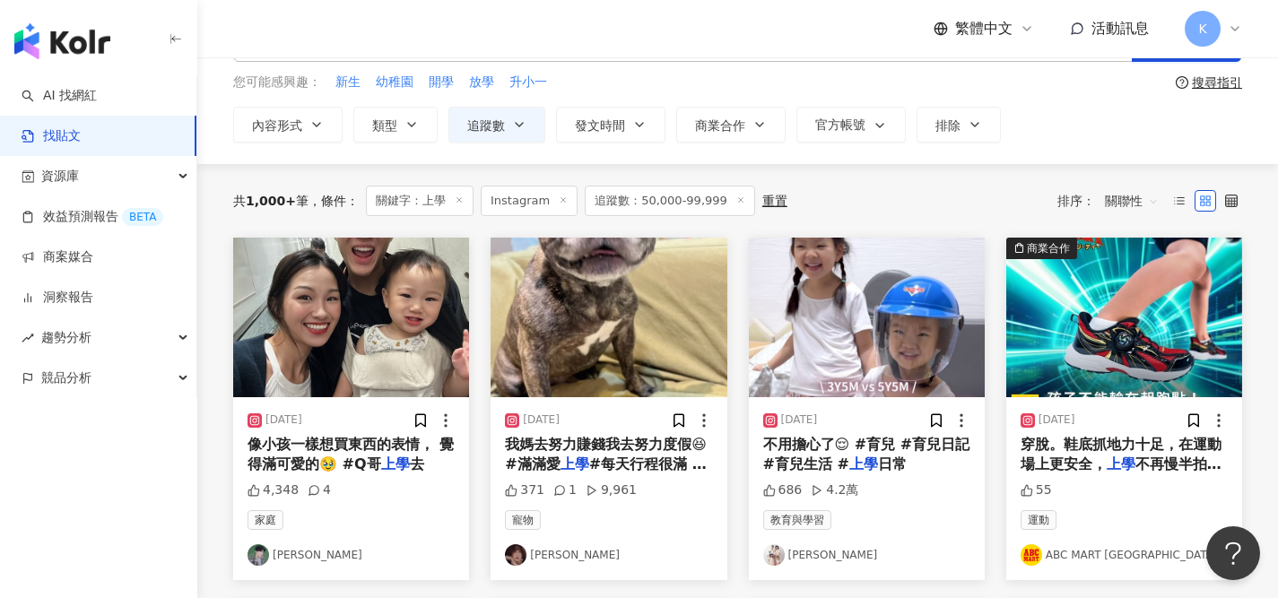
scroll to position [127, 0]
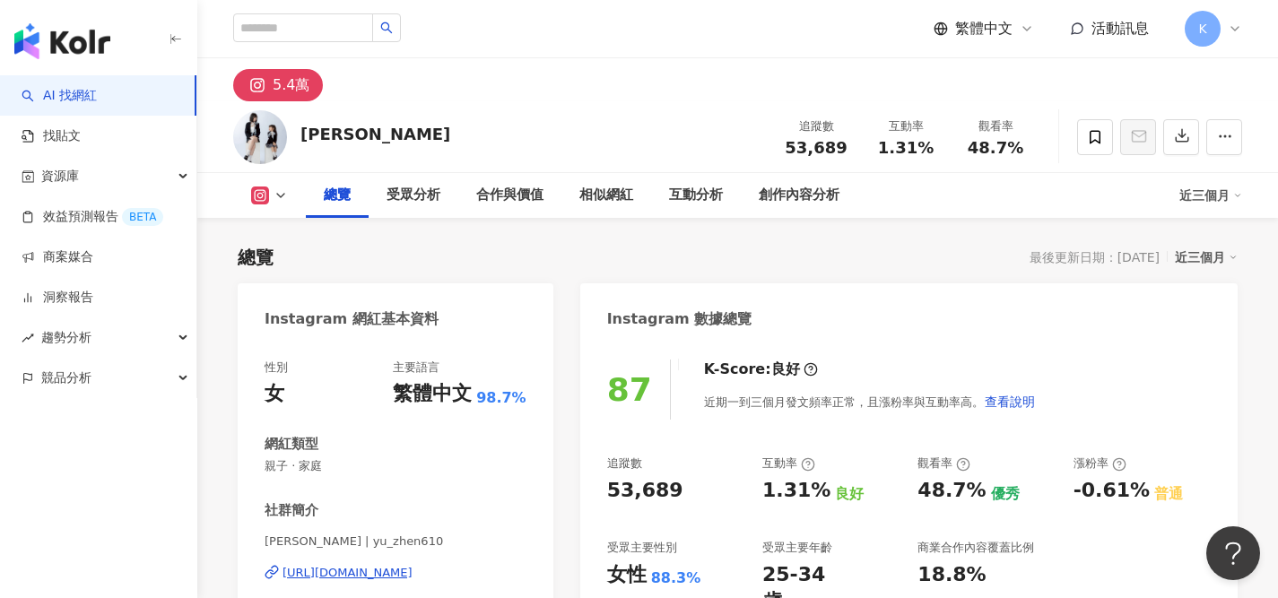
scroll to position [127, 0]
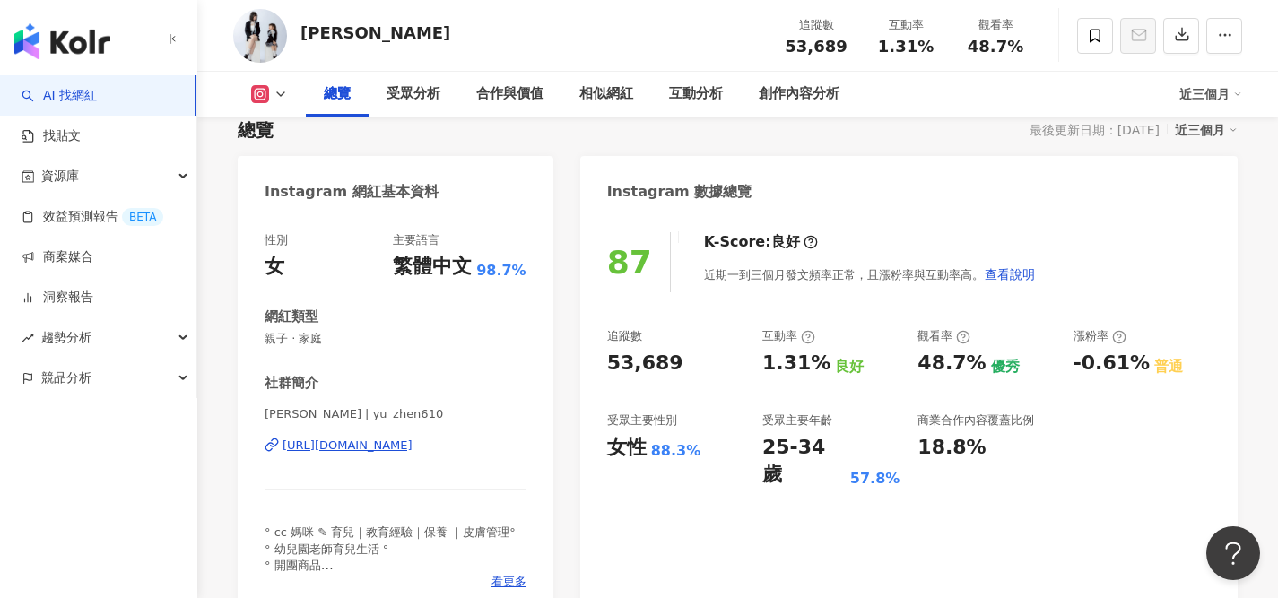
click at [412, 446] on div "https://www.instagram.com/yu_zhen610/" at bounding box center [347, 446] width 130 height 16
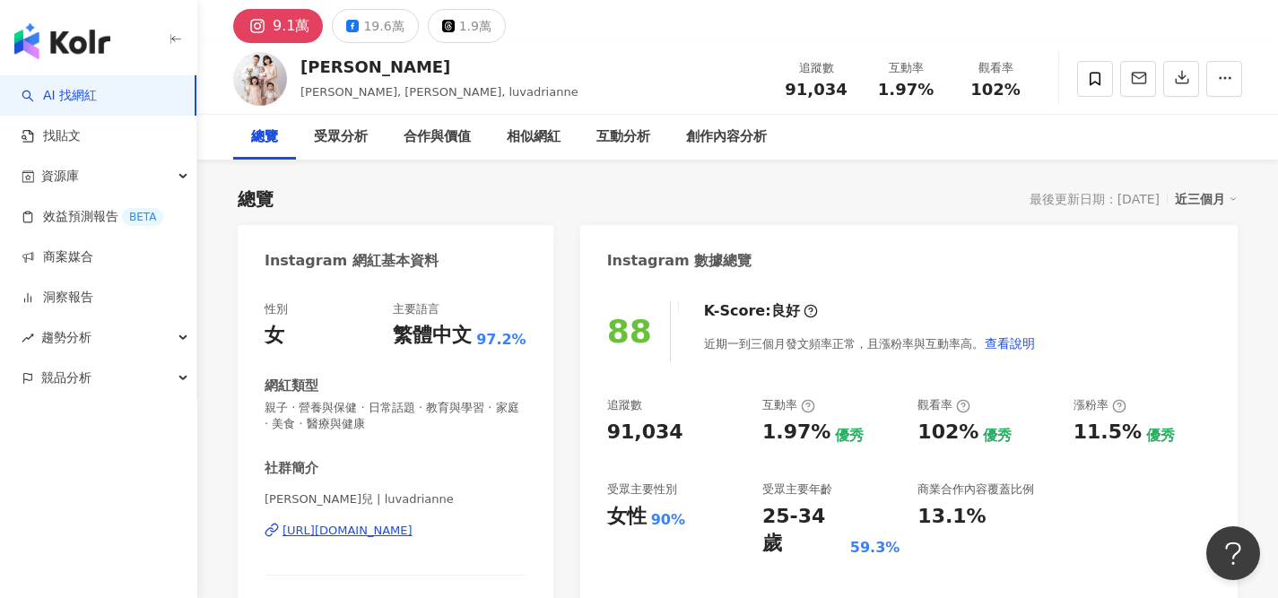
scroll to position [67, 0]
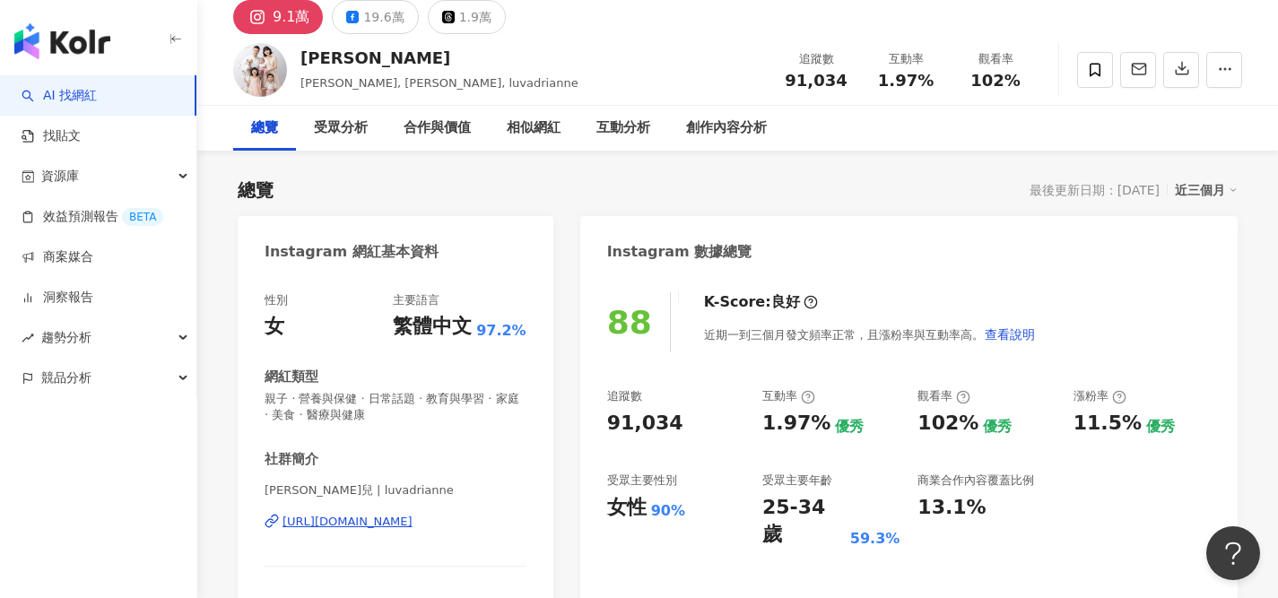
click at [412, 524] on div "https://www.instagram.com/luvadrianne/" at bounding box center [347, 522] width 130 height 16
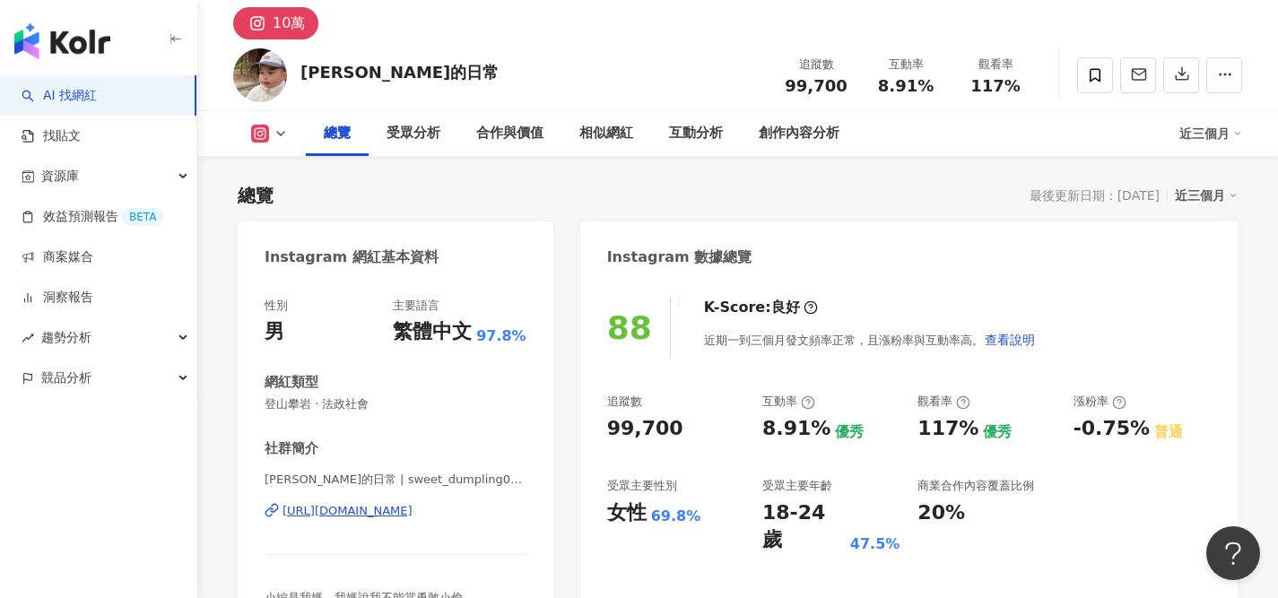
scroll to position [100, 0]
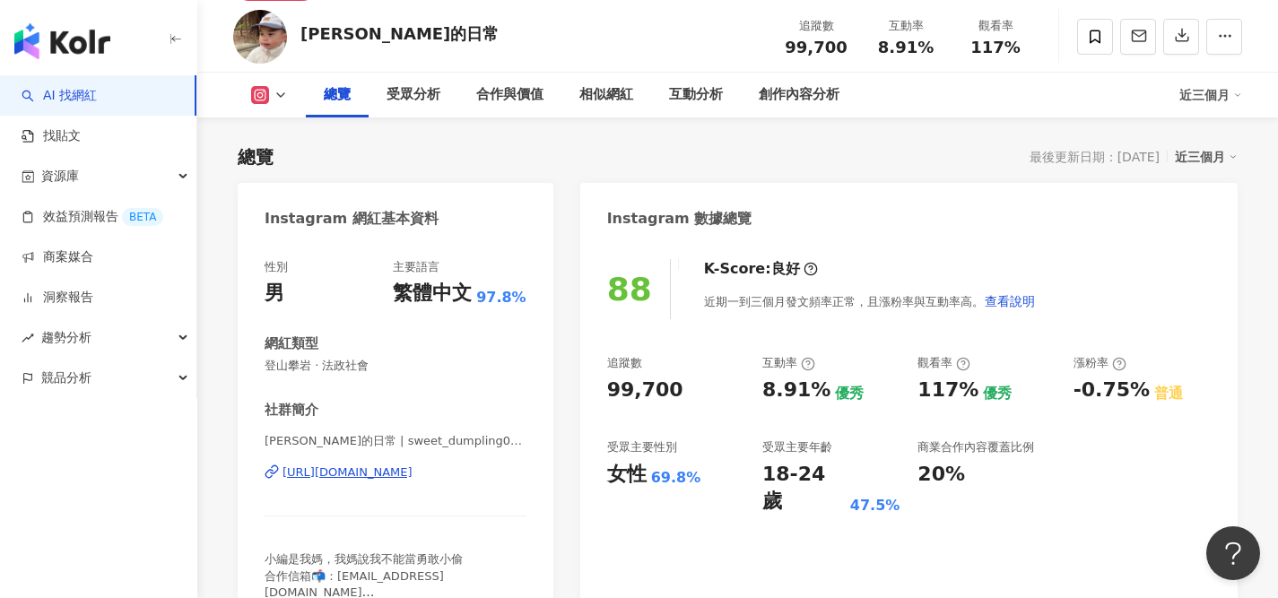
click at [389, 466] on div "[URL][DOMAIN_NAME]" at bounding box center [347, 472] width 130 height 16
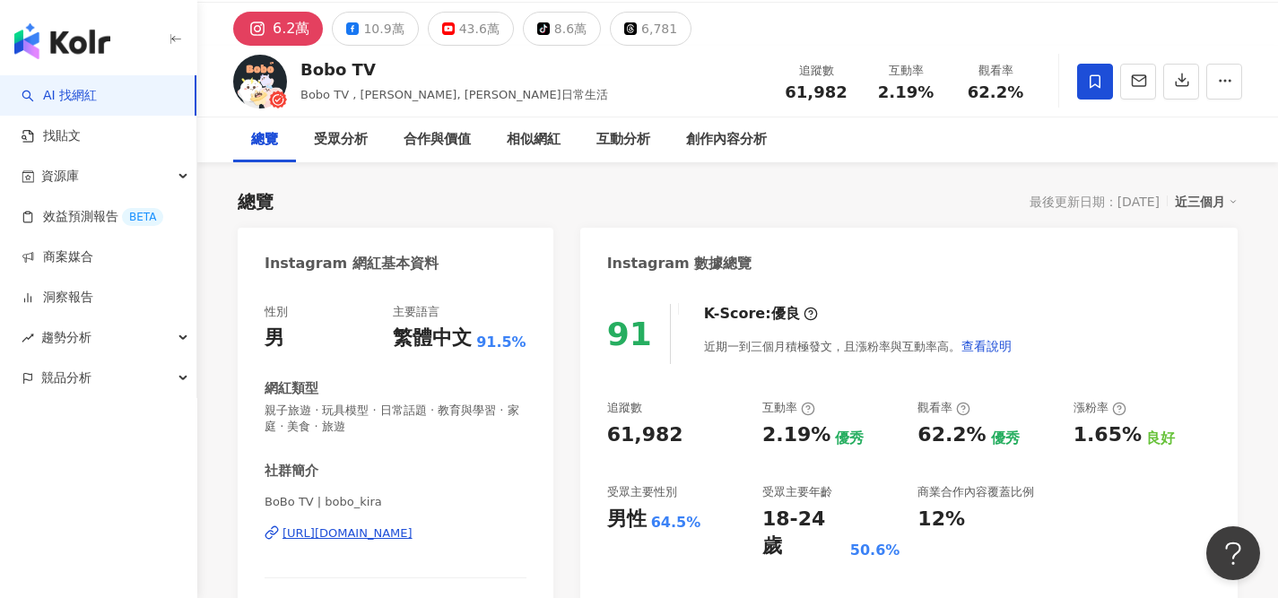
scroll to position [64, 0]
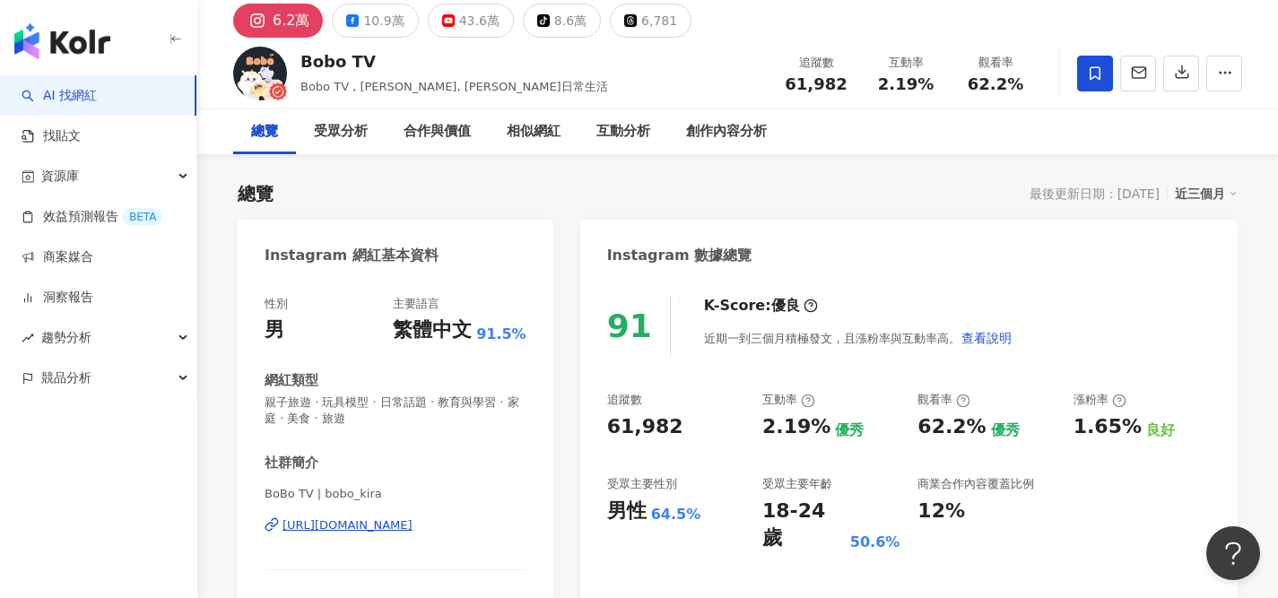
click at [412, 520] on div "https://www.instagram.com/bobo_kira/" at bounding box center [347, 525] width 130 height 16
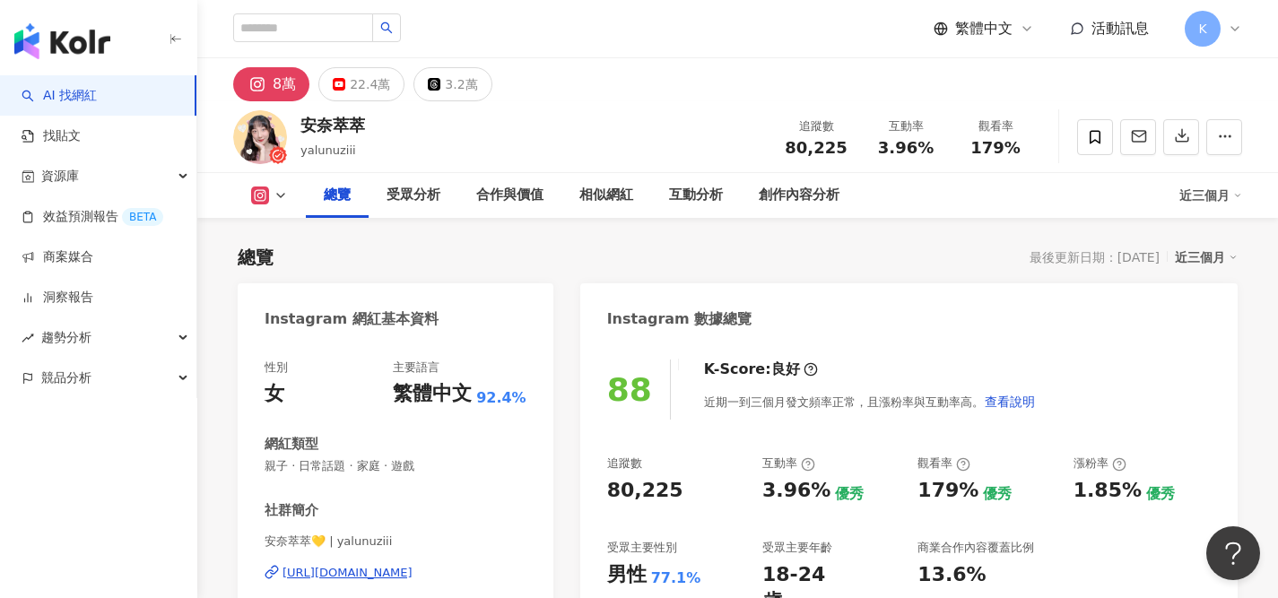
scroll to position [106, 0]
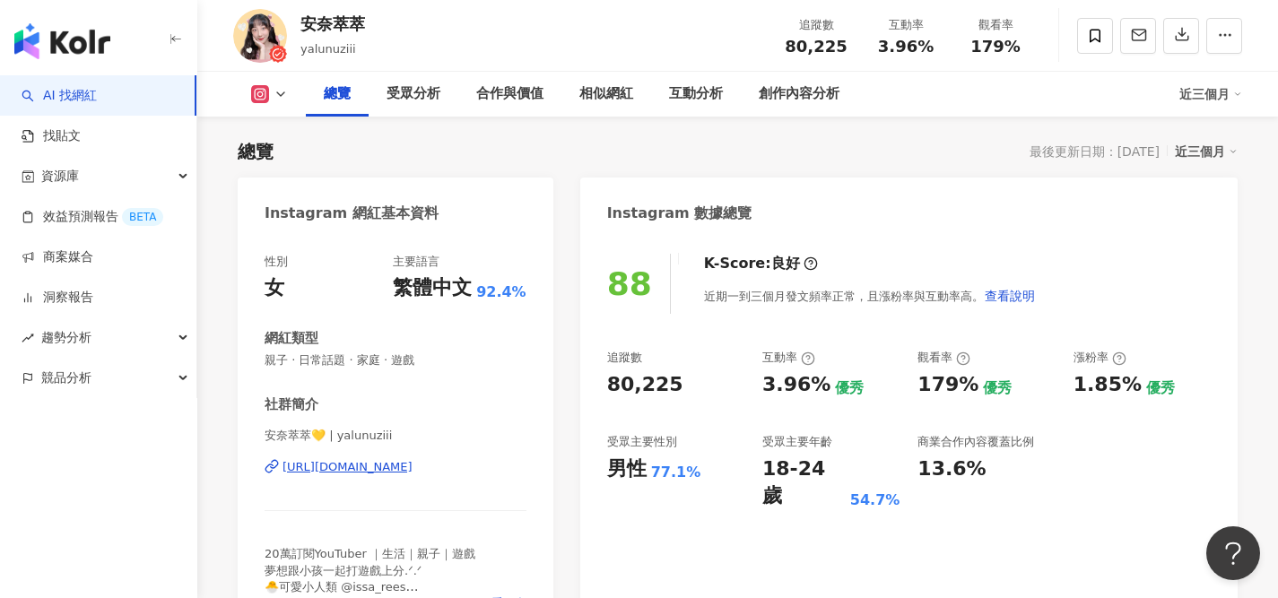
click at [412, 466] on div "https://www.instagram.com/yalunuziii/" at bounding box center [347, 467] width 130 height 16
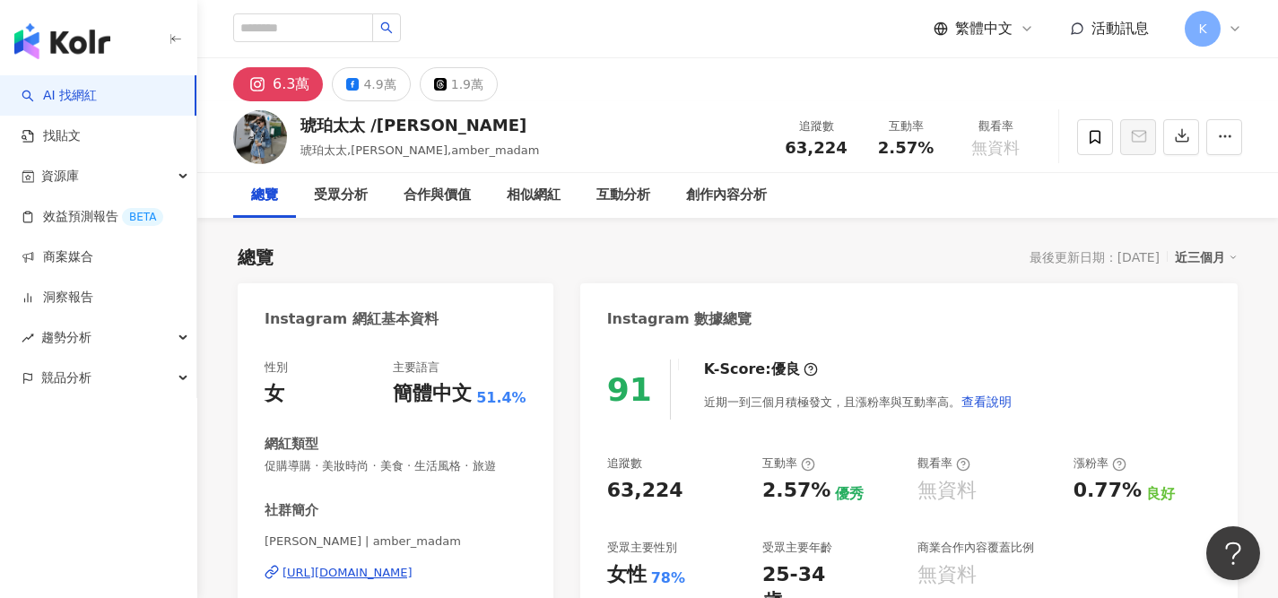
click at [412, 568] on div "https://www.instagram.com/amber_madam/" at bounding box center [347, 573] width 130 height 16
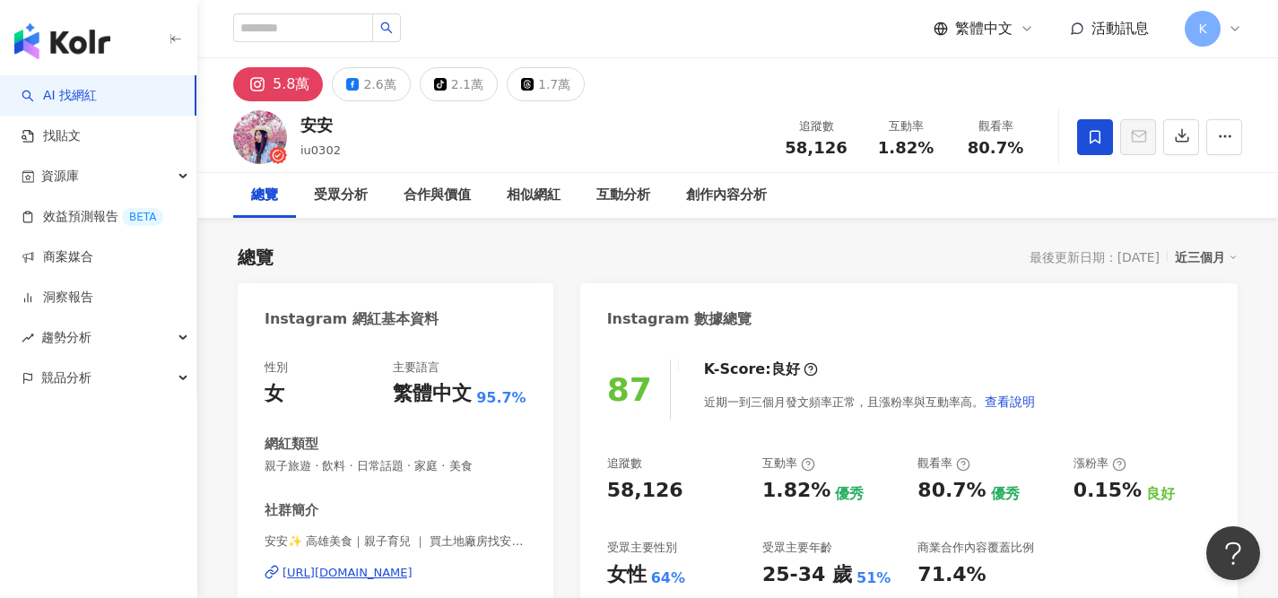
scroll to position [170, 0]
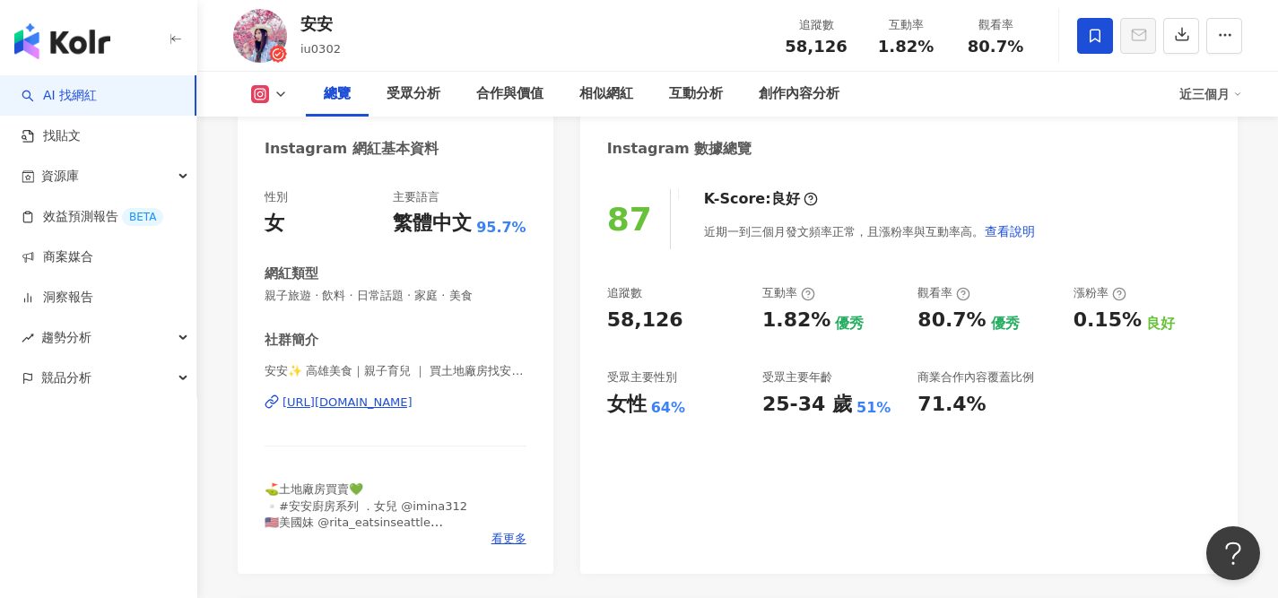
click at [412, 407] on div "[URL][DOMAIN_NAME]" at bounding box center [347, 403] width 130 height 16
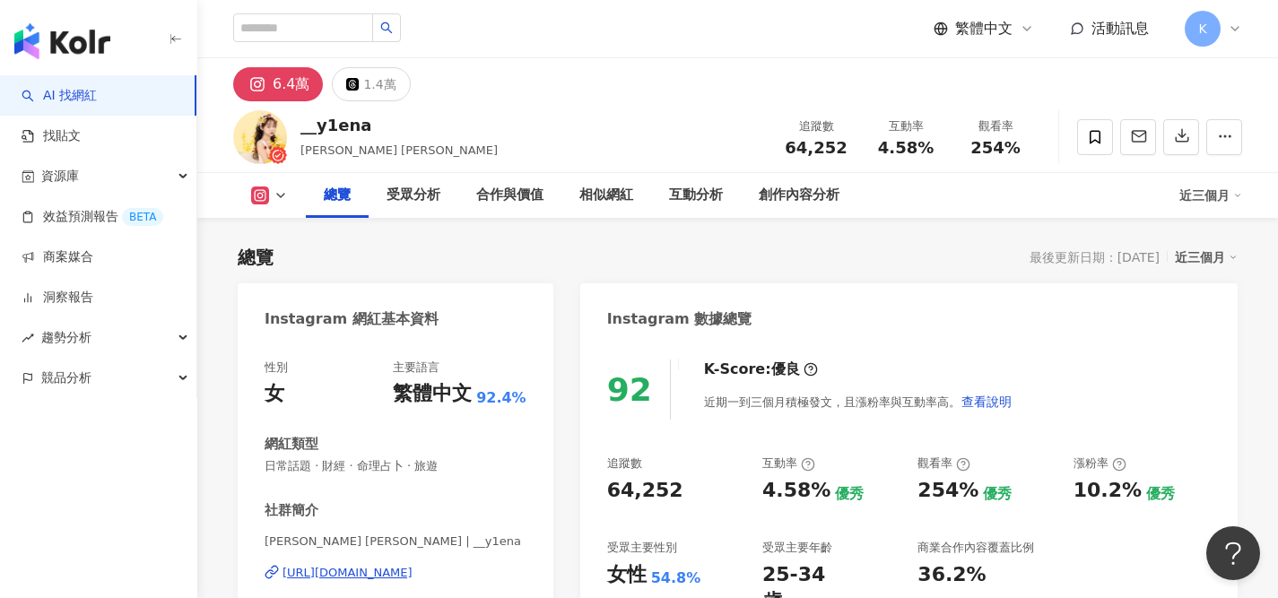
scroll to position [213, 0]
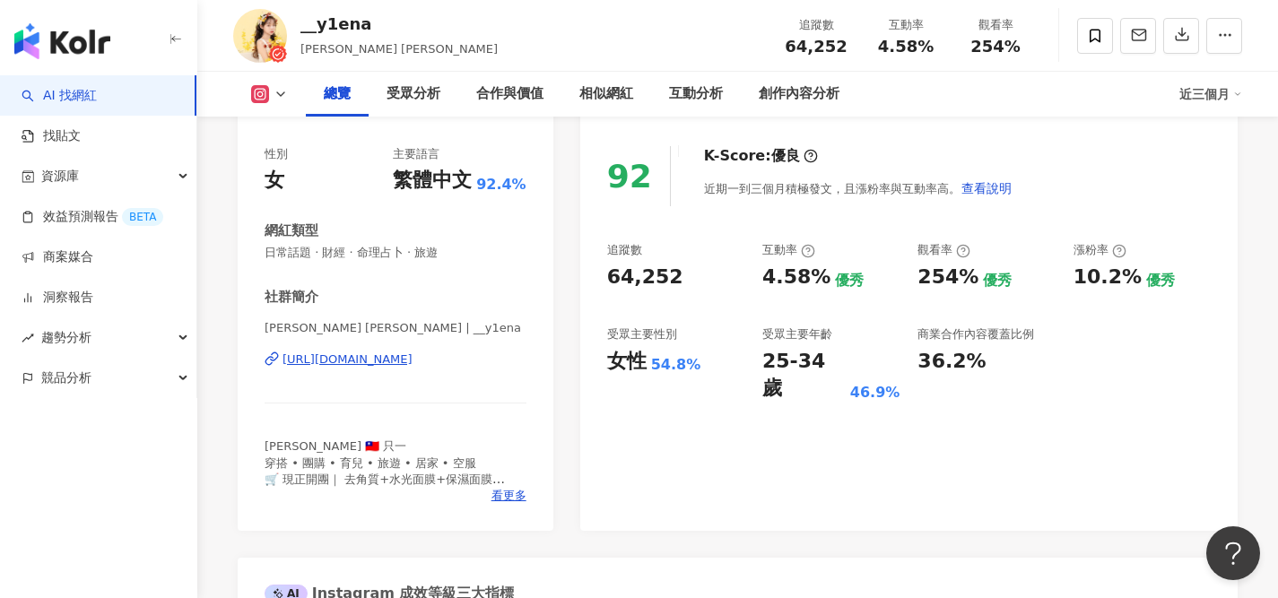
click at [412, 361] on div "https://www.instagram.com/__y1ena/" at bounding box center [347, 359] width 130 height 16
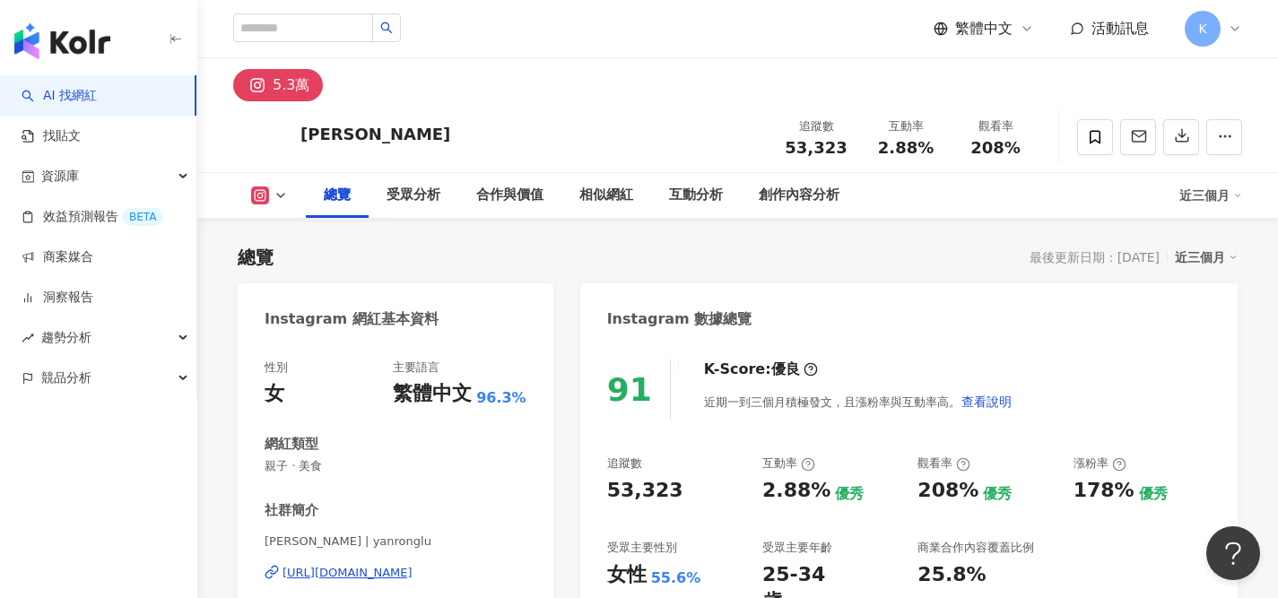
scroll to position [110, 0]
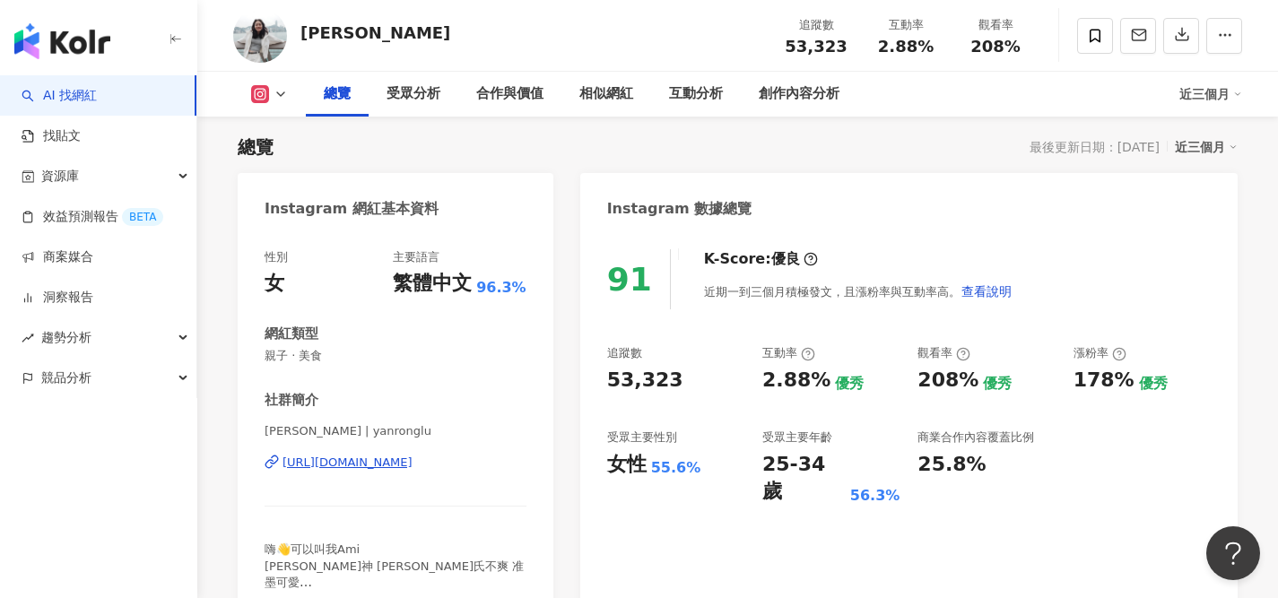
click at [412, 463] on div "https://www.instagram.com/yanronglu/" at bounding box center [347, 463] width 130 height 16
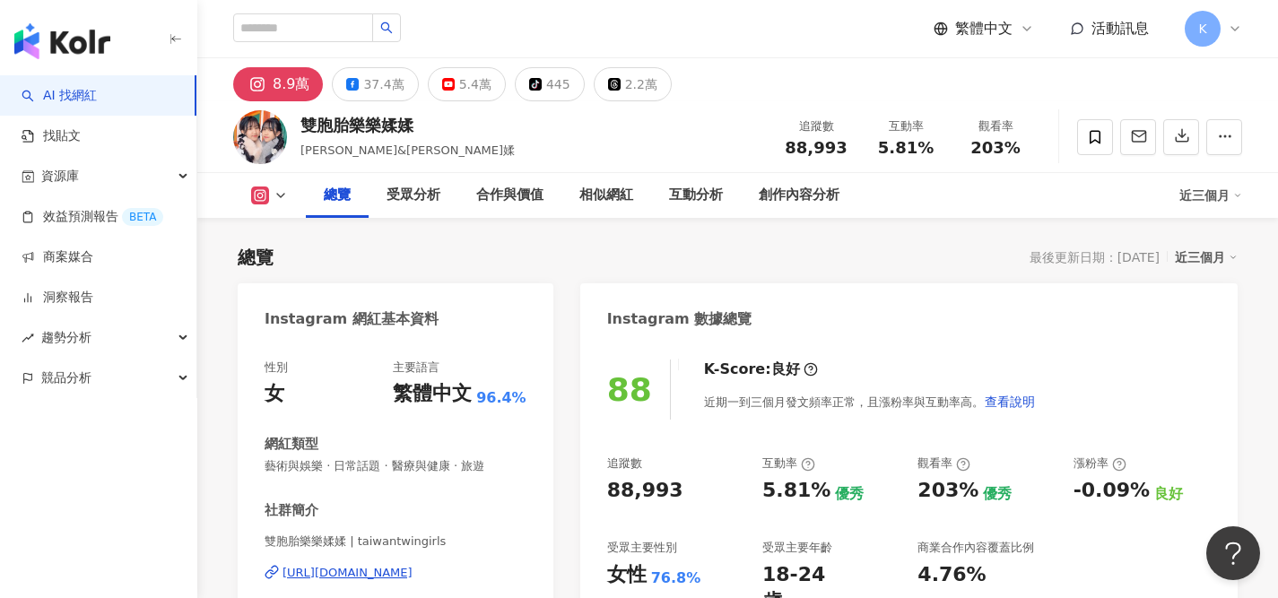
scroll to position [88, 0]
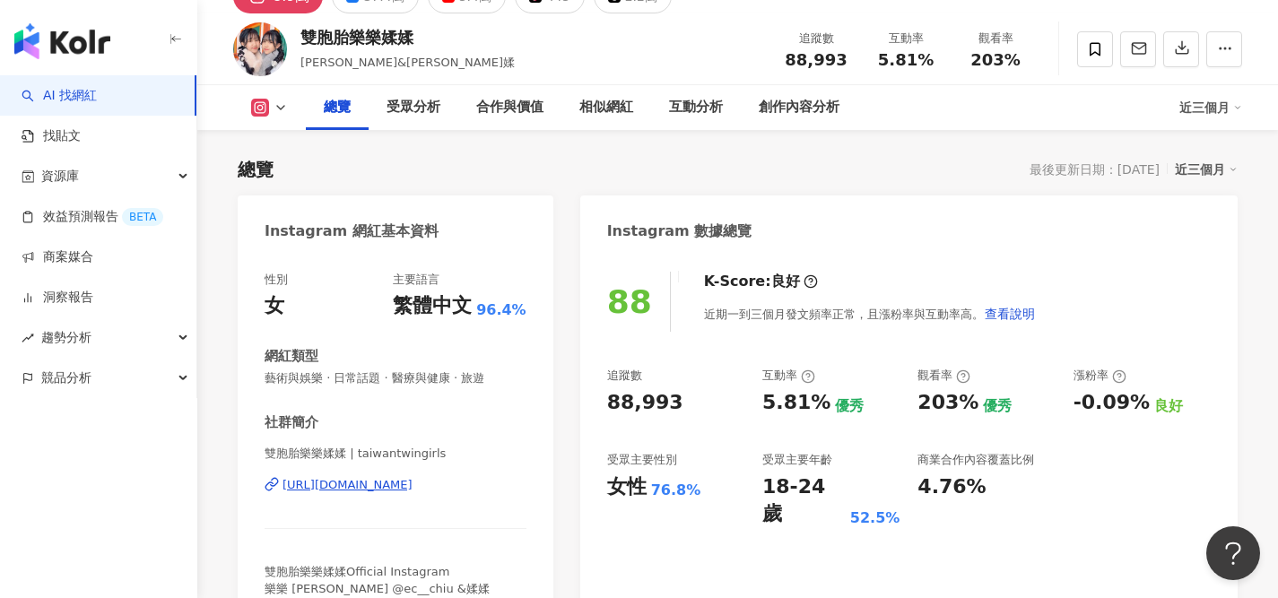
click at [412, 488] on div "https://www.instagram.com/taiwantwingirls/" at bounding box center [347, 485] width 130 height 16
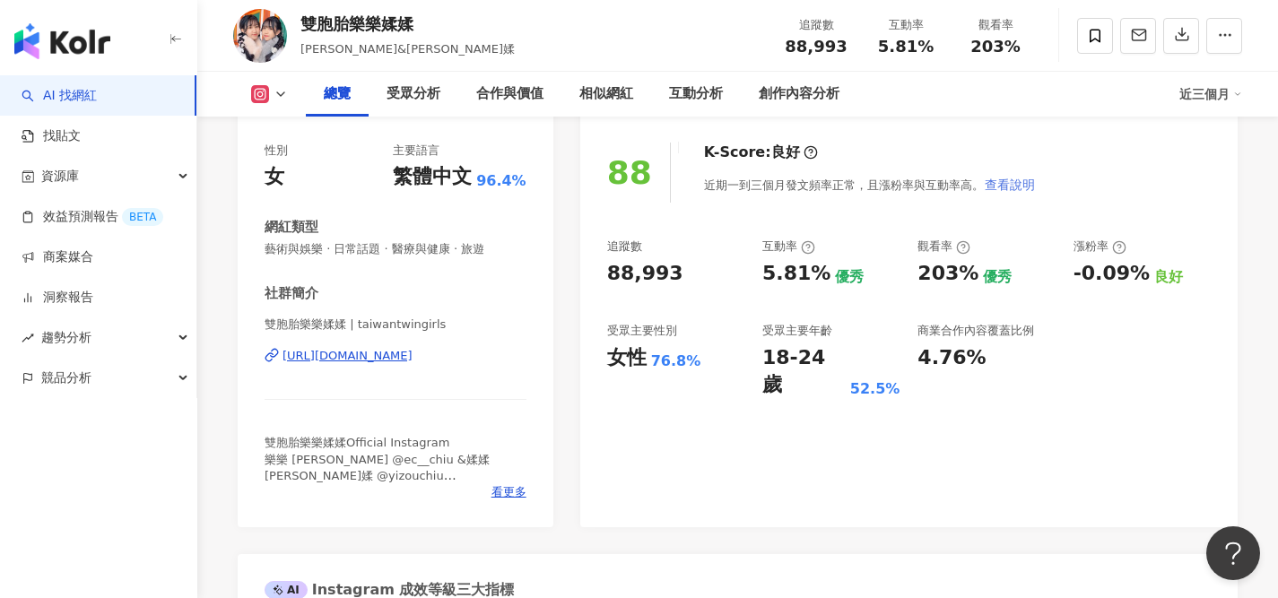
scroll to position [234, 0]
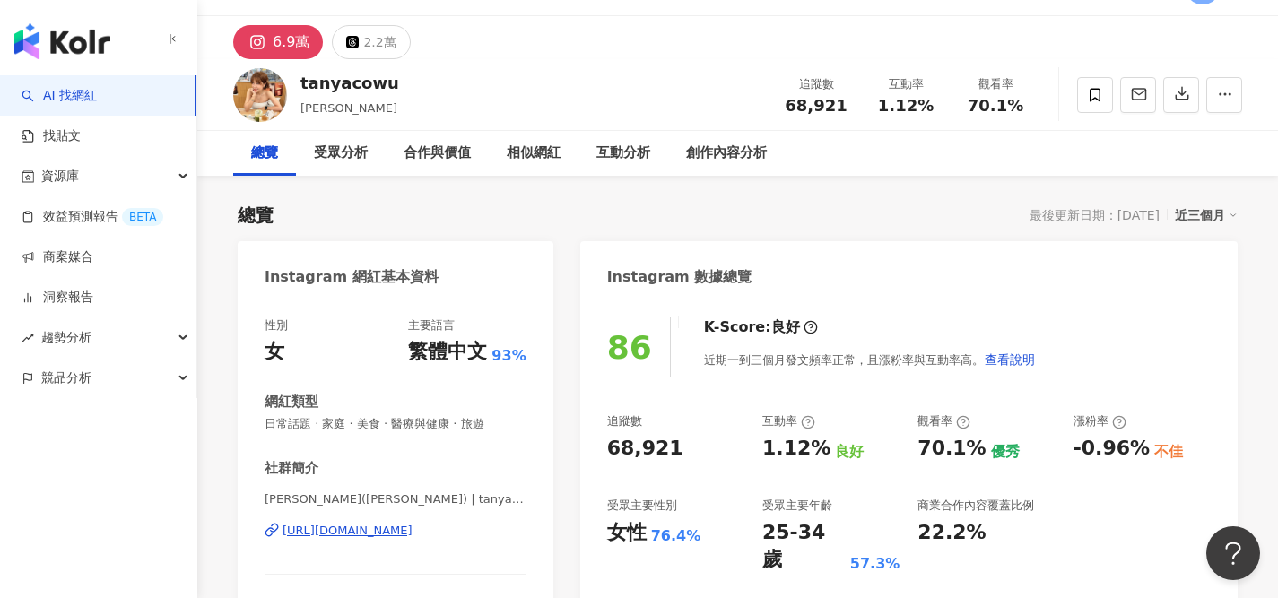
scroll to position [123, 0]
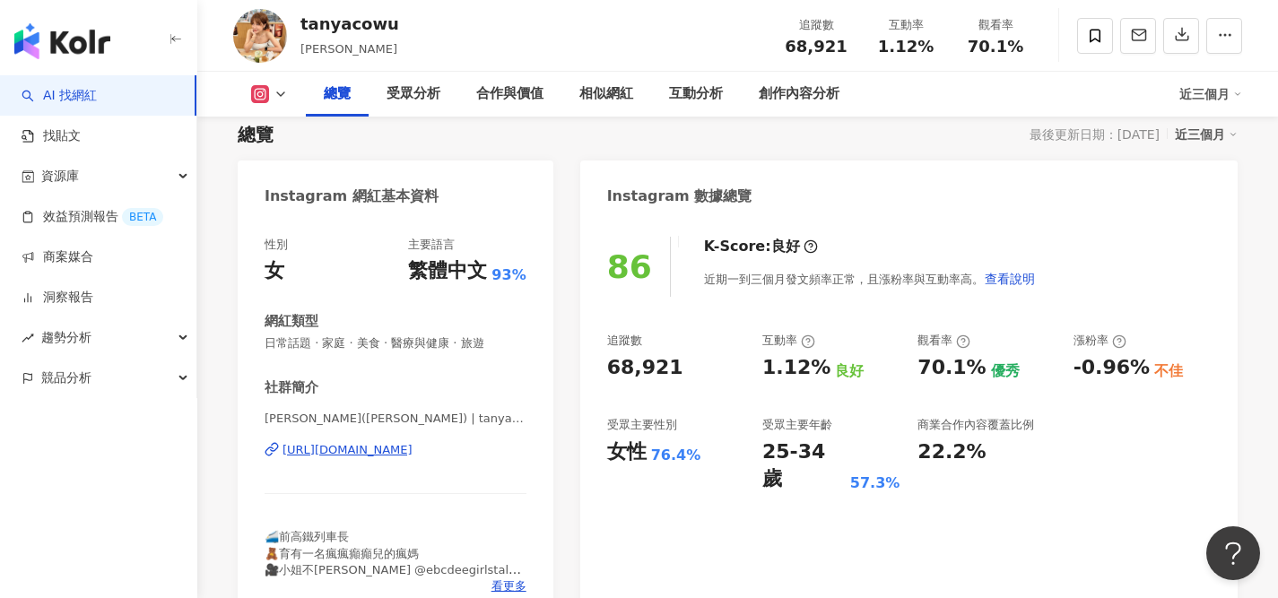
click at [412, 455] on div "[URL][DOMAIN_NAME]" at bounding box center [347, 450] width 130 height 16
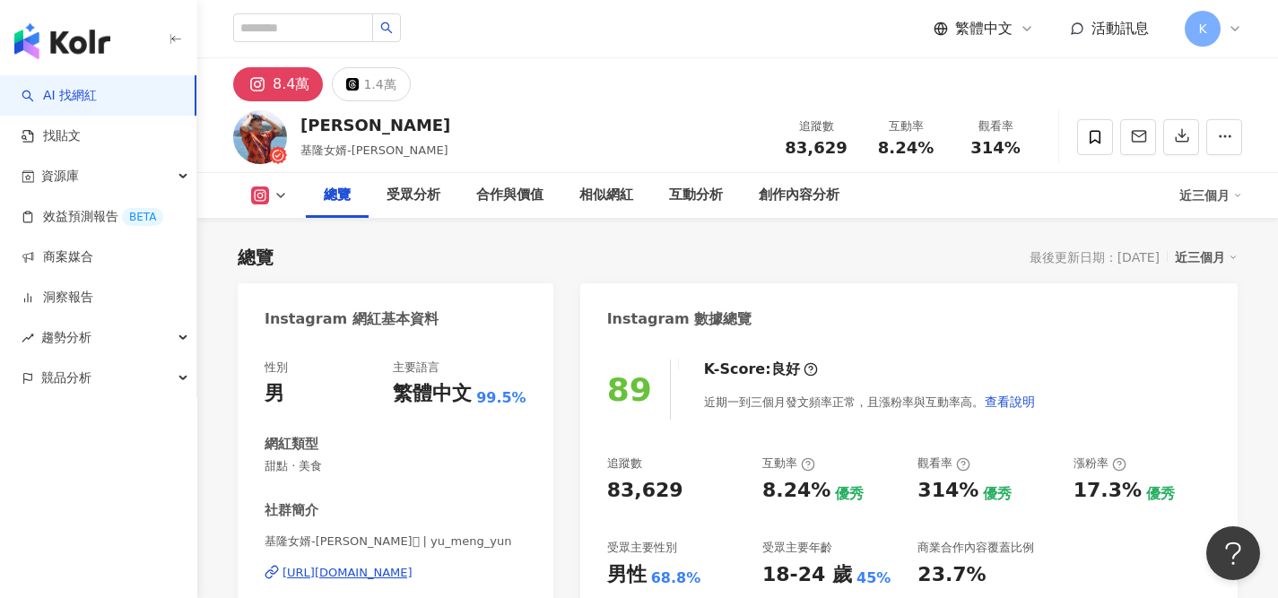
scroll to position [126, 0]
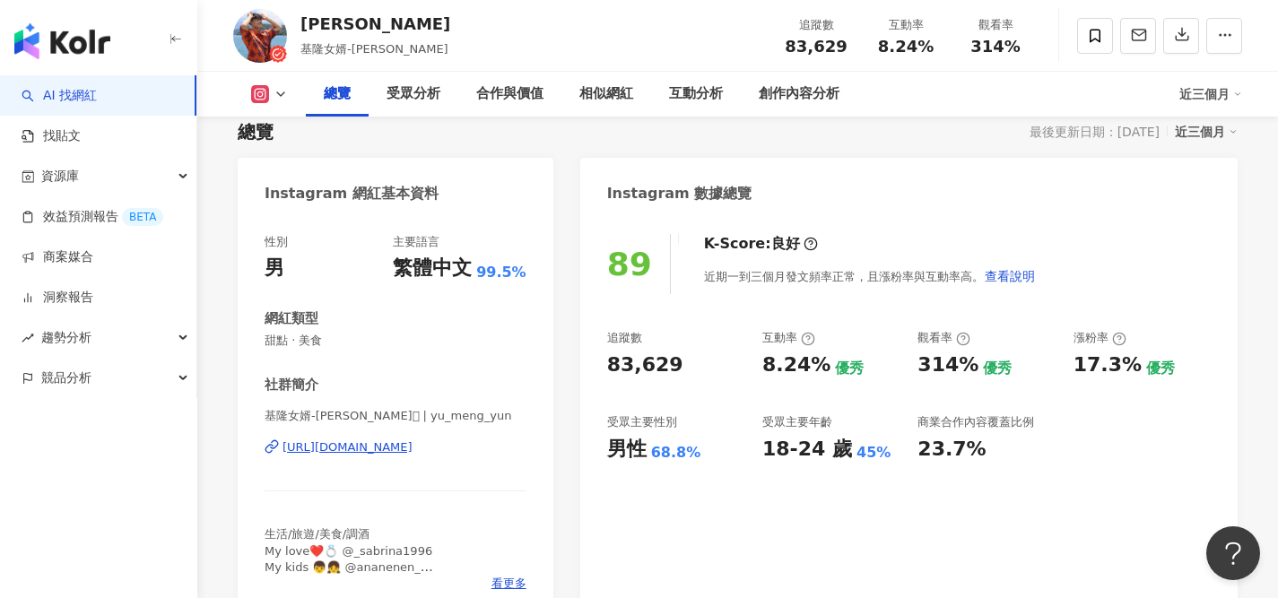
click at [412, 444] on div "[URL][DOMAIN_NAME]" at bounding box center [347, 447] width 130 height 16
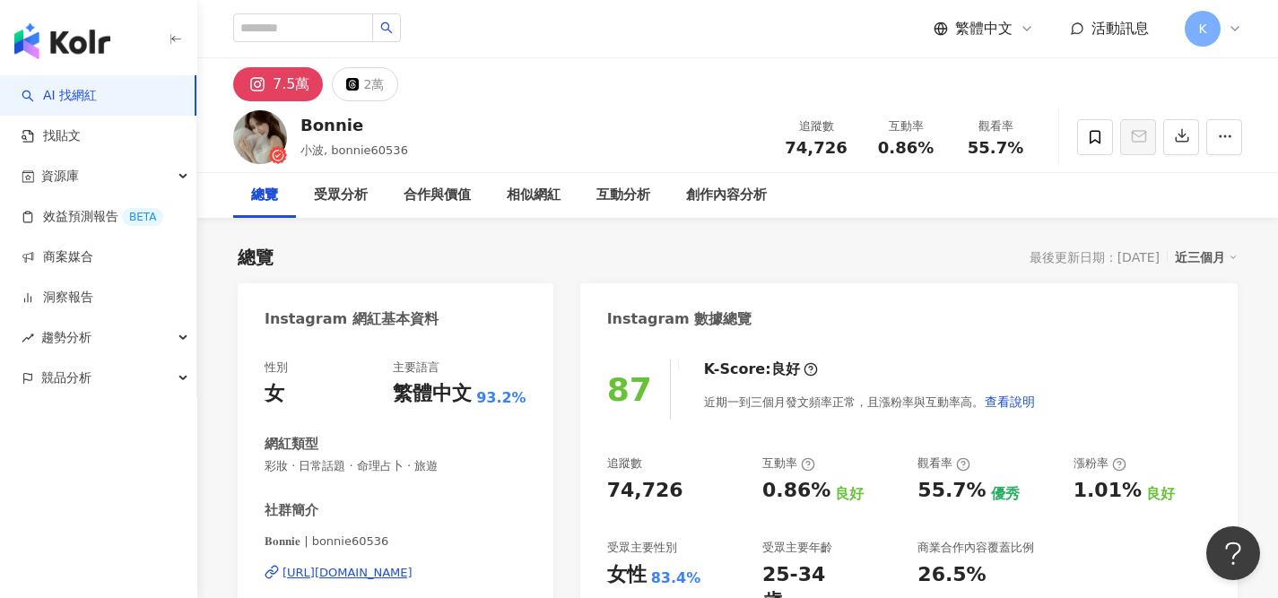
click at [412, 570] on div "https://www.instagram.com/bonnie60536/" at bounding box center [347, 573] width 130 height 16
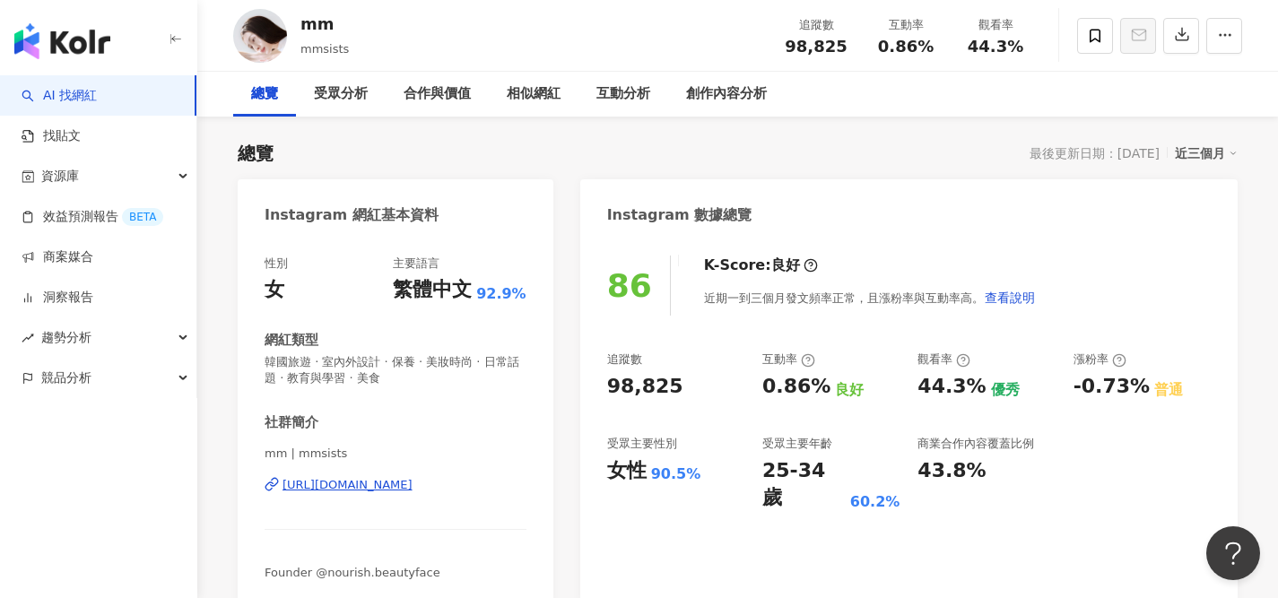
scroll to position [439, 0]
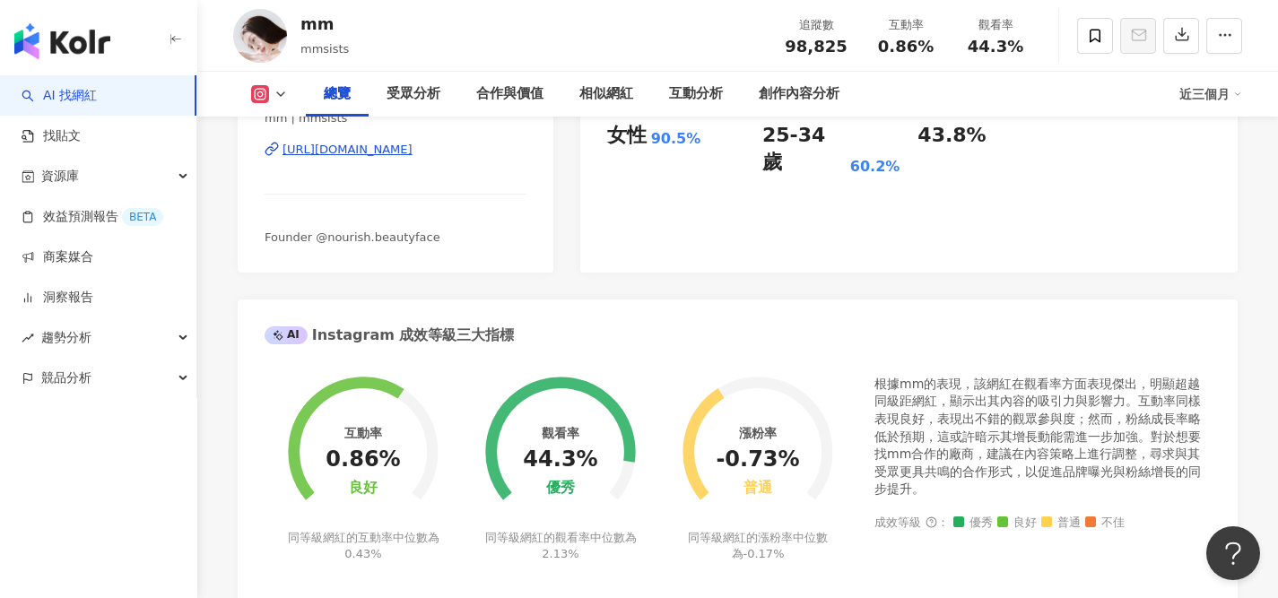
click at [412, 145] on div "[URL][DOMAIN_NAME]" at bounding box center [347, 150] width 130 height 16
